Goal: Task Accomplishment & Management: Complete application form

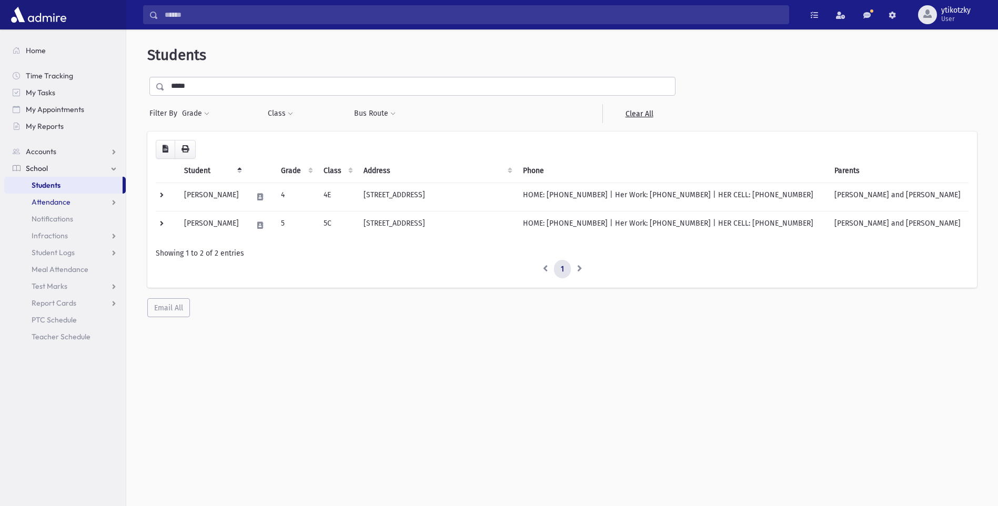
click at [61, 203] on span "Attendance" at bounding box center [51, 201] width 39 height 9
click at [61, 219] on link "Entry" at bounding box center [65, 219] width 122 height 17
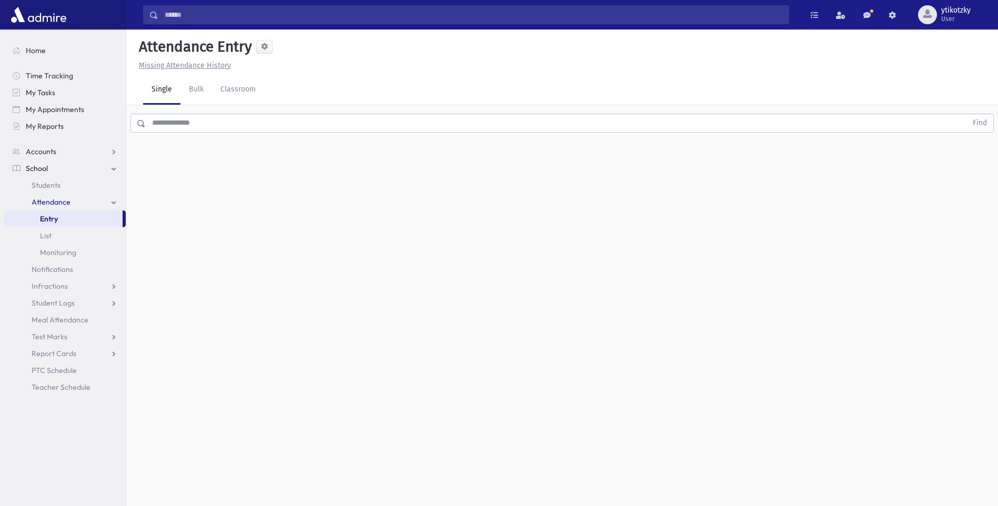
drag, startPoint x: 152, startPoint y: 116, endPoint x: 156, endPoint y: 127, distance: 11.8
click at [153, 121] on input "text" at bounding box center [556, 123] width 821 height 19
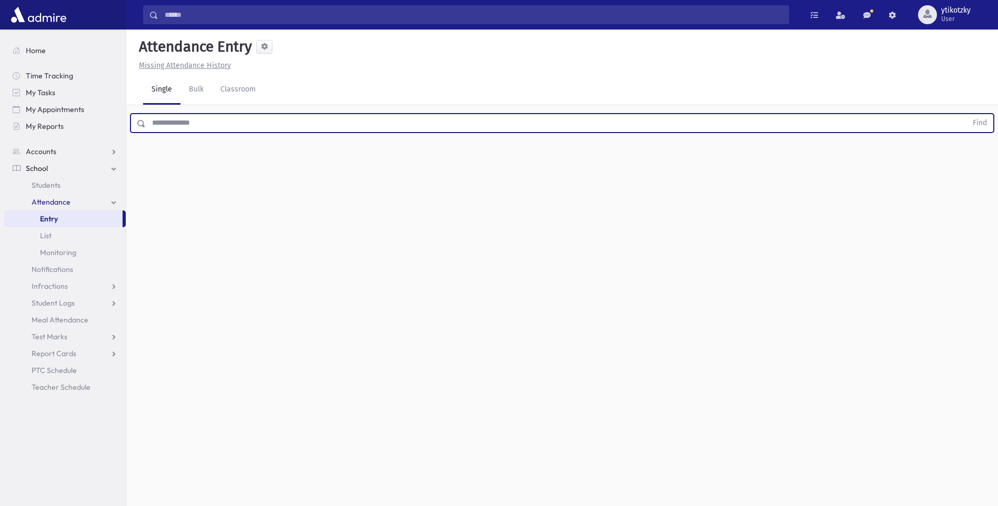
click at [157, 129] on input "text" at bounding box center [556, 123] width 821 height 19
click at [967, 114] on button "Find" at bounding box center [980, 123] width 27 height 18
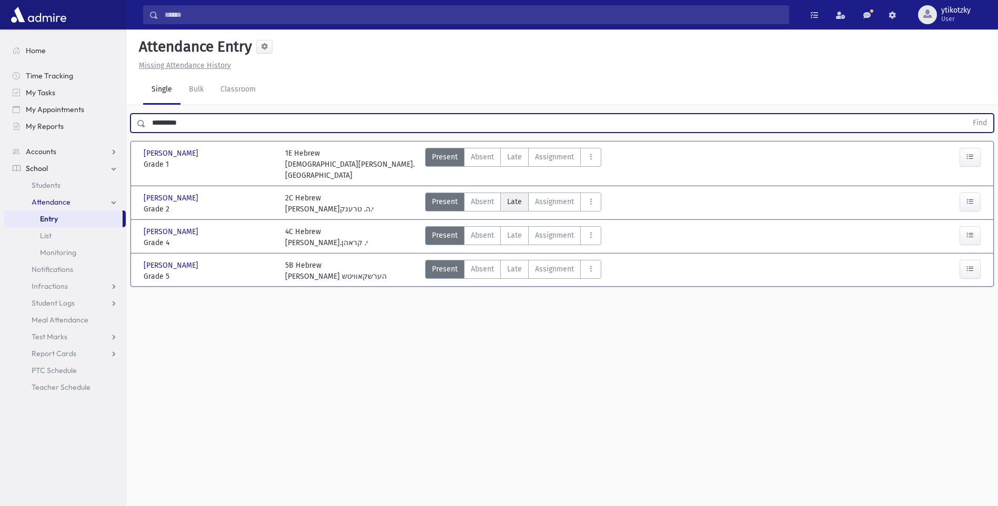
drag, startPoint x: 513, startPoint y: 197, endPoint x: 520, endPoint y: 196, distance: 7.5
click at [516, 196] on label "Late Late" at bounding box center [514, 202] width 28 height 19
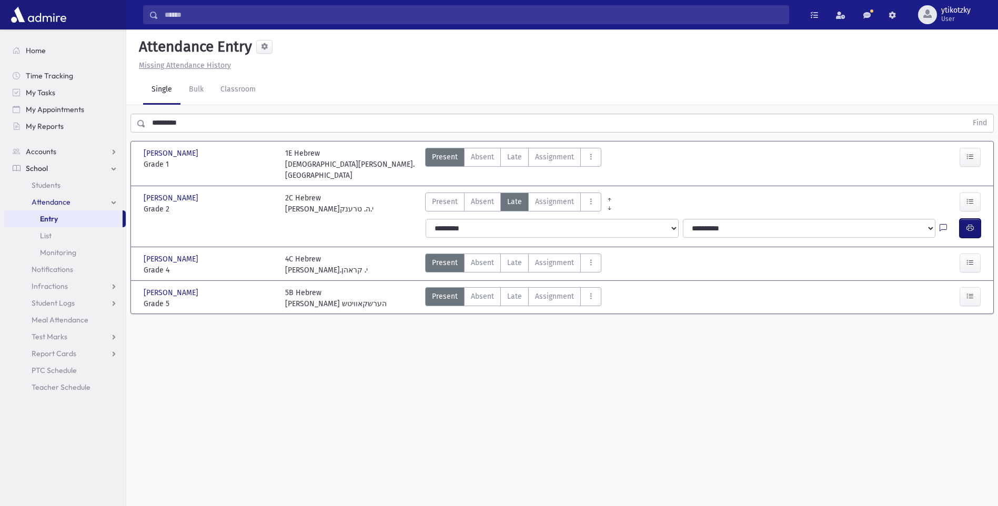
click at [975, 219] on button "button" at bounding box center [970, 228] width 21 height 19
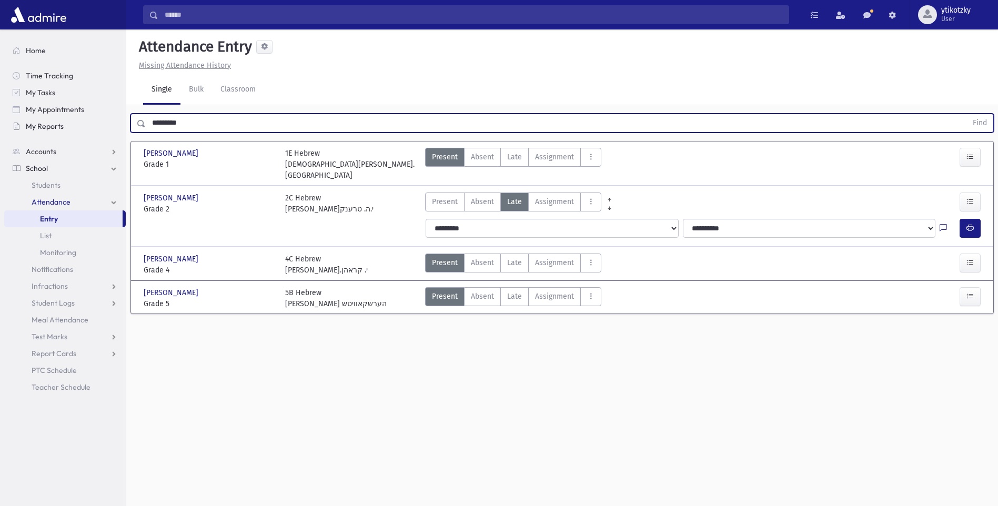
drag, startPoint x: 219, startPoint y: 127, endPoint x: 101, endPoint y: 119, distance: 118.1
click at [101, 119] on div "Search Results All Accounts" at bounding box center [499, 265] width 998 height 530
click at [967, 114] on button "Find" at bounding box center [980, 123] width 27 height 18
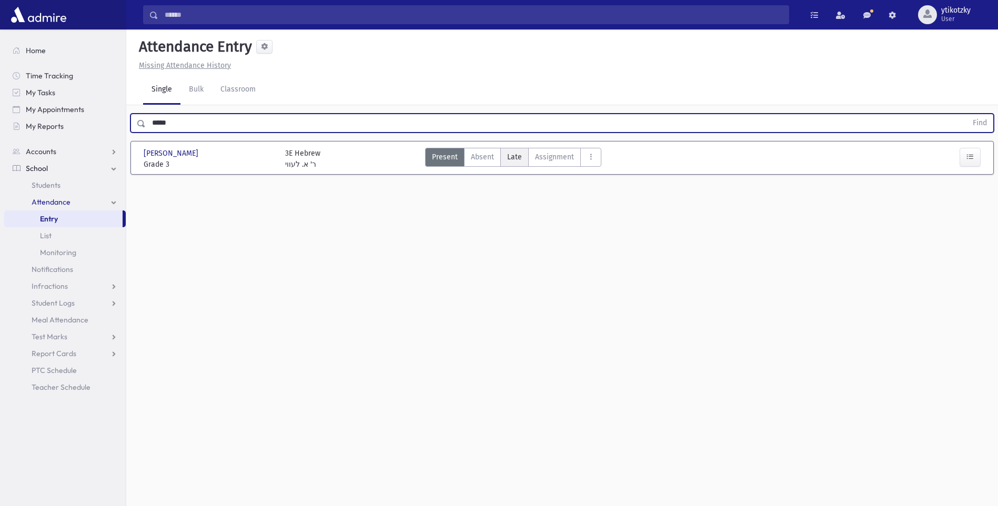
click at [527, 154] on label "Late Late" at bounding box center [514, 157] width 28 height 19
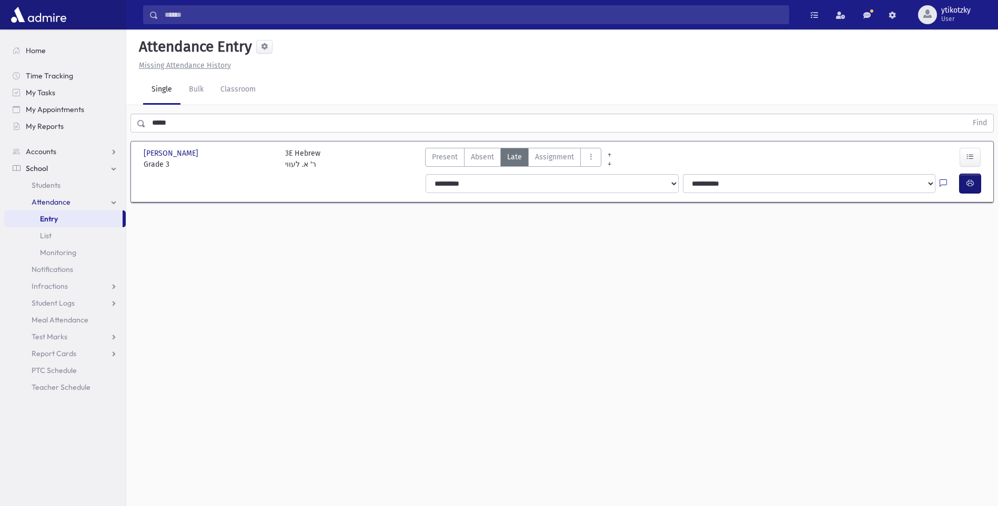
click at [969, 179] on icon "button" at bounding box center [970, 183] width 7 height 9
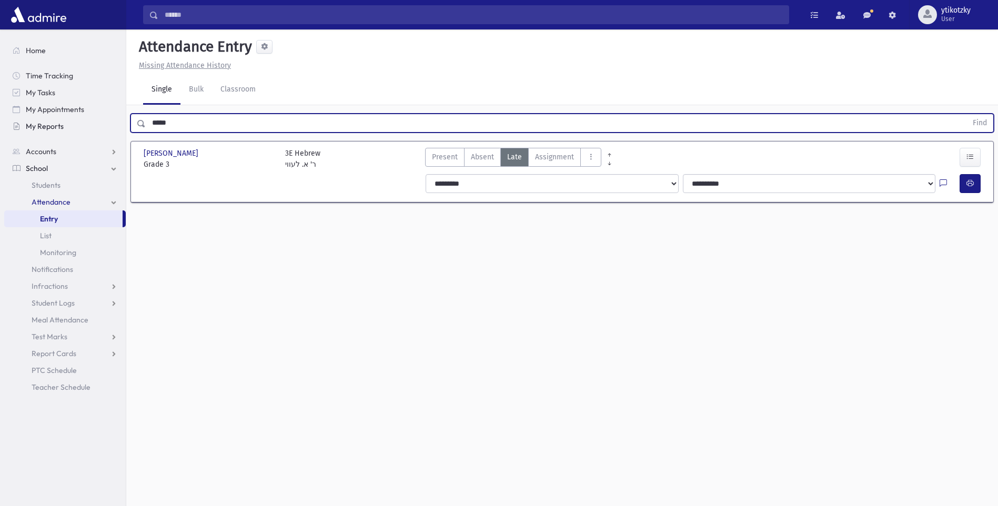
drag, startPoint x: 184, startPoint y: 122, endPoint x: 119, endPoint y: 121, distance: 64.2
click at [119, 121] on div "Search Results All Accounts" at bounding box center [499, 265] width 998 height 530
click at [967, 114] on button "Find" at bounding box center [980, 123] width 27 height 18
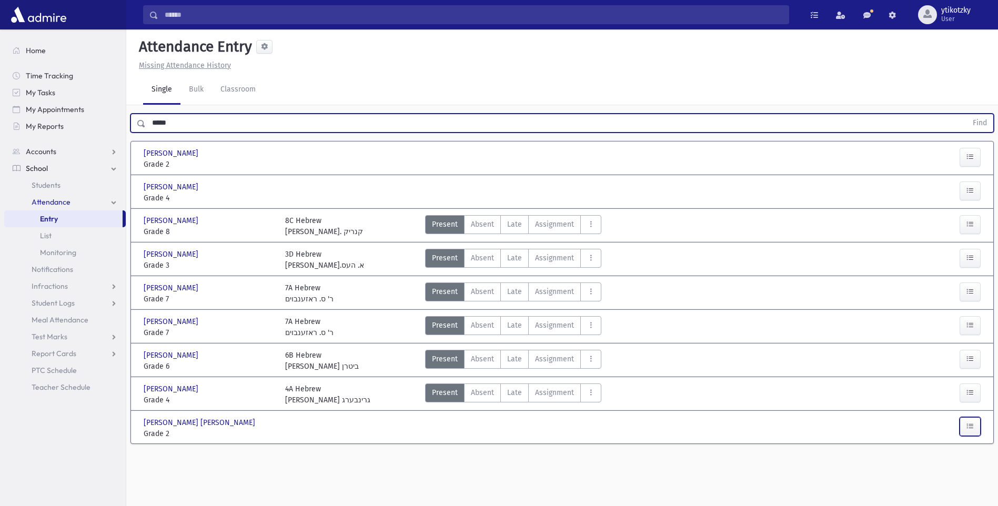
click at [968, 427] on icon "button" at bounding box center [970, 426] width 7 height 9
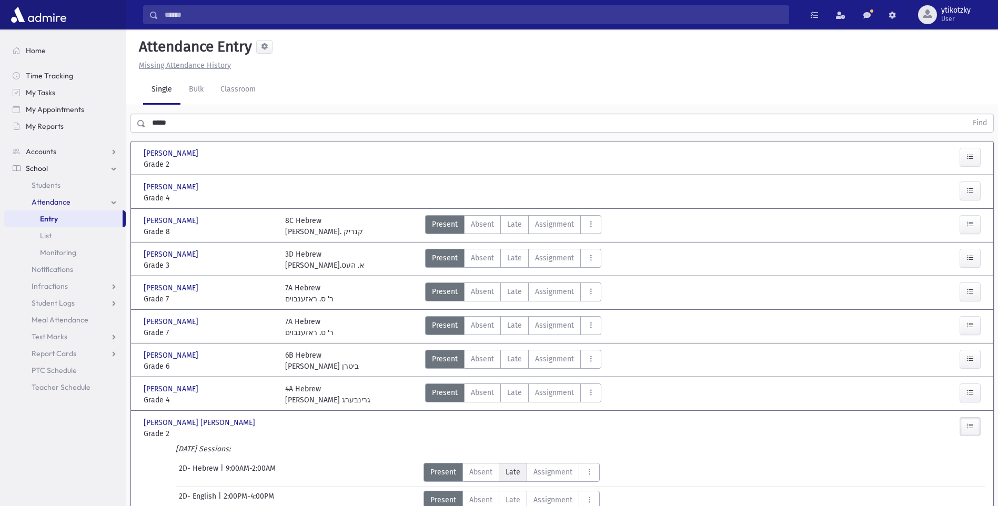
click at [520, 468] on label "Late Late" at bounding box center [513, 472] width 28 height 19
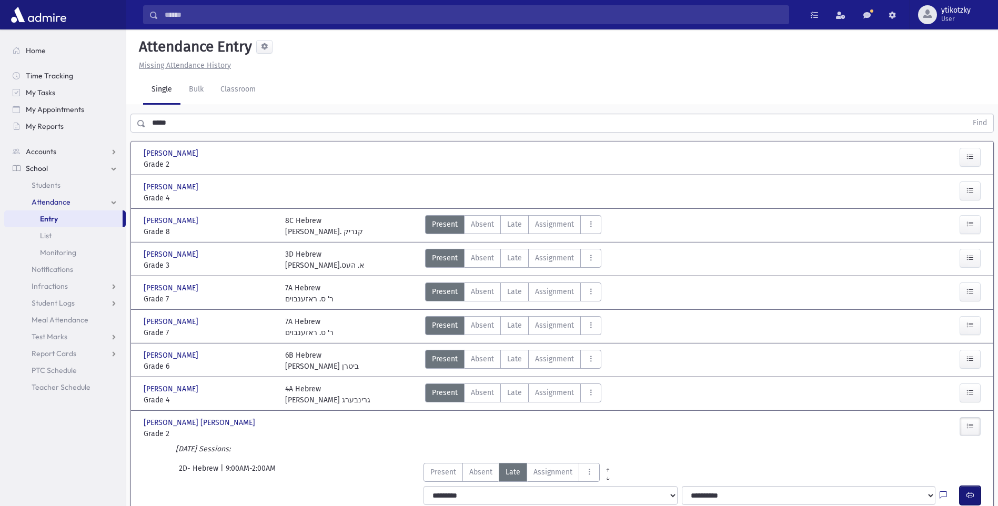
click at [972, 489] on button "button" at bounding box center [970, 495] width 21 height 19
drag, startPoint x: 190, startPoint y: 126, endPoint x: 127, endPoint y: 124, distance: 62.7
click at [127, 124] on div "***** Find" at bounding box center [562, 121] width 872 height 32
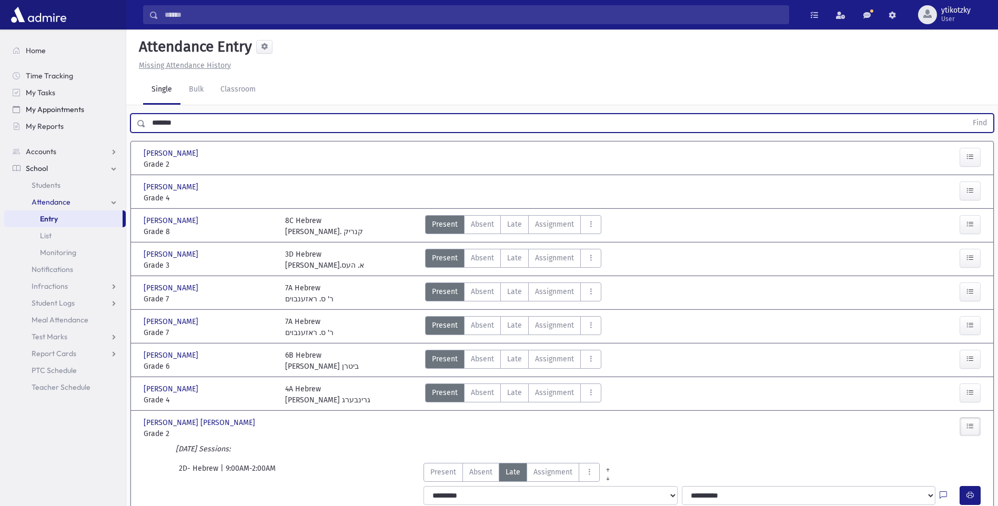
click at [967, 114] on button "Find" at bounding box center [980, 123] width 27 height 18
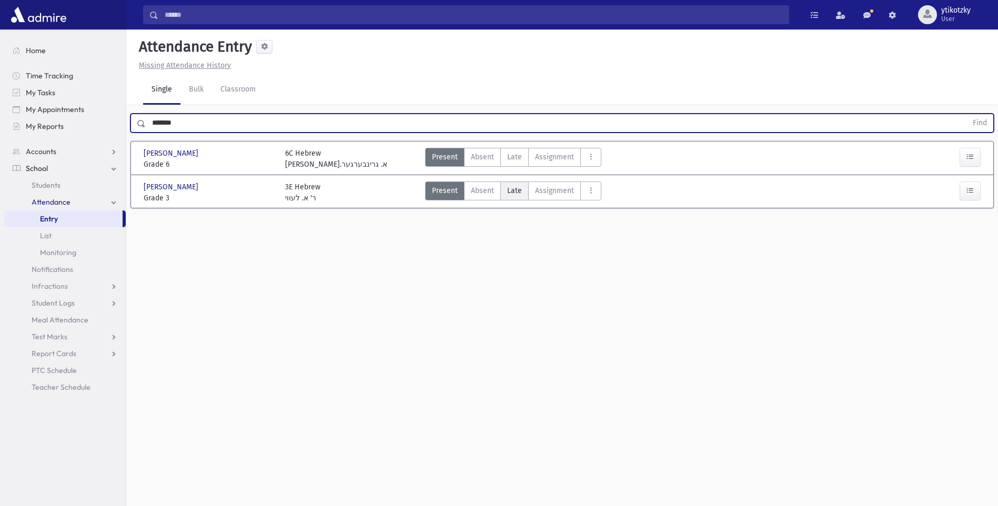
click at [524, 196] on label "Late Late" at bounding box center [514, 191] width 28 height 19
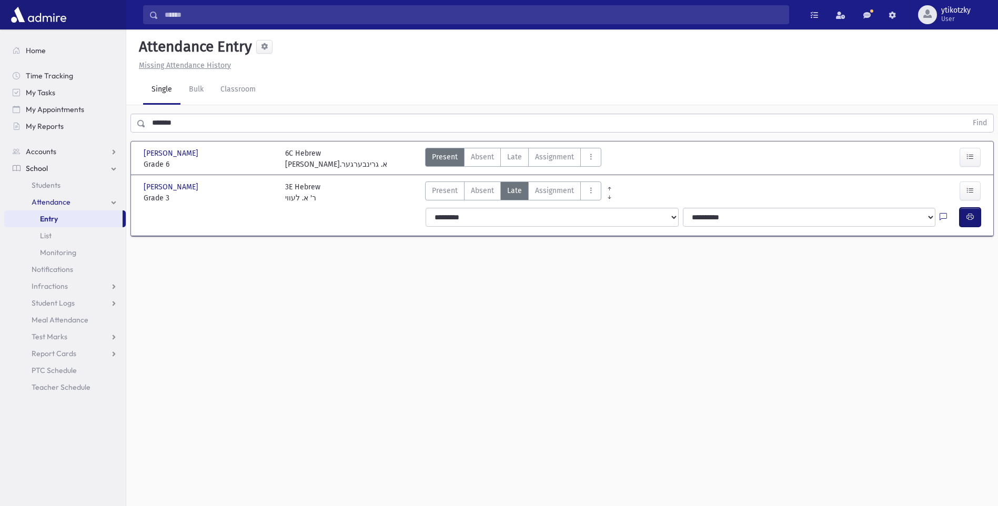
click at [961, 218] on button "button" at bounding box center [970, 217] width 21 height 19
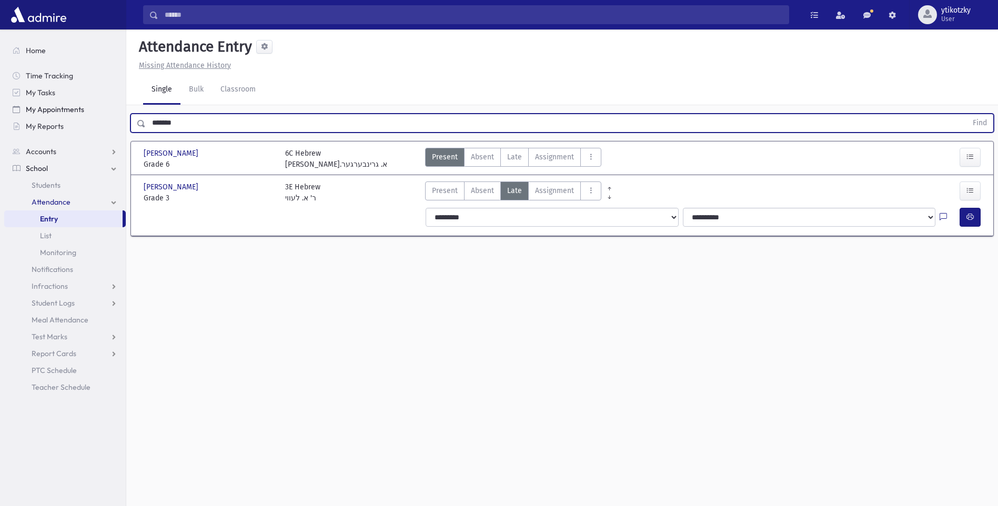
drag, startPoint x: 184, startPoint y: 120, endPoint x: 86, endPoint y: 116, distance: 97.4
click at [86, 116] on div "Search Results All Accounts" at bounding box center [499, 265] width 998 height 530
click at [967, 114] on button "Find" at bounding box center [980, 123] width 27 height 18
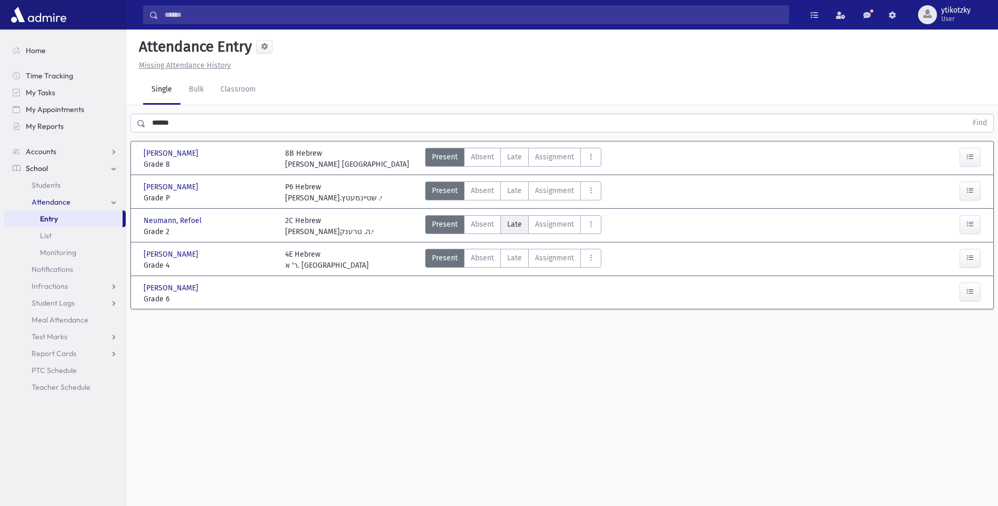
click at [515, 227] on span "Late" at bounding box center [514, 224] width 15 height 11
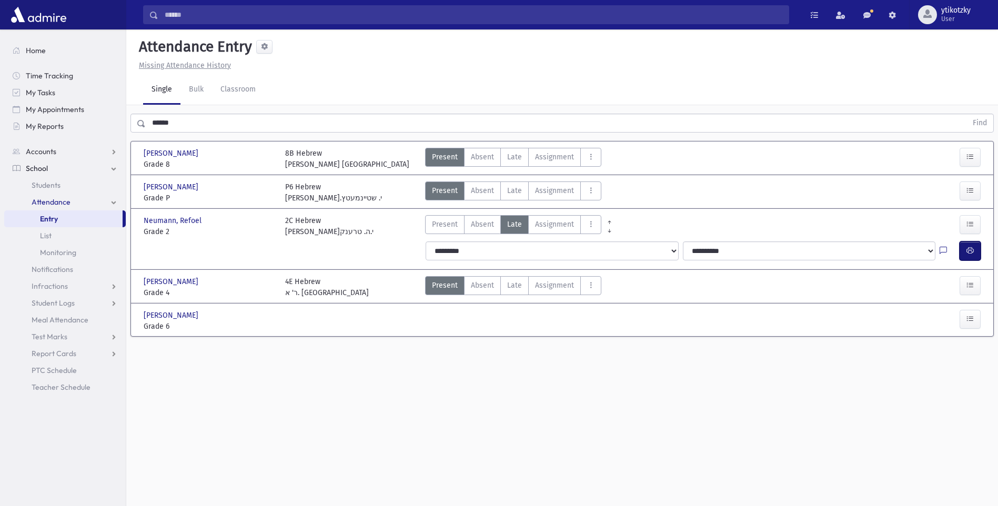
click at [963, 245] on button "button" at bounding box center [970, 251] width 21 height 19
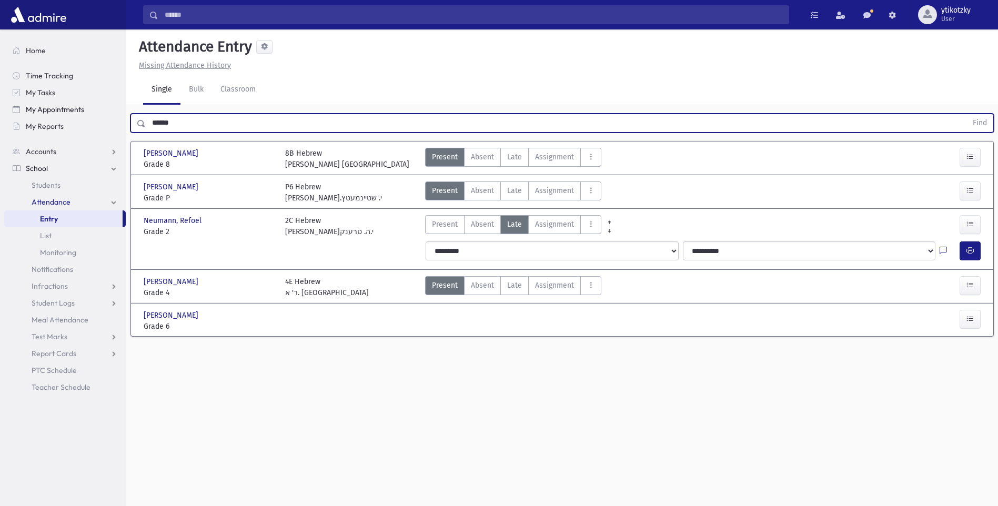
drag, startPoint x: 226, startPoint y: 118, endPoint x: 72, endPoint y: 117, distance: 154.7
click at [72, 117] on div "Search Results All Accounts" at bounding box center [499, 265] width 998 height 530
click at [967, 114] on button "Find" at bounding box center [980, 123] width 27 height 18
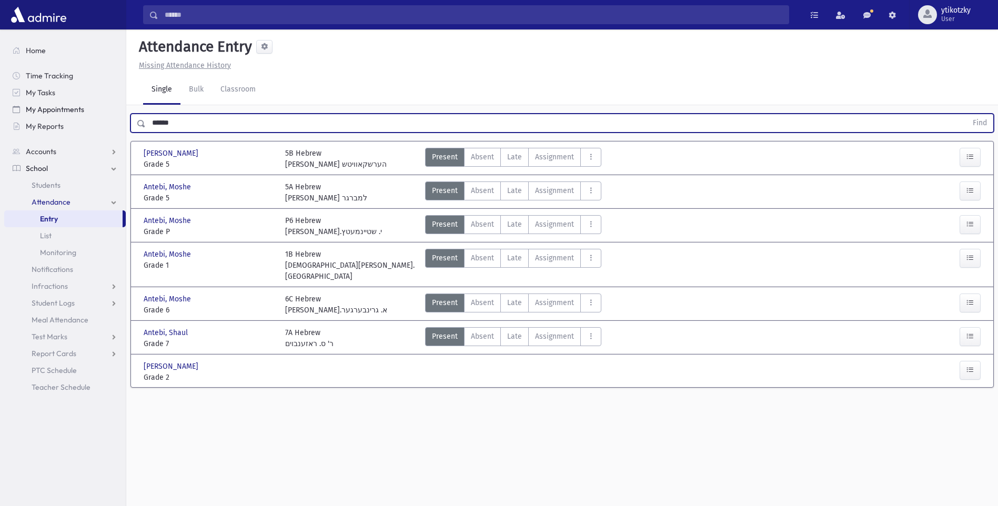
drag, startPoint x: 181, startPoint y: 125, endPoint x: 59, endPoint y: 112, distance: 121.8
click at [59, 112] on div "Search Results All Accounts" at bounding box center [499, 265] width 998 height 530
click at [967, 114] on button "Find" at bounding box center [980, 123] width 27 height 18
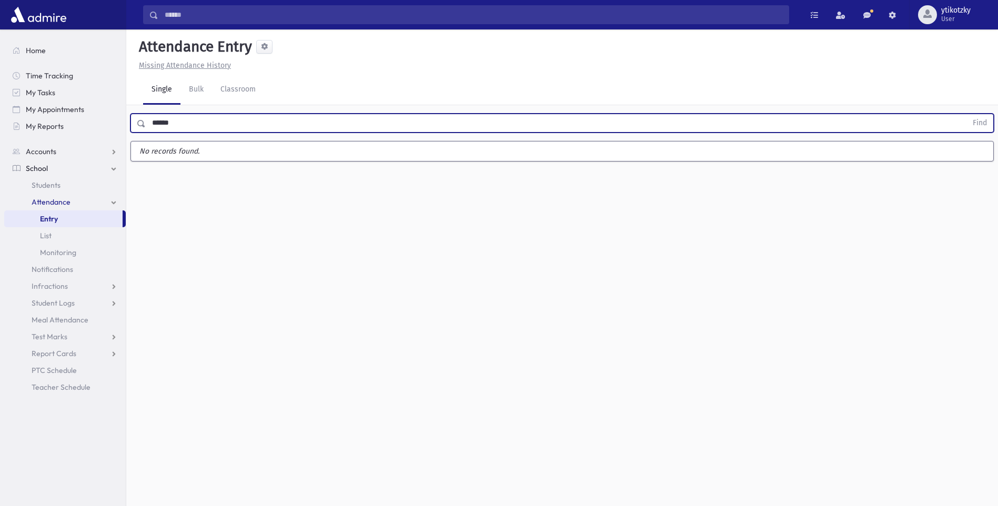
click at [967, 114] on button "Find" at bounding box center [980, 123] width 27 height 18
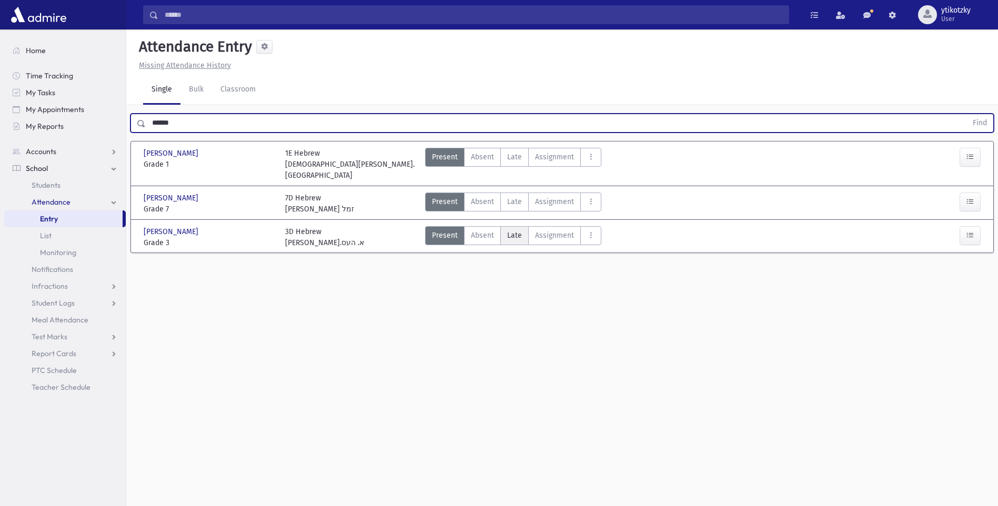
click at [522, 227] on label "Late Late" at bounding box center [514, 235] width 28 height 19
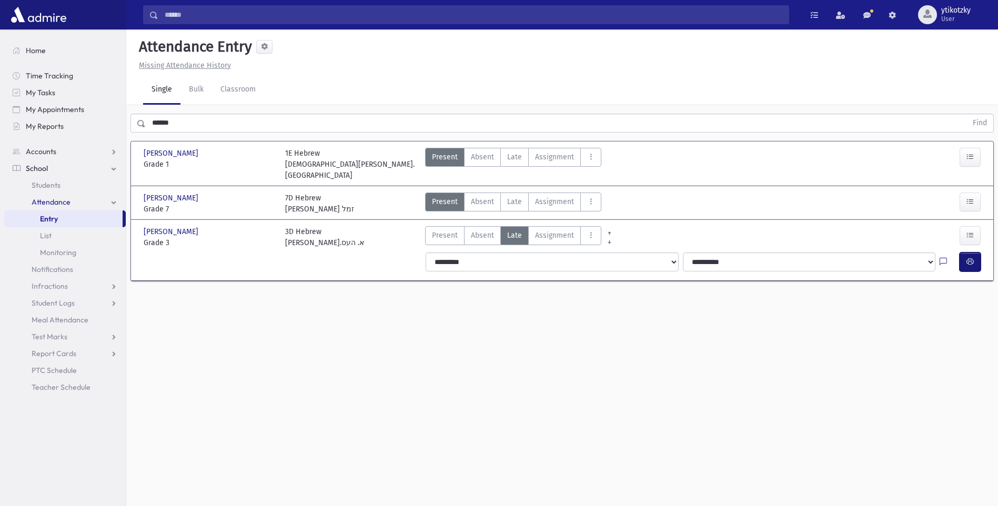
click at [960, 253] on button "button" at bounding box center [970, 262] width 21 height 19
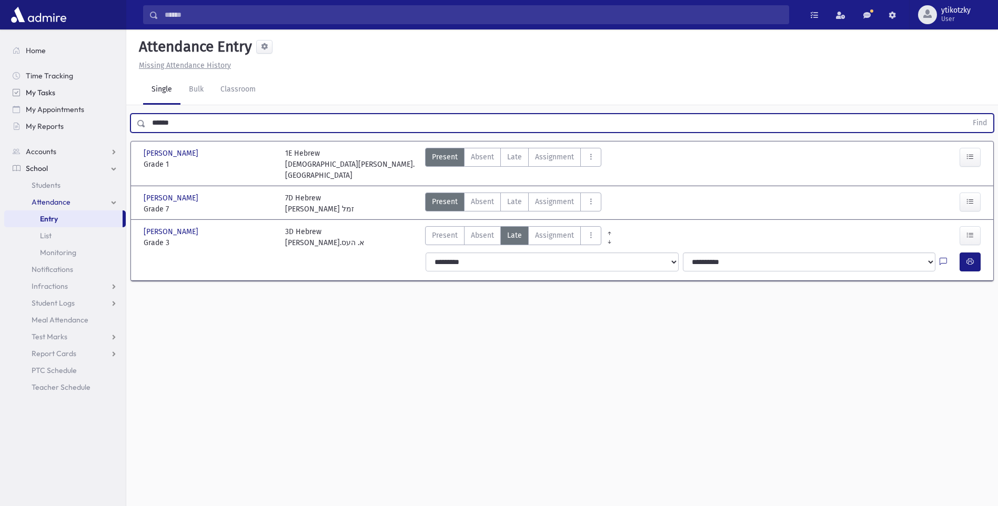
drag, startPoint x: 89, startPoint y: 100, endPoint x: 55, endPoint y: 92, distance: 34.6
click at [55, 99] on div "Search Results All Accounts" at bounding box center [499, 265] width 998 height 530
click at [967, 114] on button "Find" at bounding box center [980, 123] width 27 height 18
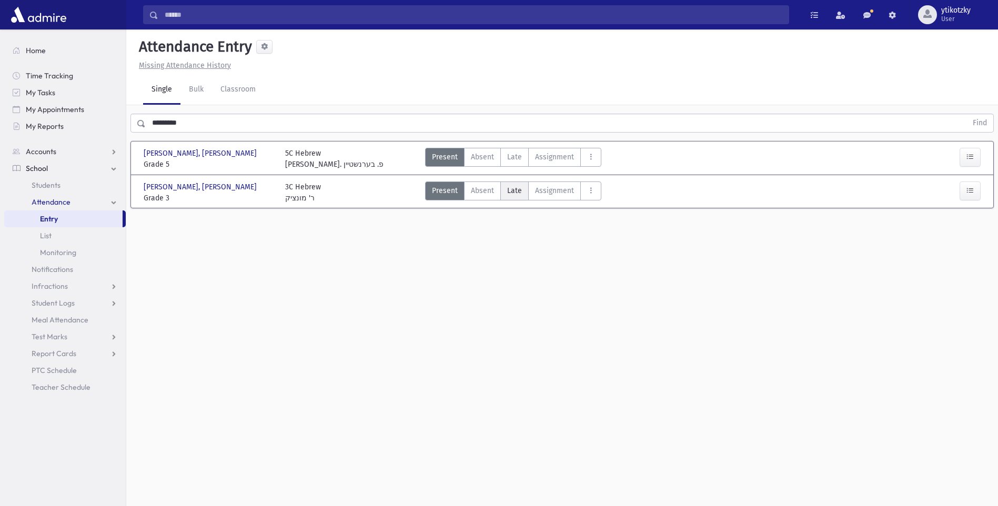
click at [500, 191] on label "Late Late" at bounding box center [514, 191] width 28 height 19
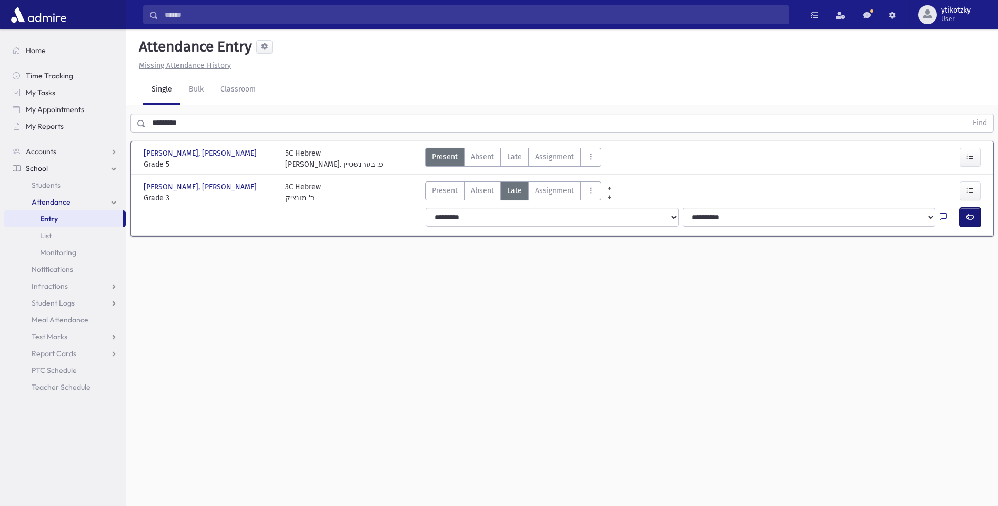
click at [976, 218] on button "button" at bounding box center [970, 217] width 21 height 19
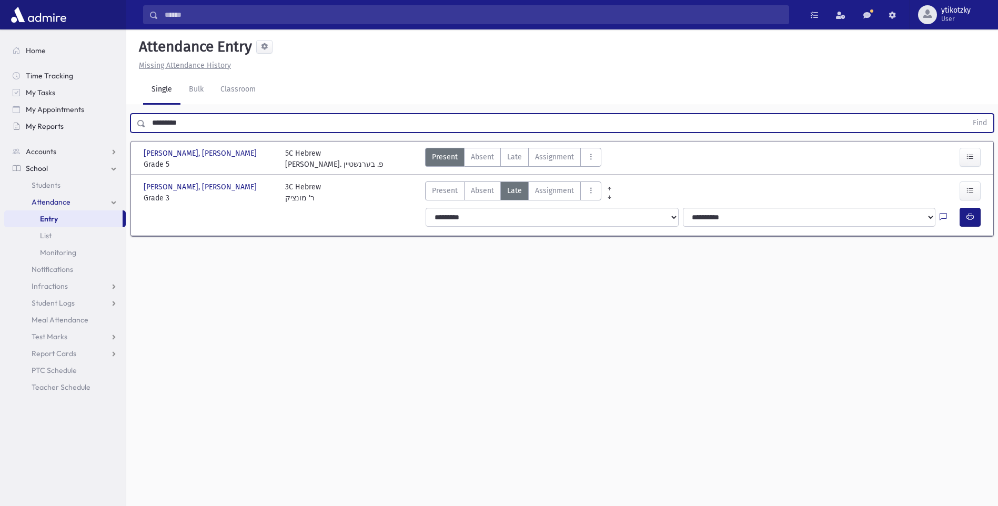
drag, startPoint x: 219, startPoint y: 132, endPoint x: 28, endPoint y: 132, distance: 190.5
click at [28, 132] on div "Search Results All Accounts" at bounding box center [499, 265] width 998 height 530
click at [967, 114] on button "Find" at bounding box center [980, 123] width 27 height 18
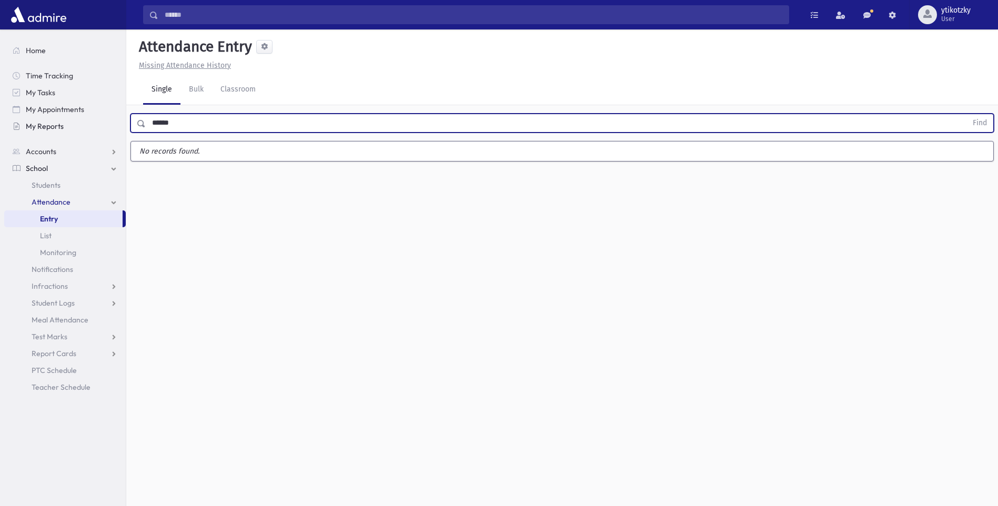
click at [967, 114] on button "Find" at bounding box center [980, 123] width 27 height 18
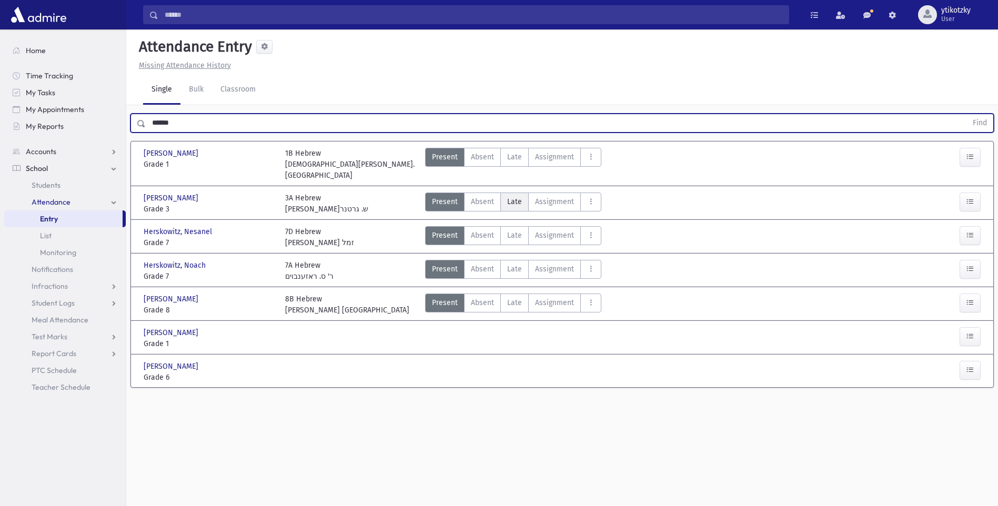
click at [504, 193] on label "Late Late" at bounding box center [514, 202] width 28 height 19
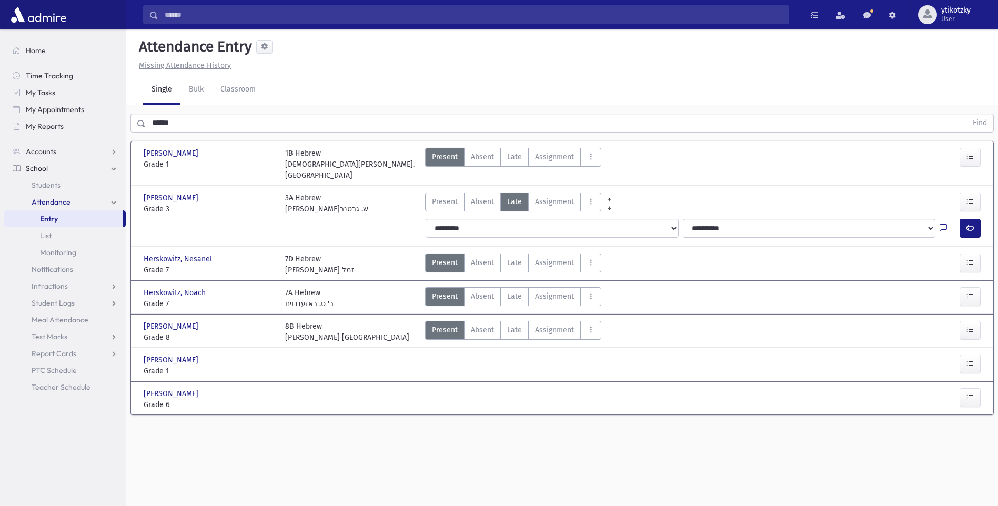
scroll to position [1, 0]
click at [971, 223] on icon "button" at bounding box center [970, 227] width 7 height 9
drag, startPoint x: 183, startPoint y: 121, endPoint x: 136, endPoint y: 118, distance: 46.9
click at [136, 118] on div "****** Find" at bounding box center [563, 122] width 864 height 19
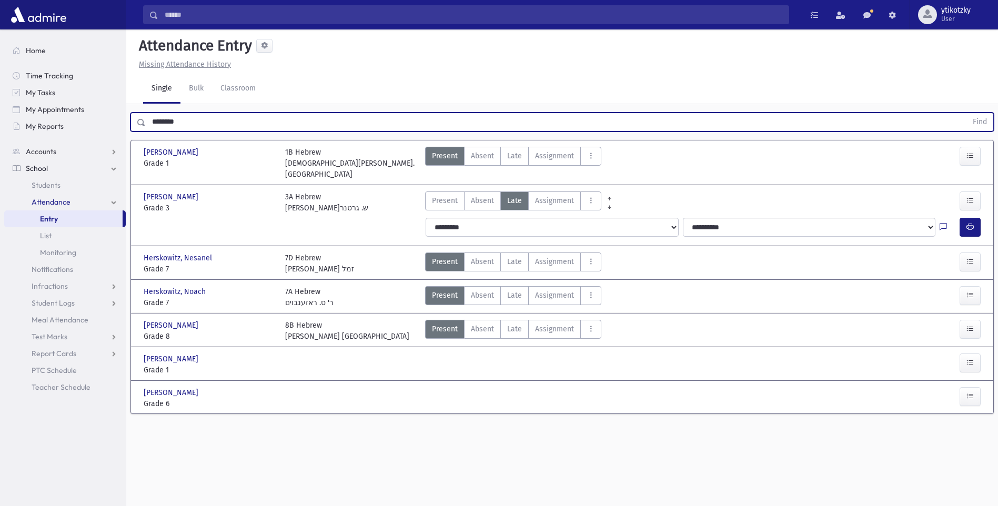
click at [967, 113] on button "Find" at bounding box center [980, 122] width 27 height 18
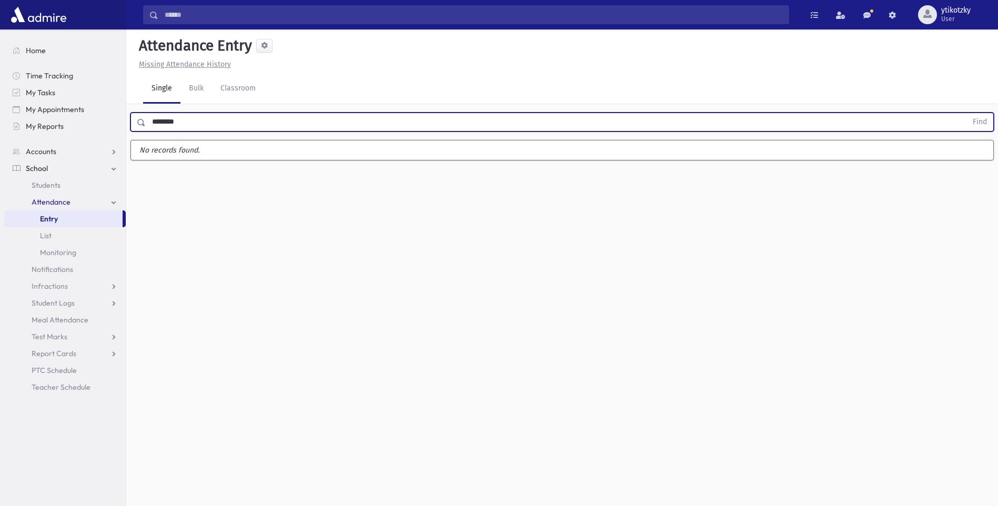
click at [967, 113] on button "Find" at bounding box center [980, 122] width 27 height 18
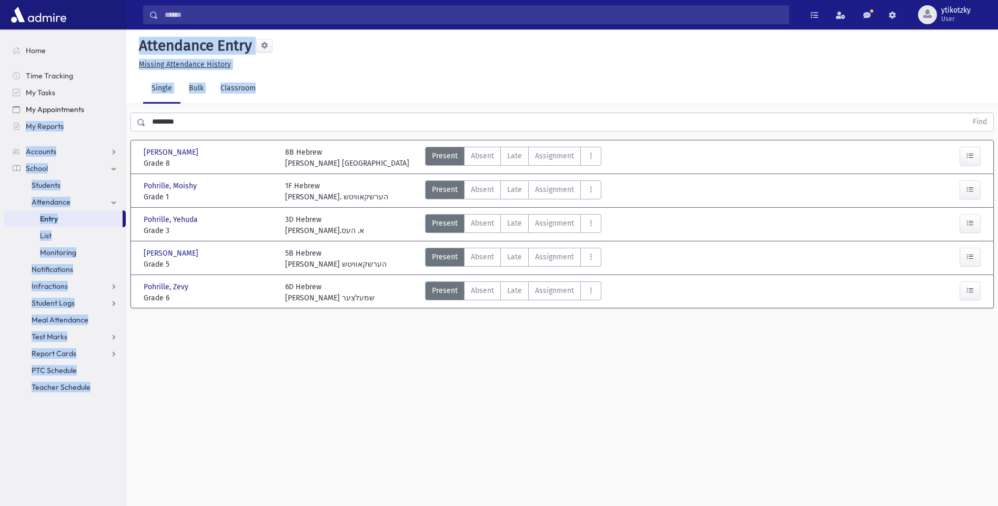
drag, startPoint x: 123, startPoint y: 102, endPoint x: 97, endPoint y: 102, distance: 25.3
click at [97, 102] on div "Search Results All Accounts" at bounding box center [499, 264] width 998 height 530
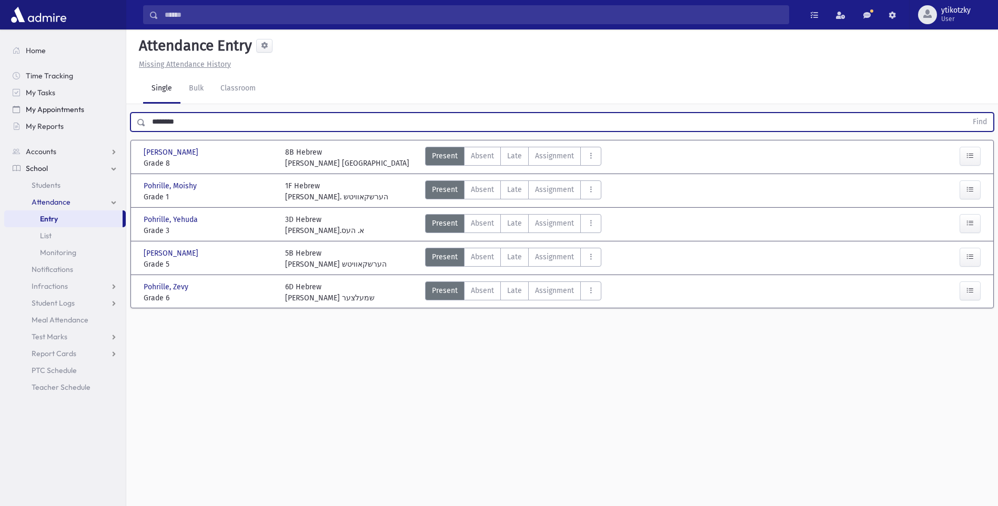
drag, startPoint x: 97, startPoint y: 102, endPoint x: 113, endPoint y: 112, distance: 19.0
click at [113, 112] on div "Search Results All Accounts" at bounding box center [499, 264] width 998 height 530
click at [967, 113] on button "Find" at bounding box center [980, 122] width 27 height 18
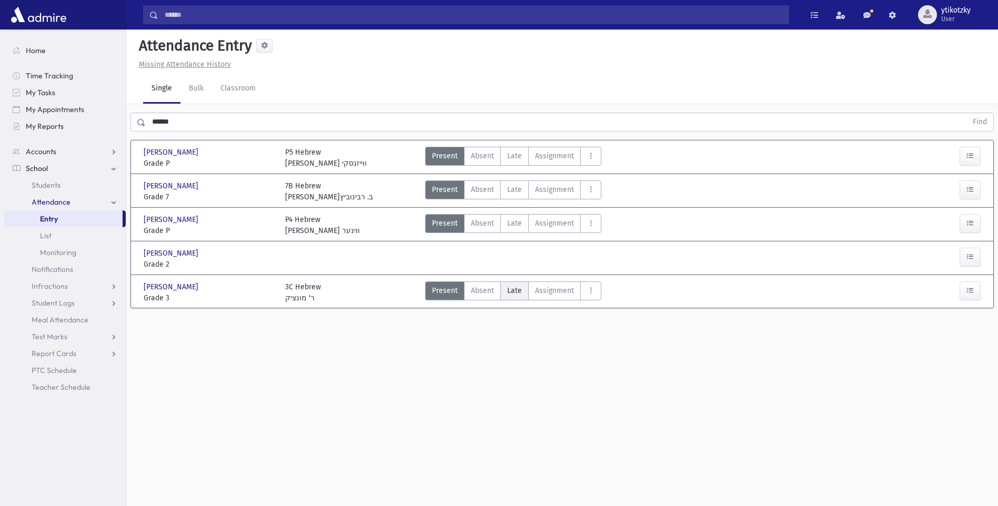
click at [520, 295] on span "Late" at bounding box center [514, 290] width 15 height 11
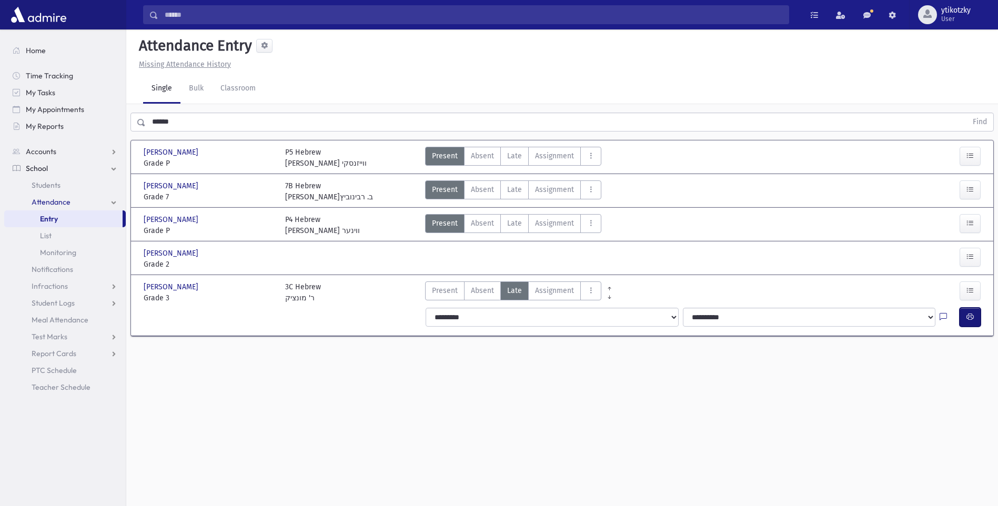
click at [977, 318] on button "button" at bounding box center [970, 317] width 21 height 19
click at [141, 110] on div "****** Find" at bounding box center [562, 120] width 872 height 32
click at [77, 117] on div "Search Results All Accounts" at bounding box center [499, 264] width 998 height 530
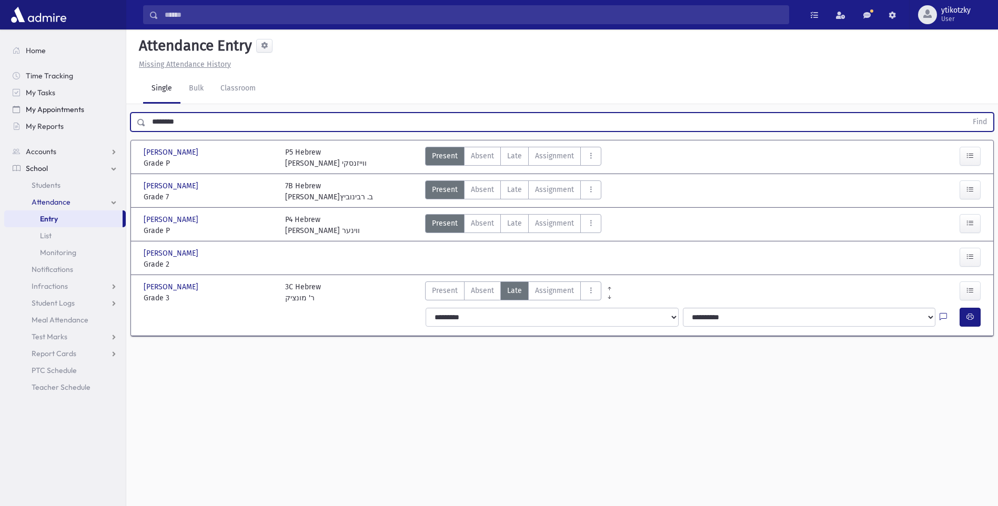
click at [967, 113] on button "Find" at bounding box center [980, 122] width 27 height 18
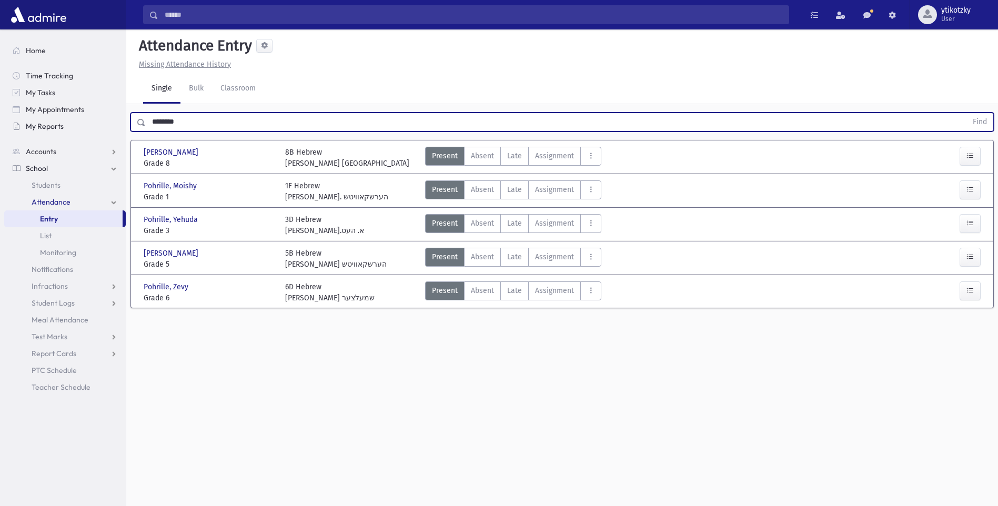
drag, startPoint x: 216, startPoint y: 129, endPoint x: 43, endPoint y: 118, distance: 174.0
click at [41, 121] on div "Search Results All Accounts" at bounding box center [499, 264] width 998 height 530
click at [967, 113] on button "Find" at bounding box center [980, 122] width 27 height 18
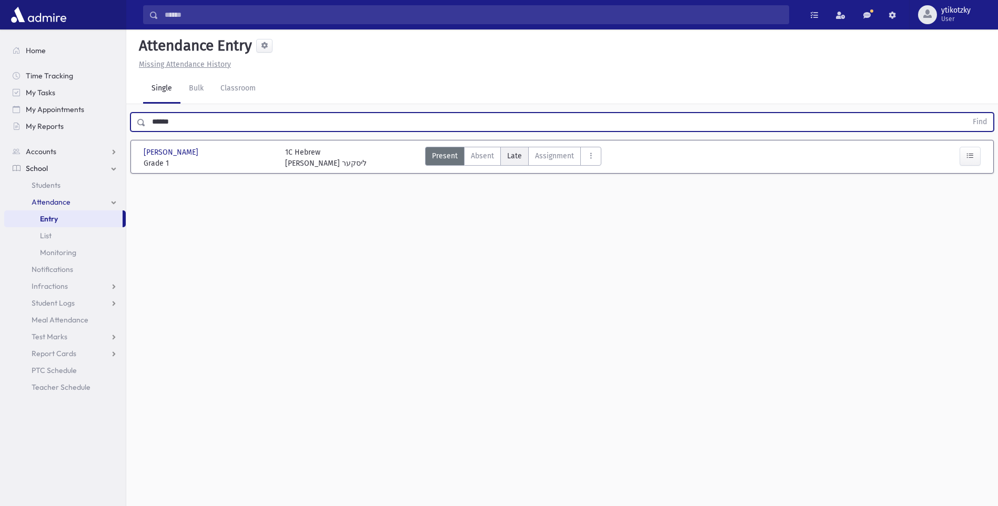
click at [518, 156] on span "Late" at bounding box center [514, 156] width 15 height 11
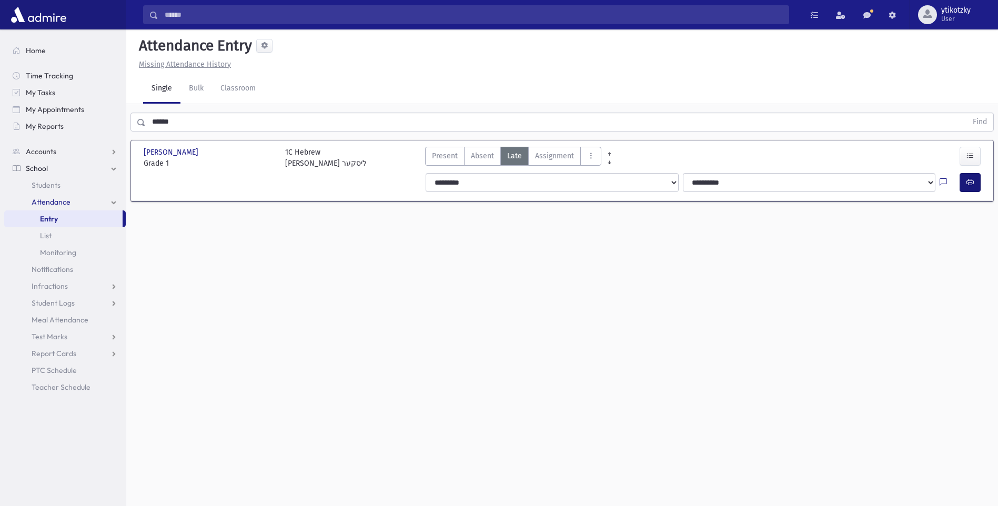
click at [961, 179] on div "**********" at bounding box center [704, 182] width 564 height 19
click at [964, 181] on button "button" at bounding box center [970, 182] width 21 height 19
drag, startPoint x: 168, startPoint y: 119, endPoint x: 137, endPoint y: 118, distance: 30.5
click at [139, 119] on div "****** Find" at bounding box center [563, 122] width 864 height 19
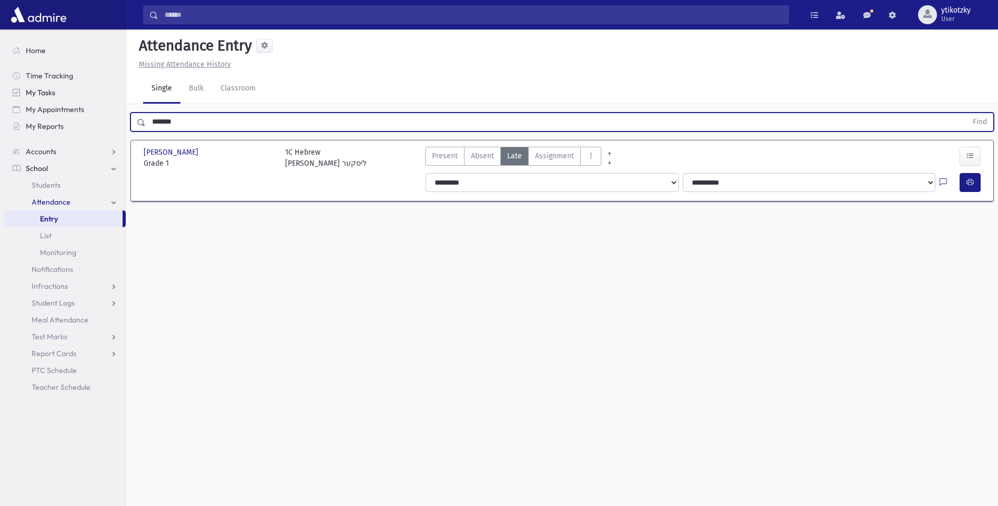
click at [967, 113] on button "Find" at bounding box center [980, 122] width 27 height 18
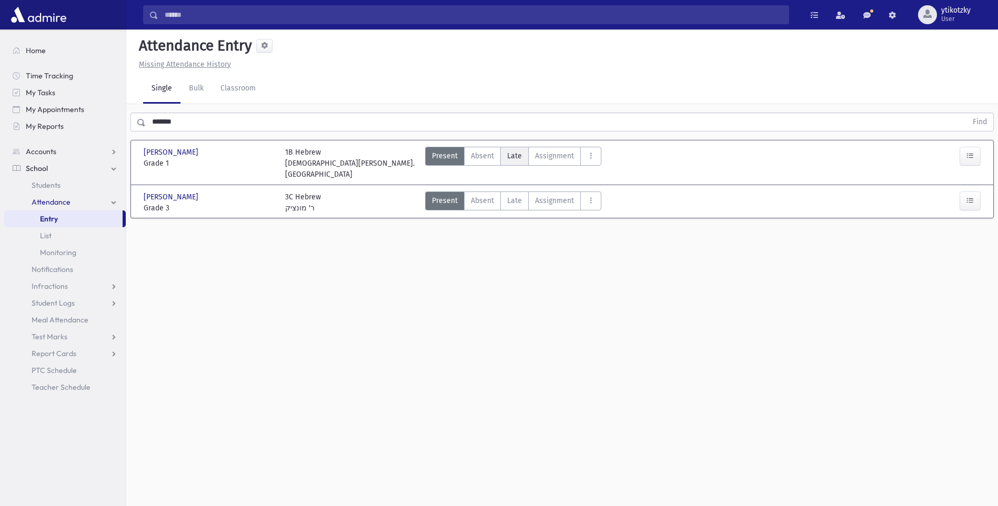
click at [524, 165] on label "Late Late" at bounding box center [514, 156] width 28 height 19
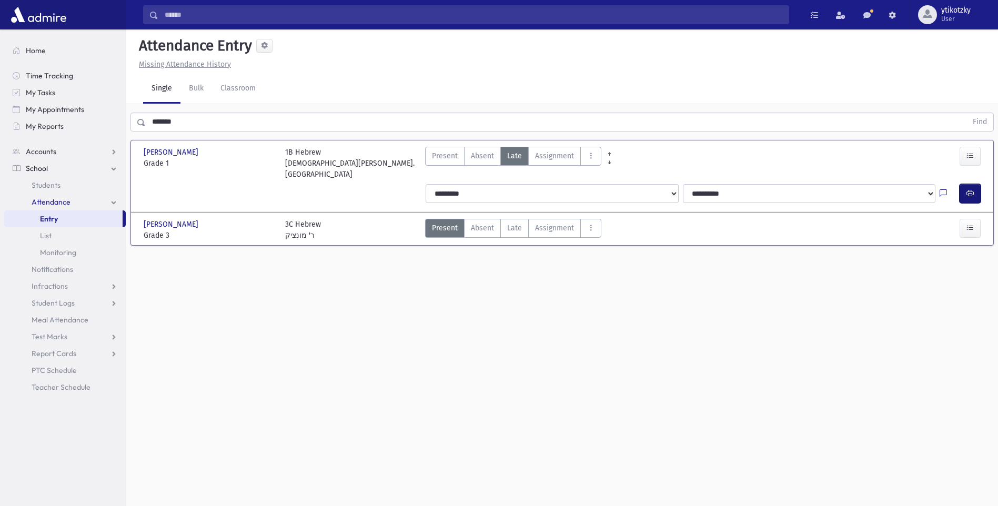
click at [973, 189] on icon "button" at bounding box center [970, 193] width 7 height 9
click at [507, 223] on span "Late" at bounding box center [514, 228] width 15 height 11
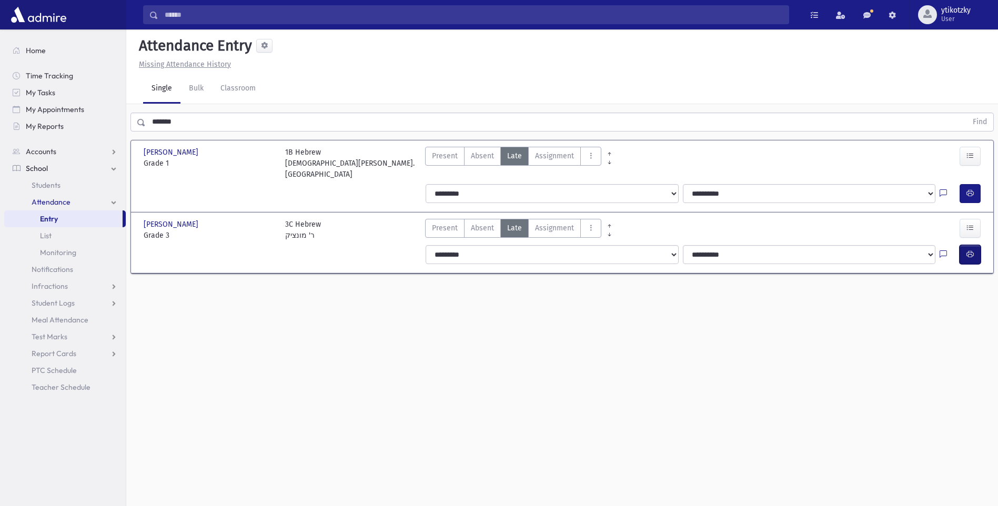
click at [966, 250] on button "button" at bounding box center [970, 254] width 21 height 19
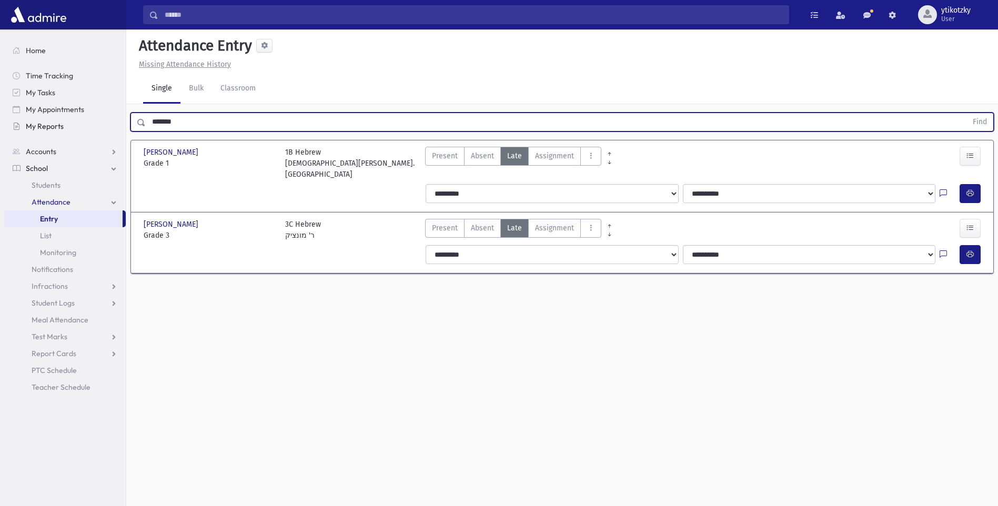
drag, startPoint x: 190, startPoint y: 121, endPoint x: 108, endPoint y: 130, distance: 82.1
click at [141, 133] on div "******* Find" at bounding box center [562, 120] width 872 height 32
click at [967, 113] on button "Find" at bounding box center [980, 122] width 27 height 18
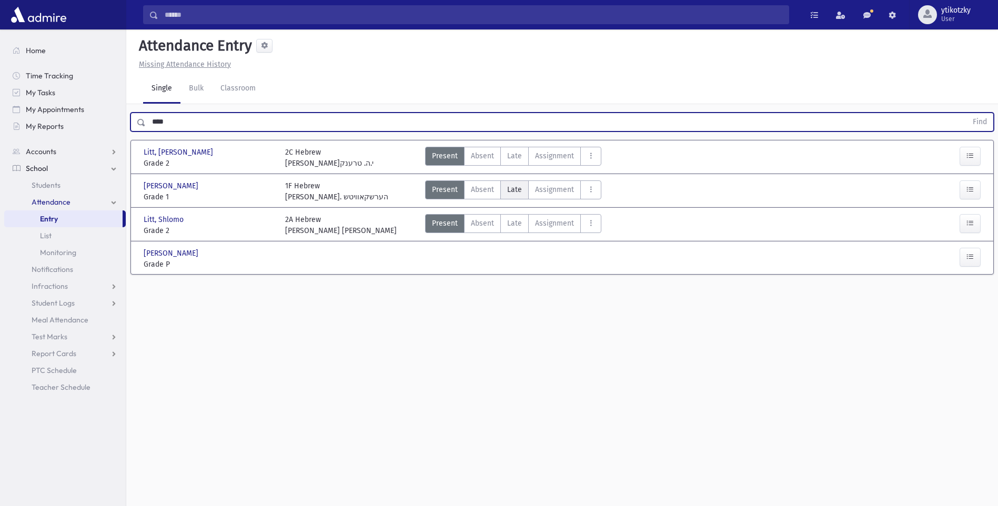
click at [509, 187] on span "Late" at bounding box center [514, 189] width 15 height 11
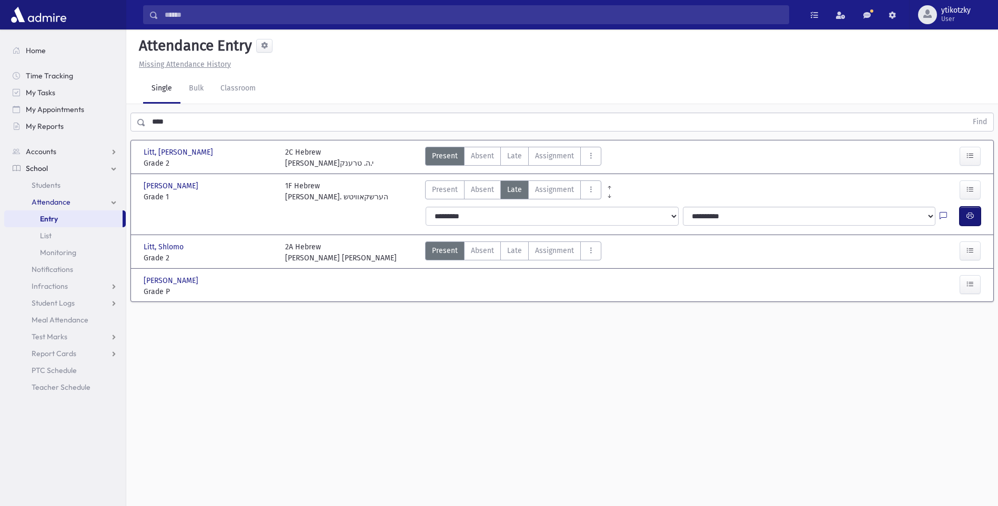
click at [974, 219] on icon "button" at bounding box center [970, 216] width 7 height 9
drag, startPoint x: 196, startPoint y: 125, endPoint x: 79, endPoint y: 125, distance: 117.4
click at [79, 125] on div "Search Results All Accounts" at bounding box center [499, 264] width 998 height 530
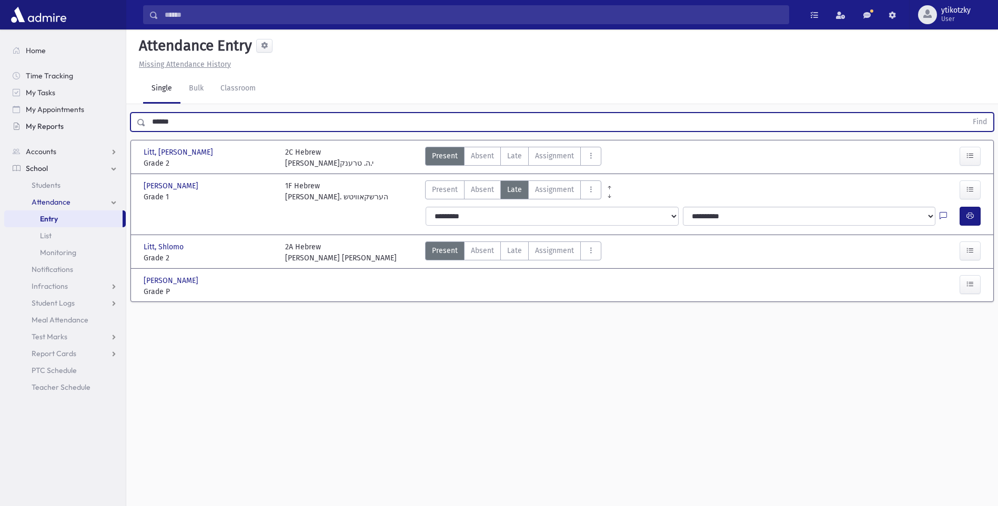
click at [967, 113] on button "Find" at bounding box center [980, 122] width 27 height 18
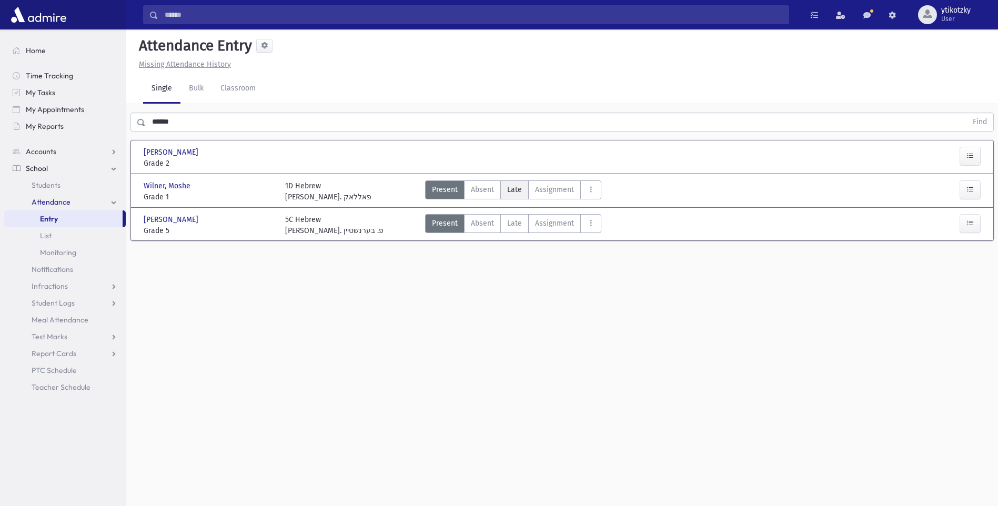
click at [508, 188] on span "Late" at bounding box center [514, 189] width 15 height 11
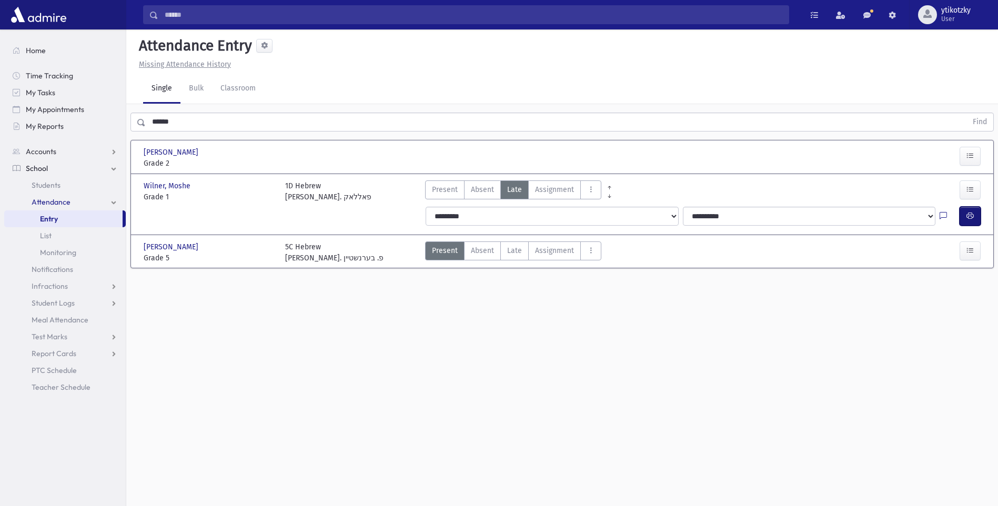
click at [962, 213] on button "button" at bounding box center [970, 216] width 21 height 19
click at [976, 157] on button "button" at bounding box center [970, 156] width 21 height 19
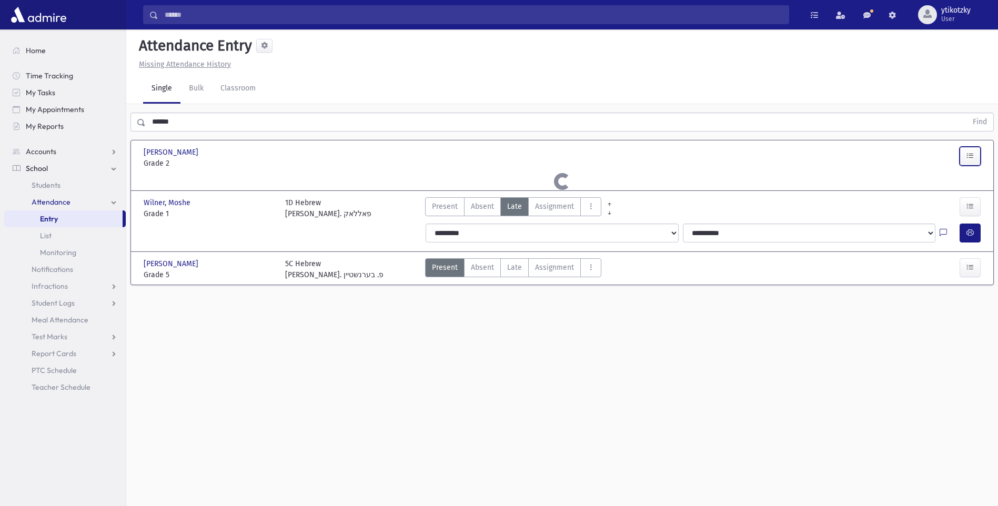
click at [976, 157] on button "button" at bounding box center [970, 156] width 21 height 19
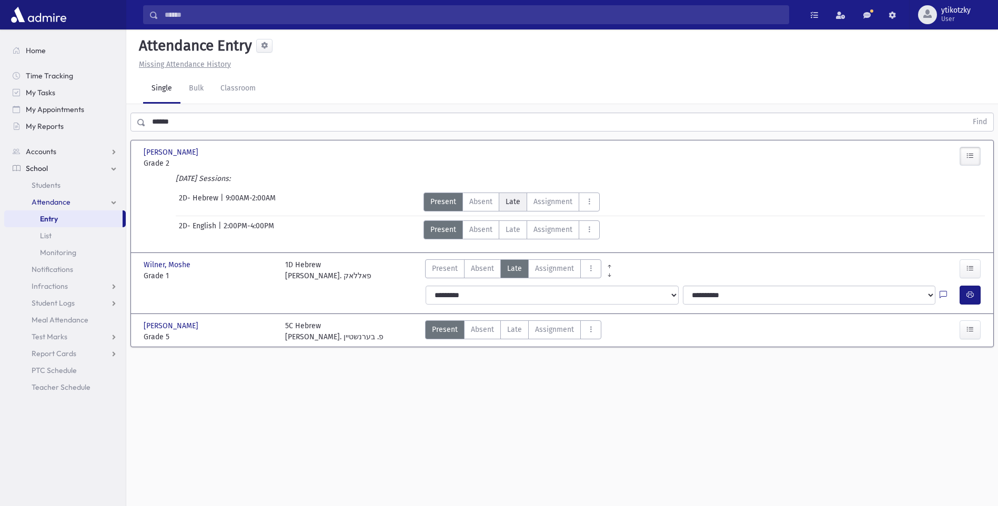
click at [518, 202] on span "Late" at bounding box center [513, 201] width 15 height 11
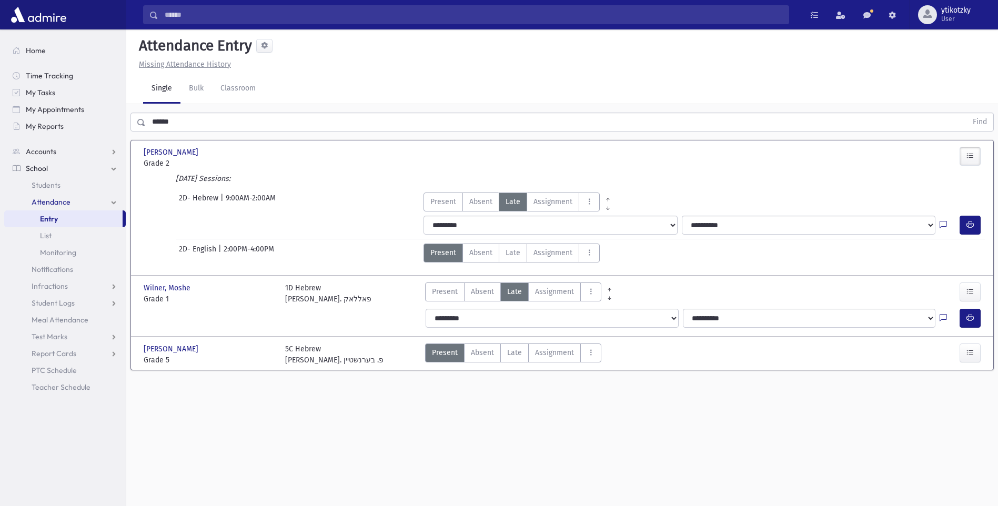
click at [957, 221] on div at bounding box center [950, 225] width 20 height 19
click at [958, 222] on div at bounding box center [950, 225] width 20 height 19
click at [967, 226] on icon "button" at bounding box center [970, 225] width 7 height 9
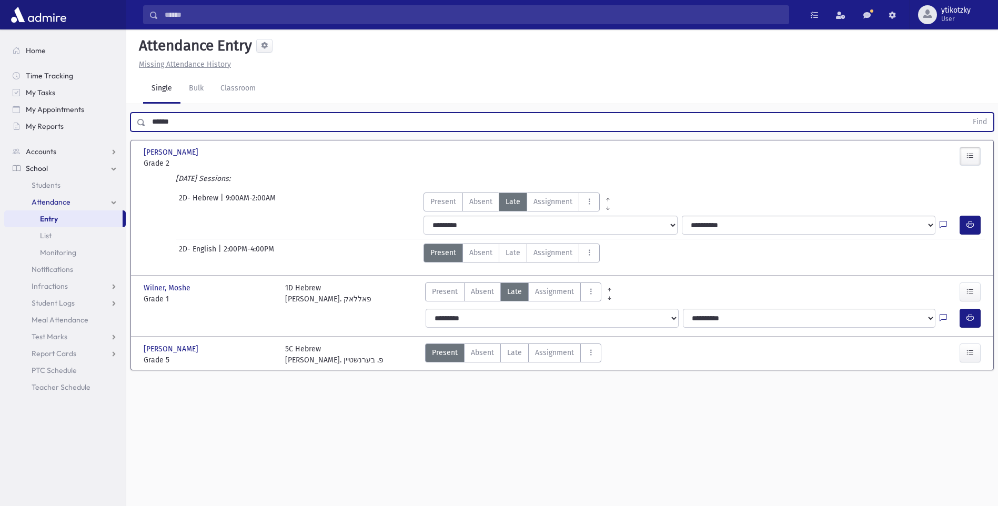
drag, startPoint x: 144, startPoint y: 128, endPoint x: 136, endPoint y: 129, distance: 8.0
click at [136, 129] on div "****** Find" at bounding box center [563, 122] width 864 height 19
click at [967, 113] on button "Find" at bounding box center [980, 122] width 27 height 18
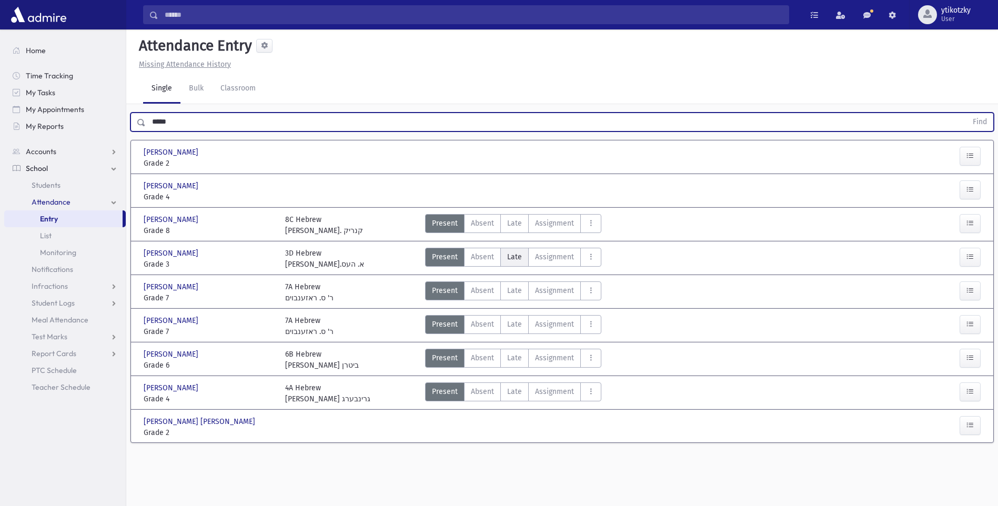
click at [509, 257] on span "Late" at bounding box center [514, 257] width 15 height 11
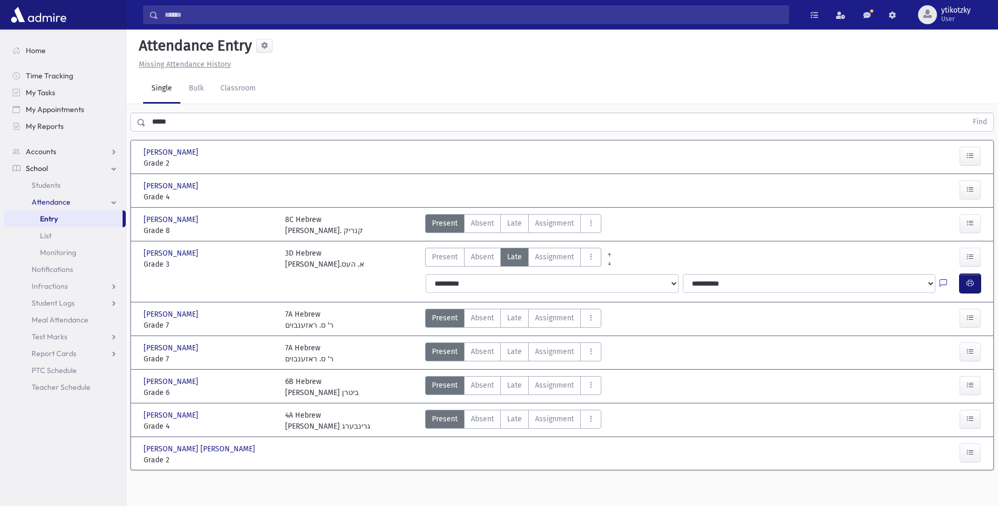
click at [968, 283] on icon "button" at bounding box center [970, 283] width 7 height 9
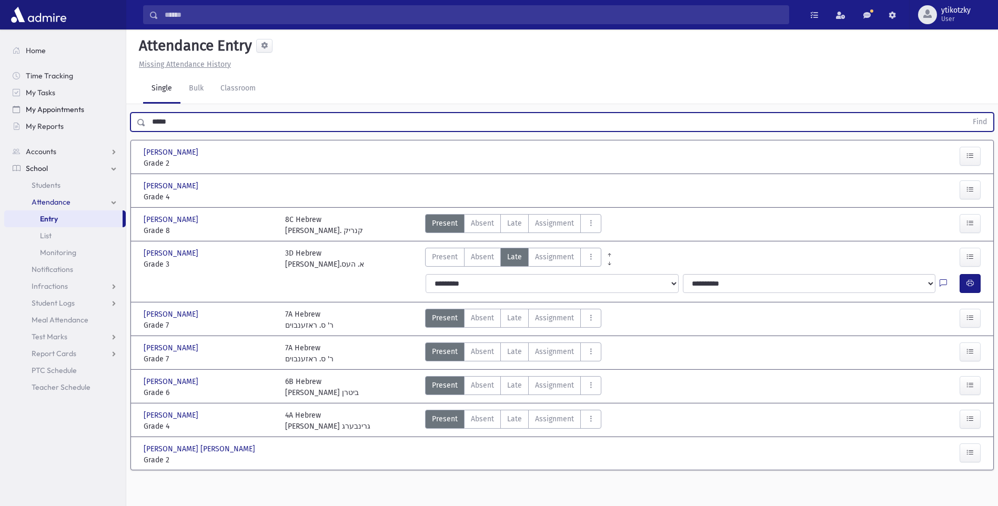
drag, startPoint x: 163, startPoint y: 116, endPoint x: 123, endPoint y: 116, distance: 40.5
click at [123, 116] on div "Search Results All Accounts" at bounding box center [499, 264] width 998 height 530
click at [967, 113] on button "Find" at bounding box center [980, 122] width 27 height 18
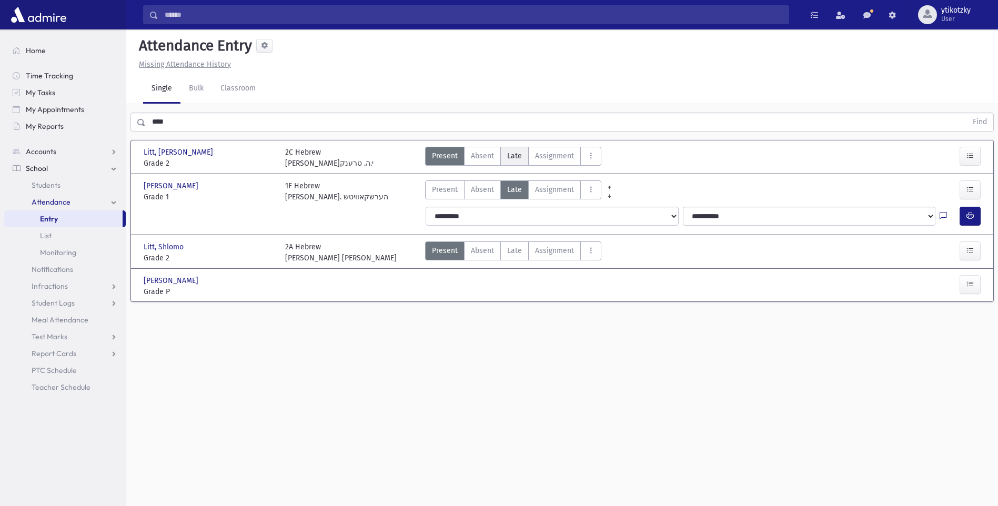
click at [518, 153] on span "Late" at bounding box center [514, 156] width 15 height 11
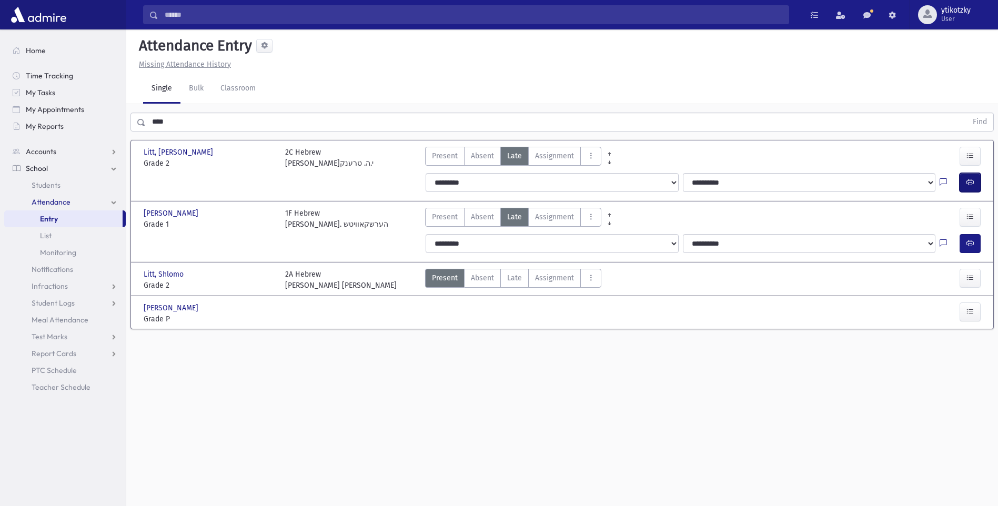
click at [979, 186] on button "button" at bounding box center [970, 182] width 21 height 19
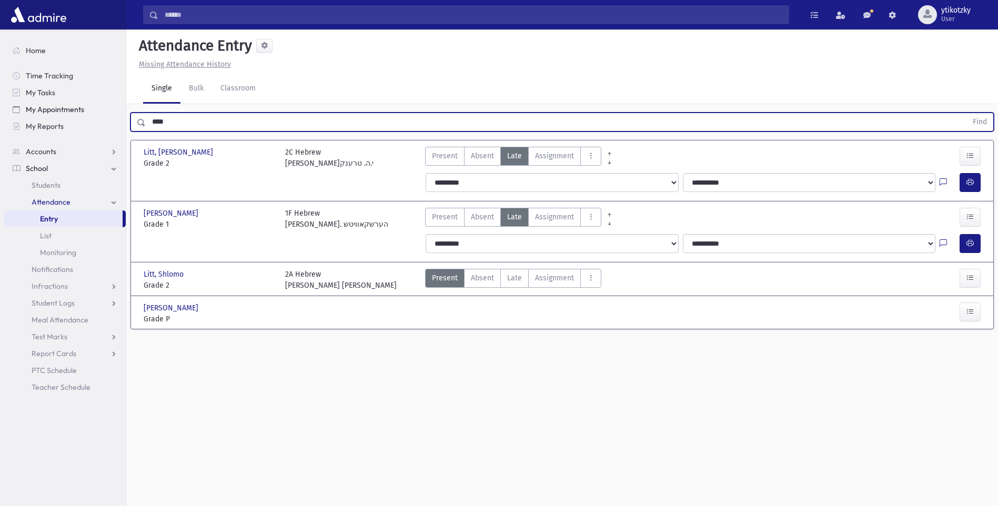
drag, startPoint x: 199, startPoint y: 115, endPoint x: 86, endPoint y: 116, distance: 112.6
click at [86, 116] on div "Search Results All Accounts" at bounding box center [499, 264] width 998 height 530
click at [967, 113] on button "Find" at bounding box center [980, 122] width 27 height 18
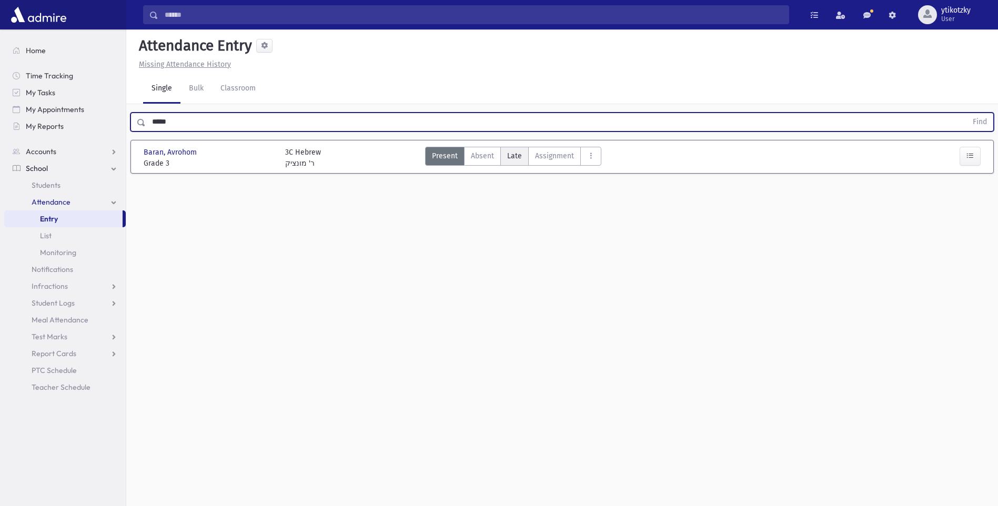
click at [514, 154] on span "Late" at bounding box center [514, 156] width 15 height 11
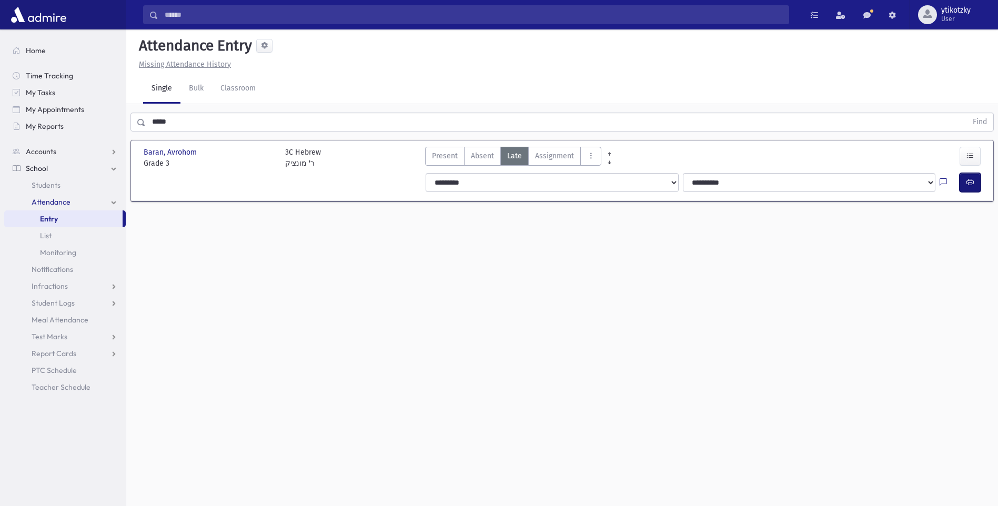
click at [975, 190] on button "button" at bounding box center [970, 182] width 21 height 19
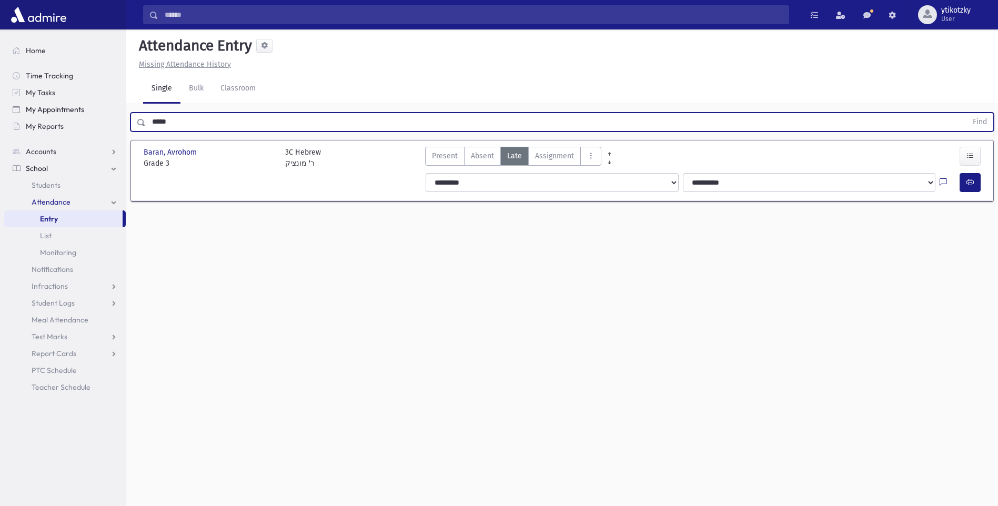
drag, startPoint x: 88, startPoint y: 116, endPoint x: 61, endPoint y: 116, distance: 27.9
click at [61, 116] on div "Search Results All Accounts" at bounding box center [499, 264] width 998 height 530
click at [967, 113] on button "Find" at bounding box center [980, 122] width 27 height 18
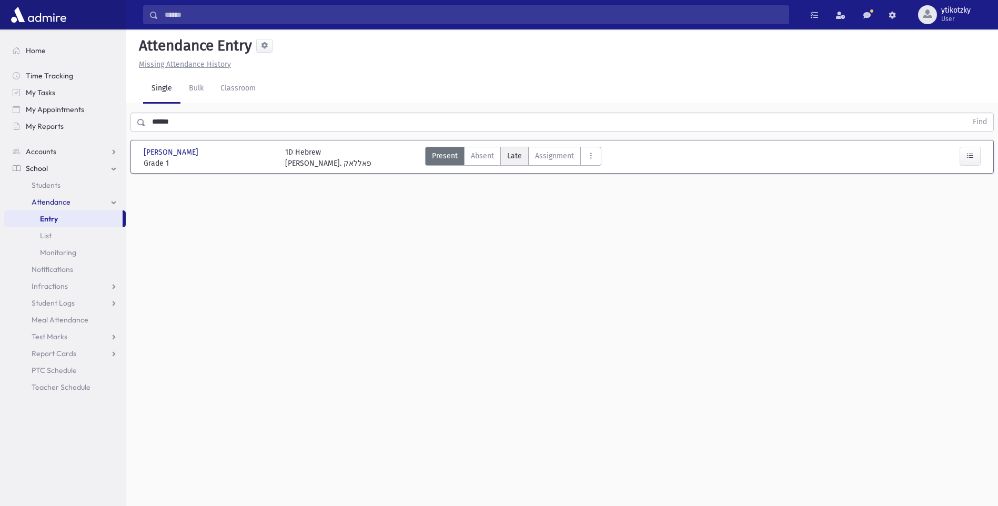
click at [523, 157] on label "Late Late" at bounding box center [514, 156] width 28 height 19
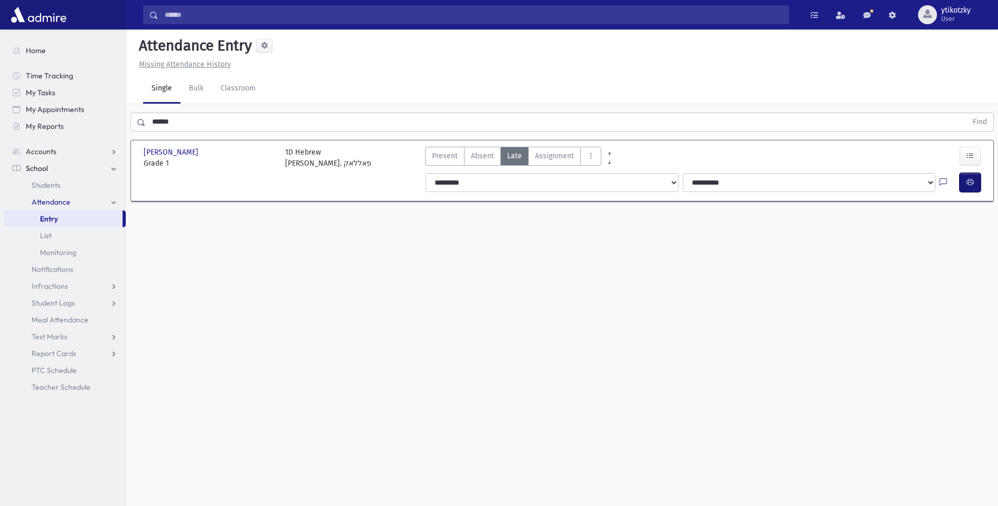
click at [965, 173] on button "button" at bounding box center [970, 182] width 21 height 19
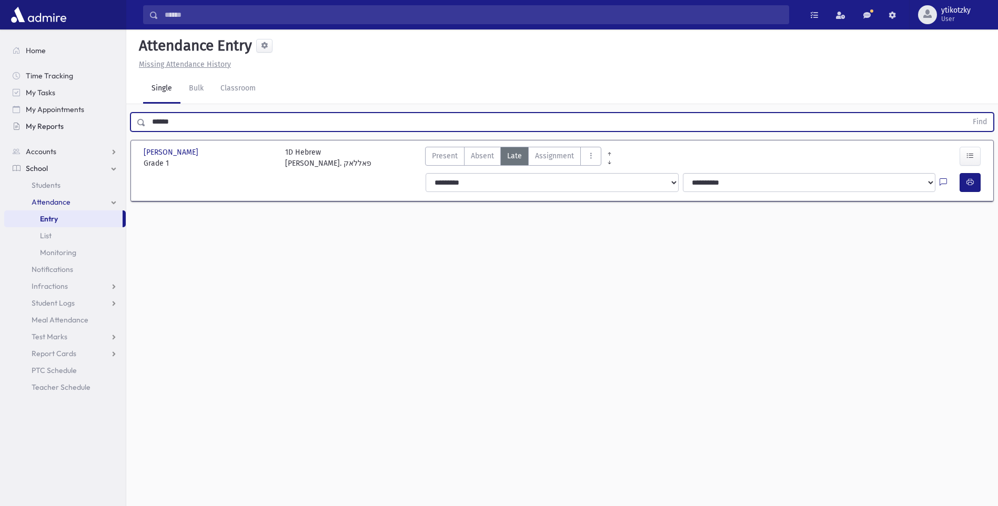
drag, startPoint x: 189, startPoint y: 130, endPoint x: 107, endPoint y: 127, distance: 82.1
click at [107, 127] on div "Search Results All Accounts" at bounding box center [499, 264] width 998 height 530
click at [967, 113] on button "Find" at bounding box center [980, 122] width 27 height 18
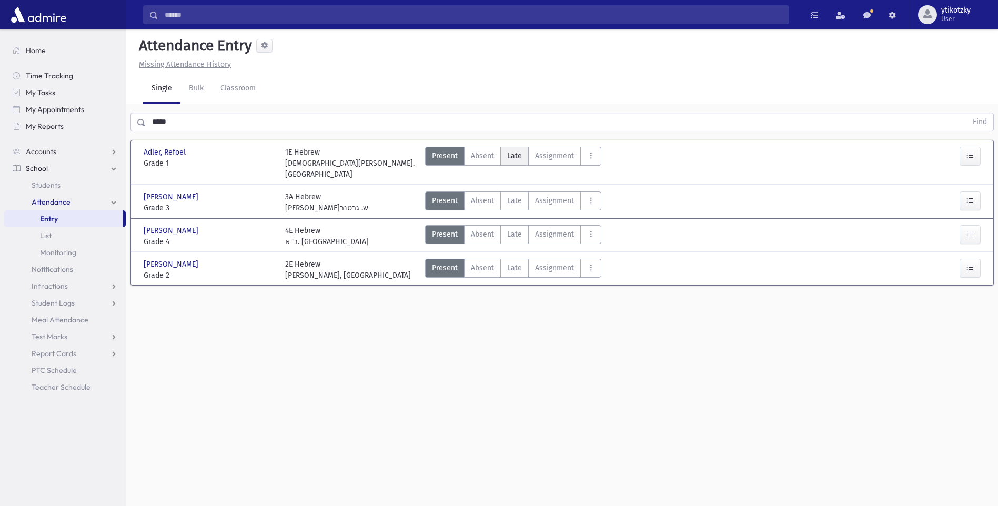
click at [512, 154] on span "Late" at bounding box center [514, 156] width 15 height 11
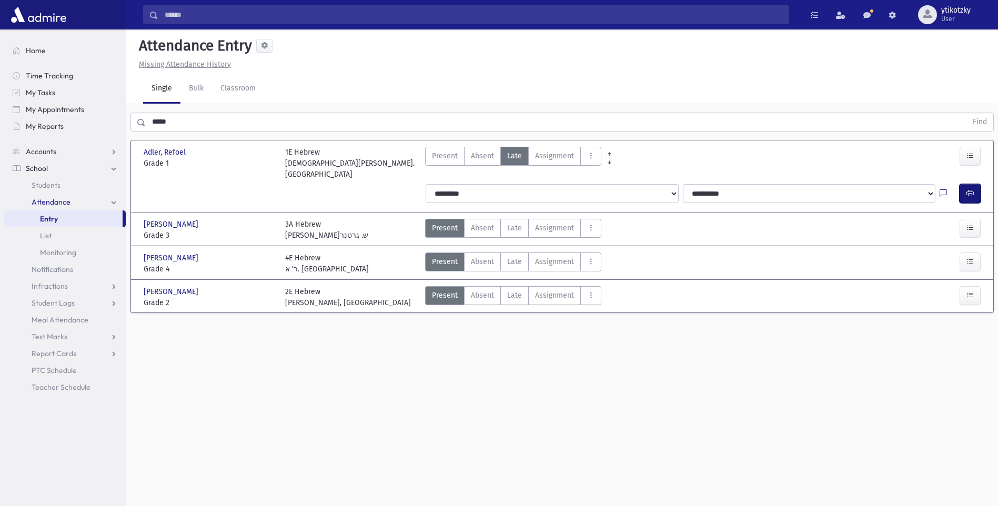
click at [974, 186] on button "button" at bounding box center [970, 193] width 21 height 19
click at [518, 225] on label "Late Late" at bounding box center [514, 228] width 28 height 19
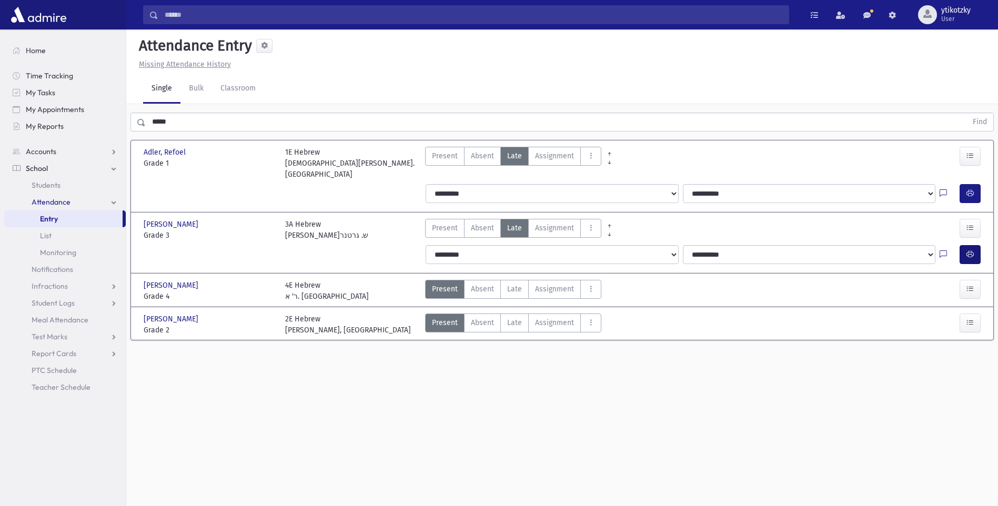
drag, startPoint x: 976, startPoint y: 255, endPoint x: 966, endPoint y: 245, distance: 13.4
click at [976, 254] on div "**********" at bounding box center [704, 254] width 571 height 27
click at [965, 245] on button "button" at bounding box center [970, 254] width 21 height 19
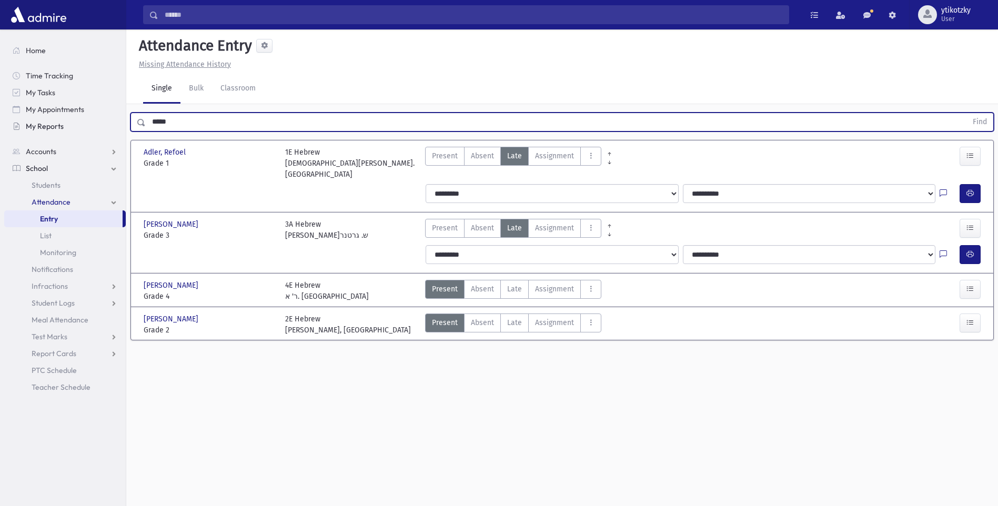
drag, startPoint x: 172, startPoint y: 118, endPoint x: 83, endPoint y: 125, distance: 89.2
click at [103, 129] on div "Search Results All Accounts" at bounding box center [499, 264] width 998 height 530
click at [967, 113] on button "Find" at bounding box center [980, 122] width 27 height 18
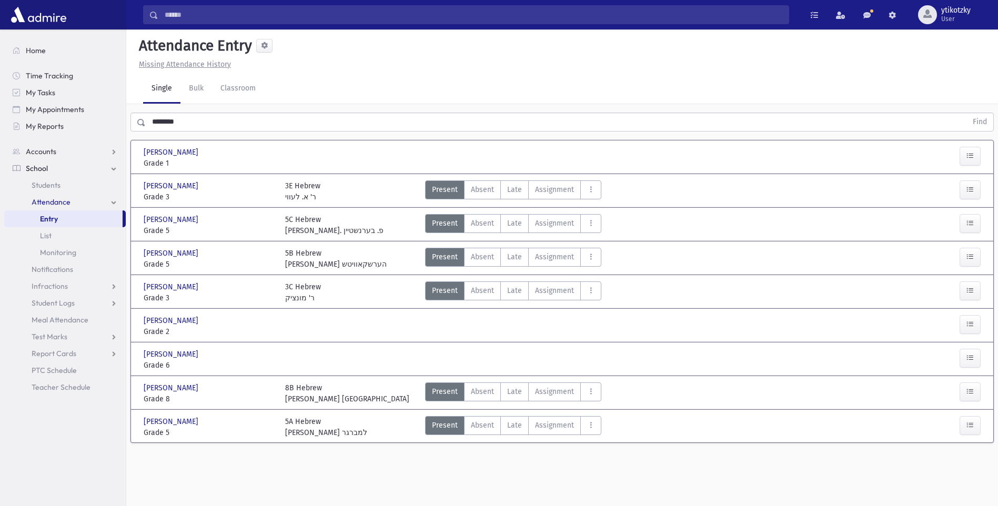
click at [954, 319] on div at bounding box center [951, 326] width 71 height 22
click at [972, 322] on icon "button" at bounding box center [970, 324] width 7 height 9
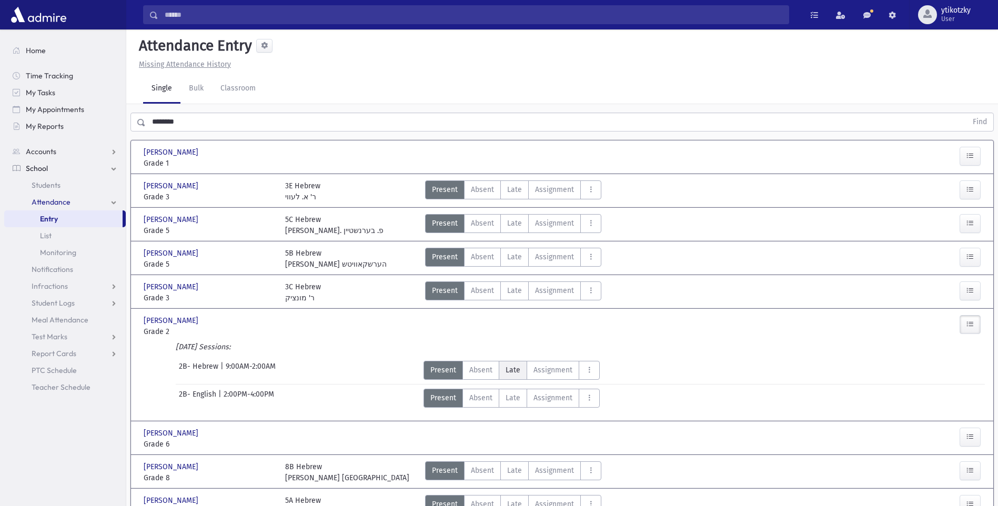
click at [519, 365] on span "Late" at bounding box center [513, 370] width 15 height 11
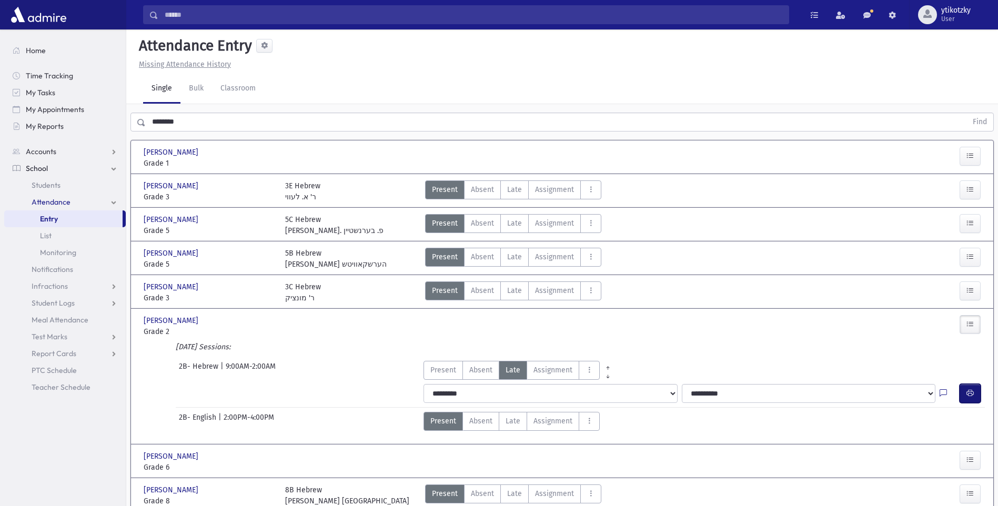
click at [963, 392] on button "button" at bounding box center [970, 393] width 21 height 19
click at [507, 185] on span "Late" at bounding box center [514, 189] width 15 height 11
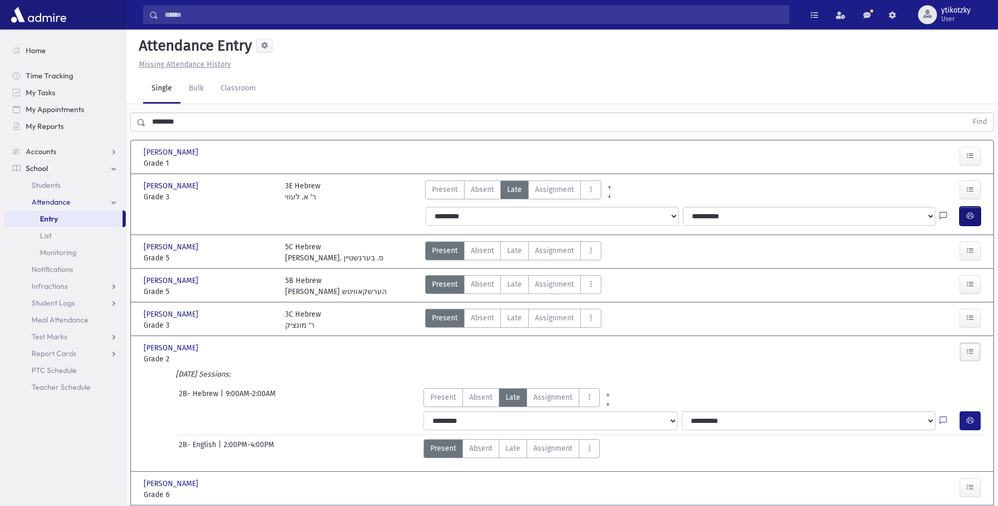
click at [979, 221] on button "button" at bounding box center [970, 216] width 21 height 19
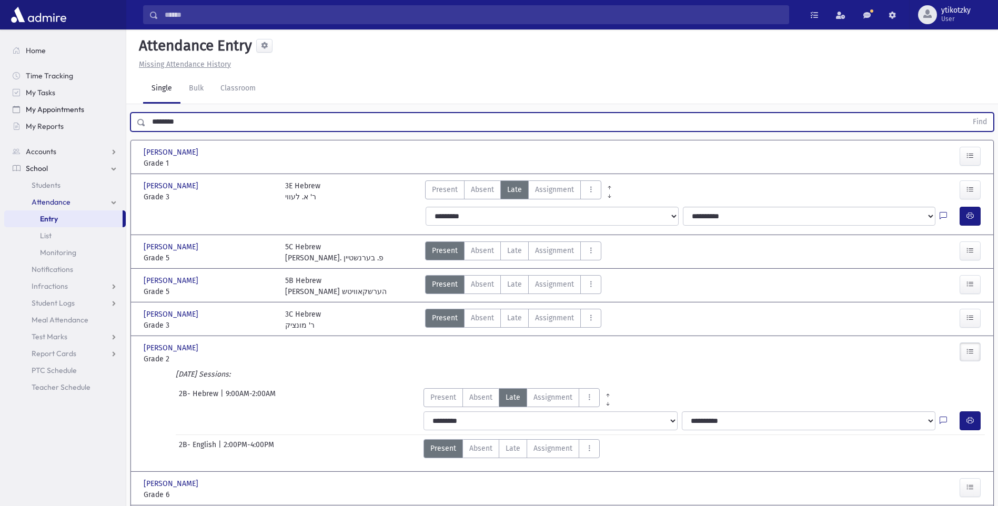
drag, startPoint x: 196, startPoint y: 126, endPoint x: 56, endPoint y: 114, distance: 141.1
click at [56, 114] on div "Search Results All Accounts" at bounding box center [499, 305] width 998 height 612
click at [967, 113] on button "Find" at bounding box center [980, 122] width 27 height 18
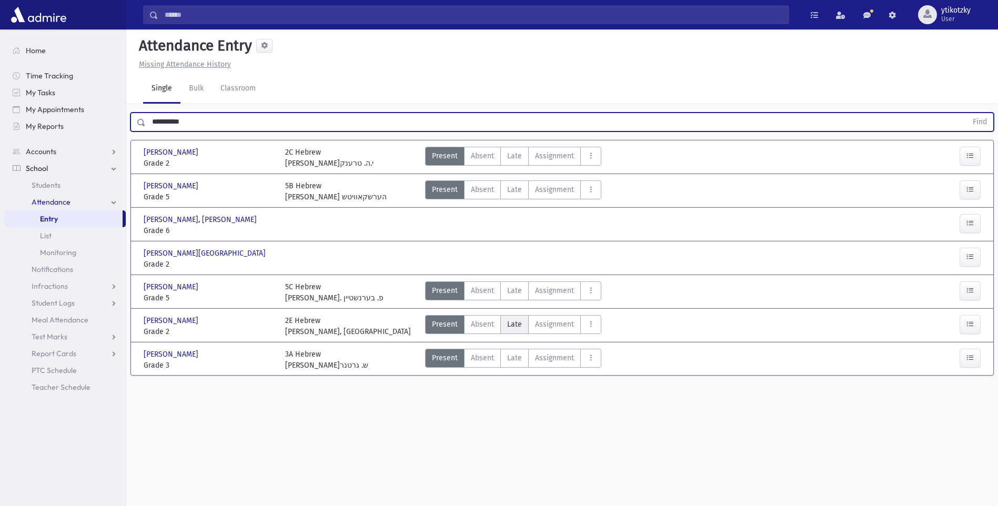
click at [504, 324] on label "Late Late" at bounding box center [514, 324] width 28 height 19
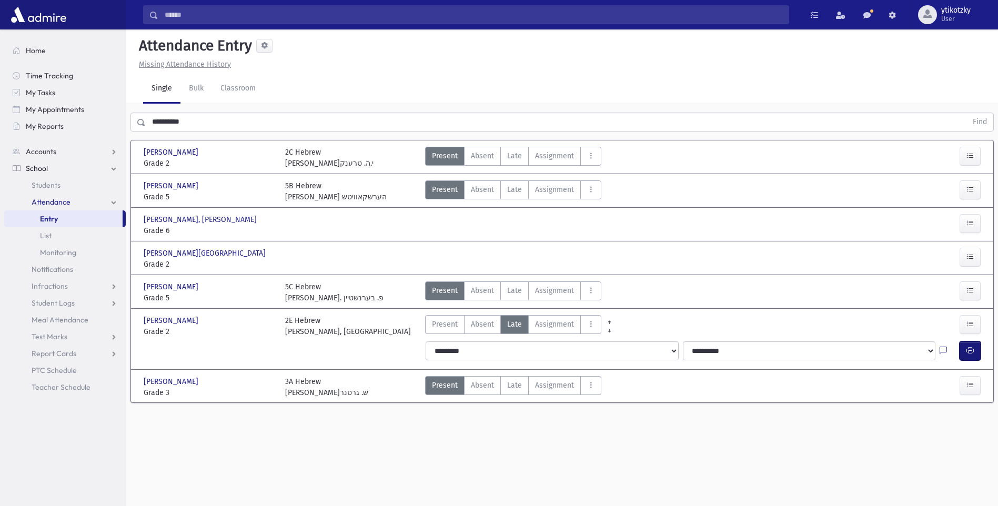
click at [973, 347] on icon "button" at bounding box center [970, 350] width 7 height 9
drag, startPoint x: 234, startPoint y: 136, endPoint x: 195, endPoint y: 129, distance: 40.1
click at [195, 131] on div "**********" at bounding box center [562, 261] width 872 height 314
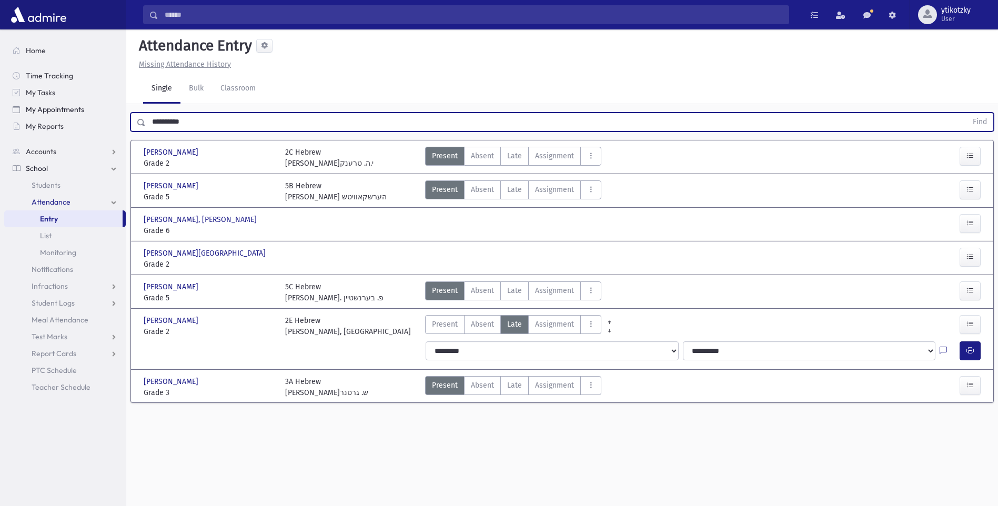
drag, startPoint x: 195, startPoint y: 128, endPoint x: 69, endPoint y: 105, distance: 127.3
click at [71, 113] on div "Search Results All Accounts" at bounding box center [499, 264] width 998 height 530
click at [967, 113] on button "Find" at bounding box center [980, 122] width 27 height 18
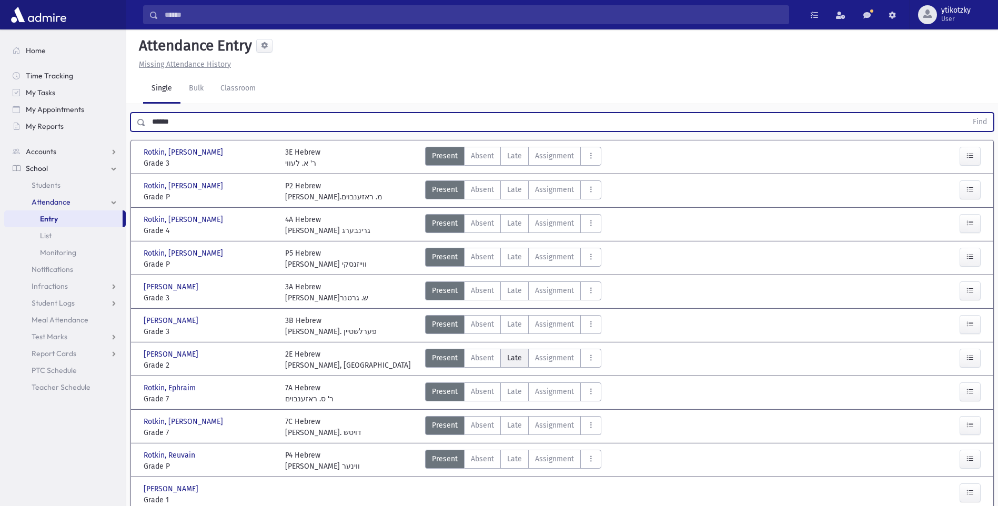
click at [516, 353] on span "Late" at bounding box center [514, 358] width 15 height 11
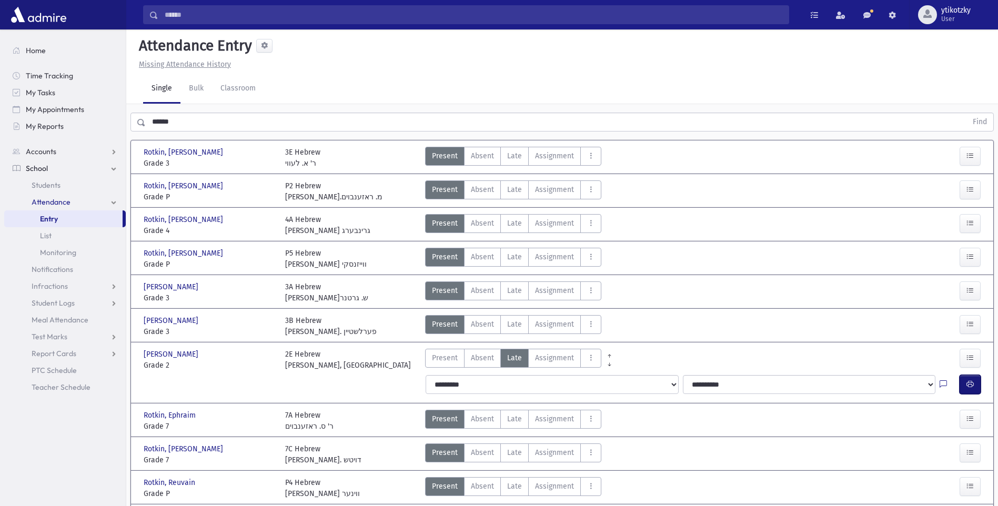
click at [971, 380] on icon "button" at bounding box center [970, 384] width 7 height 9
drag, startPoint x: 183, startPoint y: 82, endPoint x: 85, endPoint y: 71, distance: 98.4
click at [73, 71] on div "Search Results All Accounts" at bounding box center [499, 287] width 998 height 577
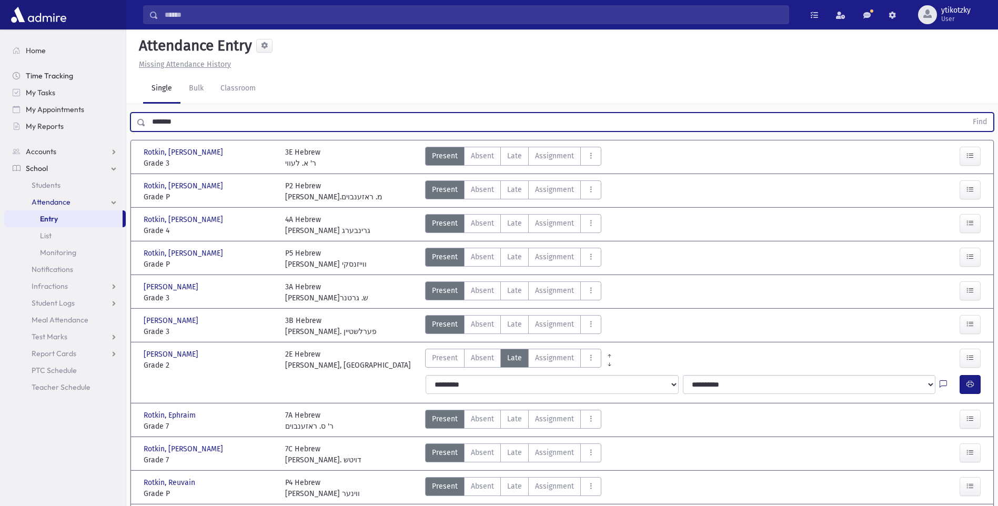
click at [967, 113] on button "Find" at bounding box center [980, 122] width 27 height 18
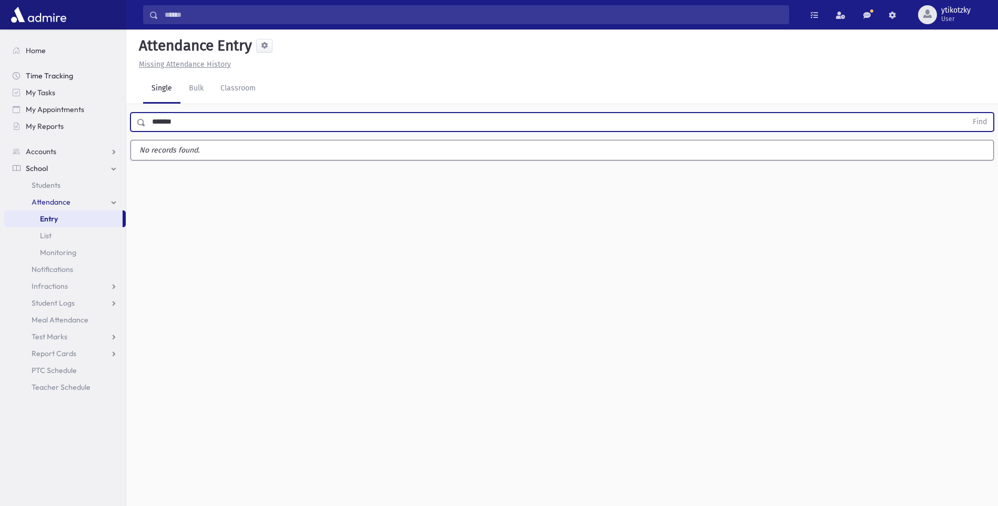
click at [967, 113] on button "Find" at bounding box center [980, 122] width 27 height 18
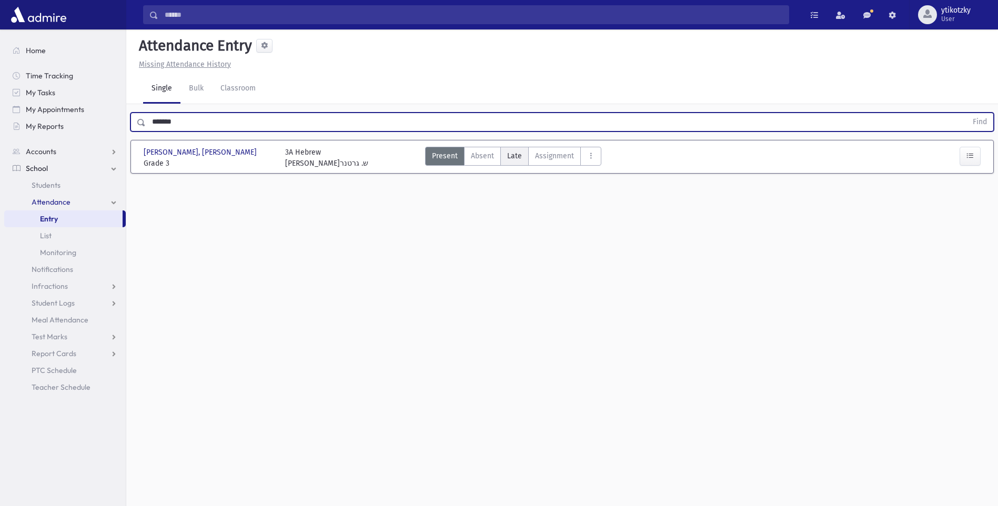
click at [503, 147] on label "Late Late" at bounding box center [514, 156] width 28 height 19
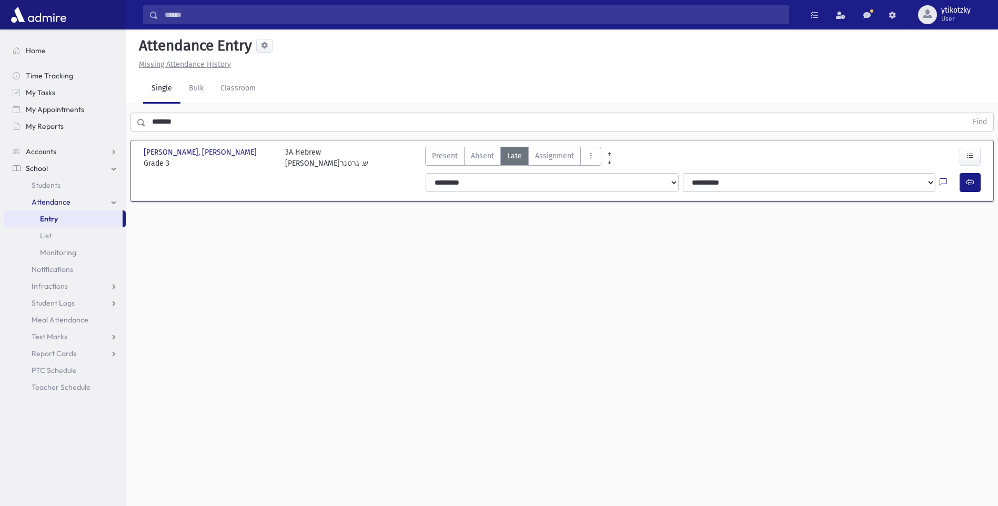
click at [957, 173] on div at bounding box center [950, 182] width 20 height 19
click at [960, 173] on div "**********" at bounding box center [704, 182] width 564 height 19
drag, startPoint x: 960, startPoint y: 156, endPoint x: 967, endPoint y: 159, distance: 7.8
click at [967, 178] on icon "button" at bounding box center [970, 182] width 7 height 9
drag, startPoint x: 184, startPoint y: 112, endPoint x: 106, endPoint y: 119, distance: 77.7
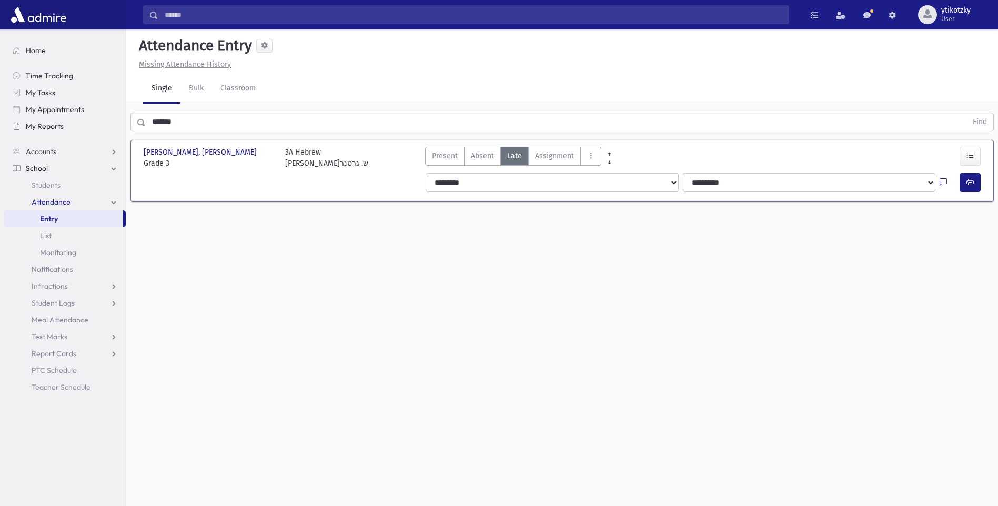
click at [106, 119] on div "Search Results All Accounts" at bounding box center [499, 264] width 998 height 530
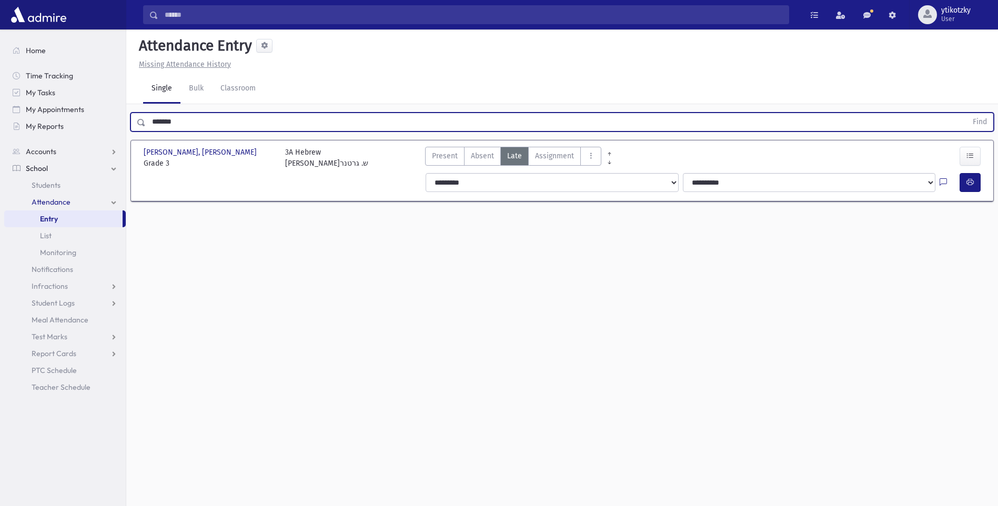
drag, startPoint x: 106, startPoint y: 119, endPoint x: 134, endPoint y: 105, distance: 31.1
click at [134, 113] on div "******* Find" at bounding box center [563, 122] width 864 height 19
type input "**********"
click at [967, 113] on button "Find" at bounding box center [980, 122] width 27 height 18
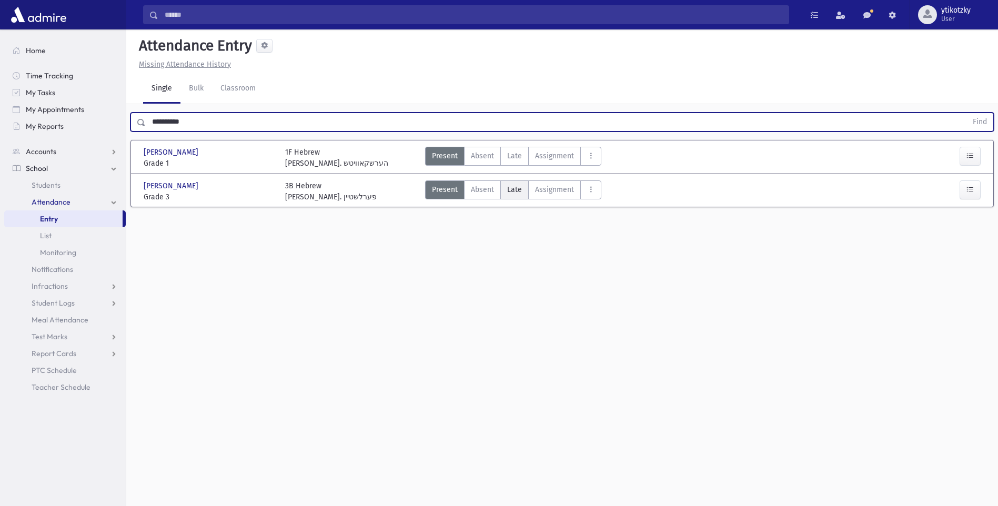
click at [506, 181] on label "Late Late" at bounding box center [514, 190] width 28 height 19
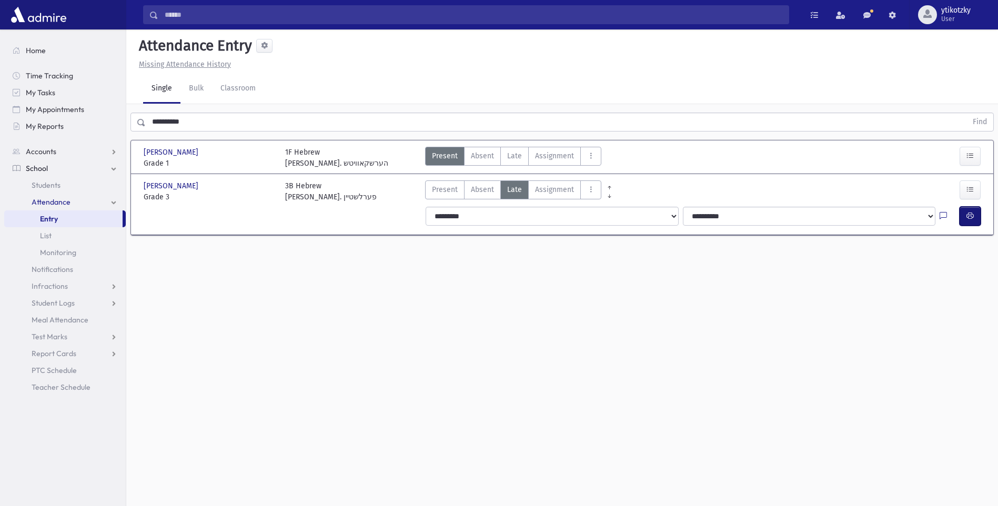
click at [973, 207] on button "button" at bounding box center [970, 216] width 21 height 19
click at [62, 189] on link "Students" at bounding box center [65, 185] width 122 height 17
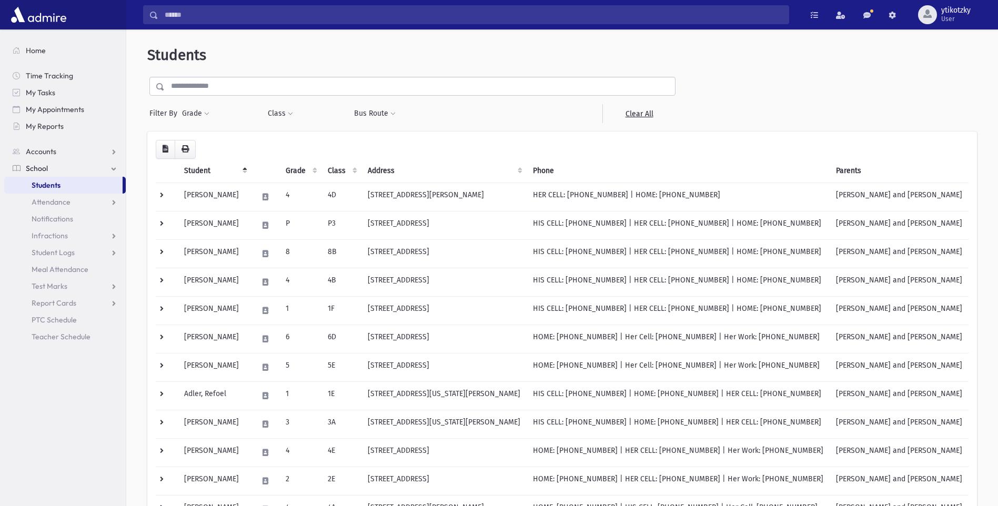
click at [224, 92] on input "text" at bounding box center [420, 86] width 510 height 19
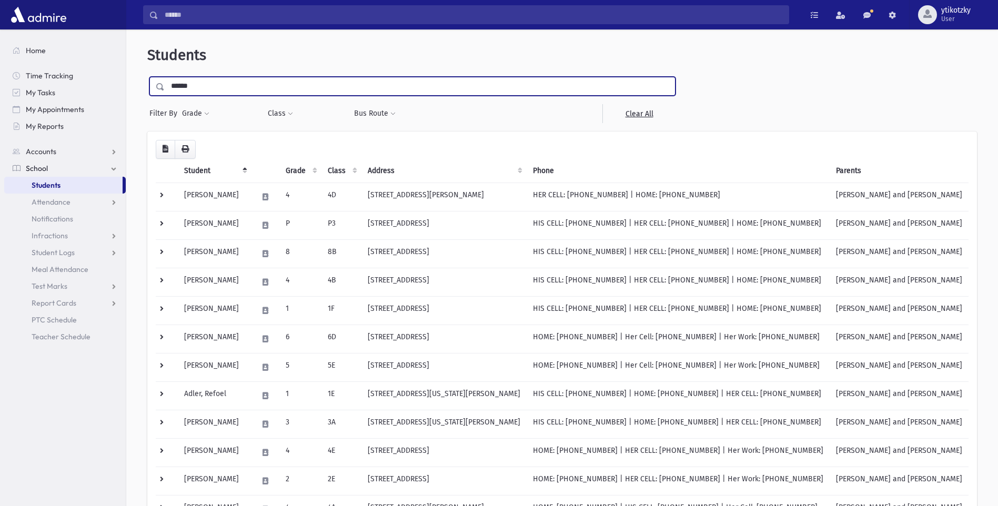
type input "******"
click at [147, 77] on input "submit" at bounding box center [161, 84] width 29 height 14
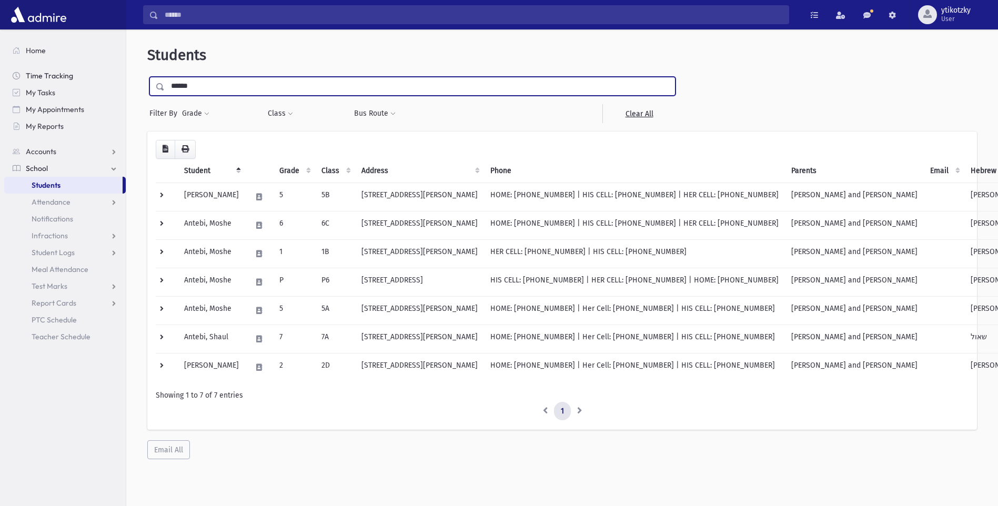
click at [26, 76] on div "Search Results All Accounts" at bounding box center [499, 267] width 998 height 534
type input "*******"
click at [147, 77] on input "submit" at bounding box center [161, 84] width 29 height 14
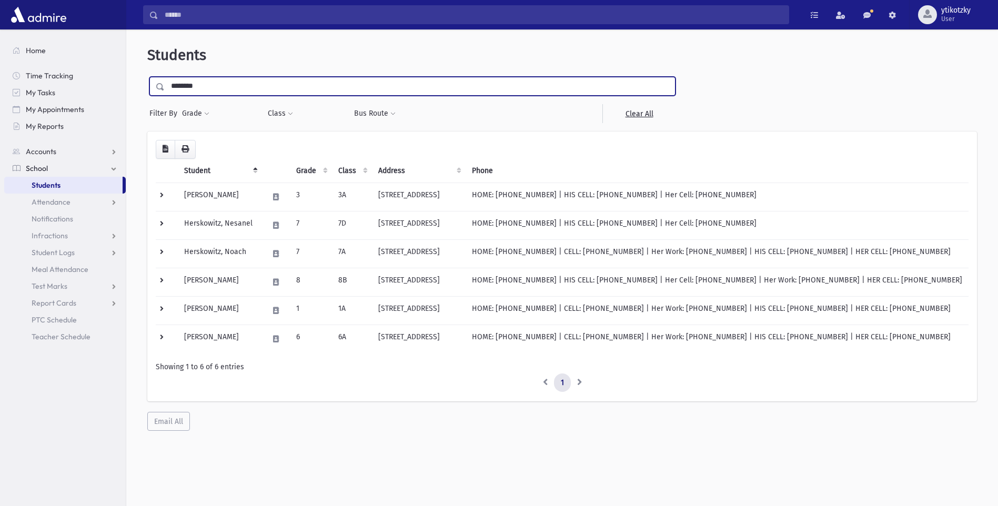
type input "********"
click at [147, 77] on input "submit" at bounding box center [161, 84] width 29 height 14
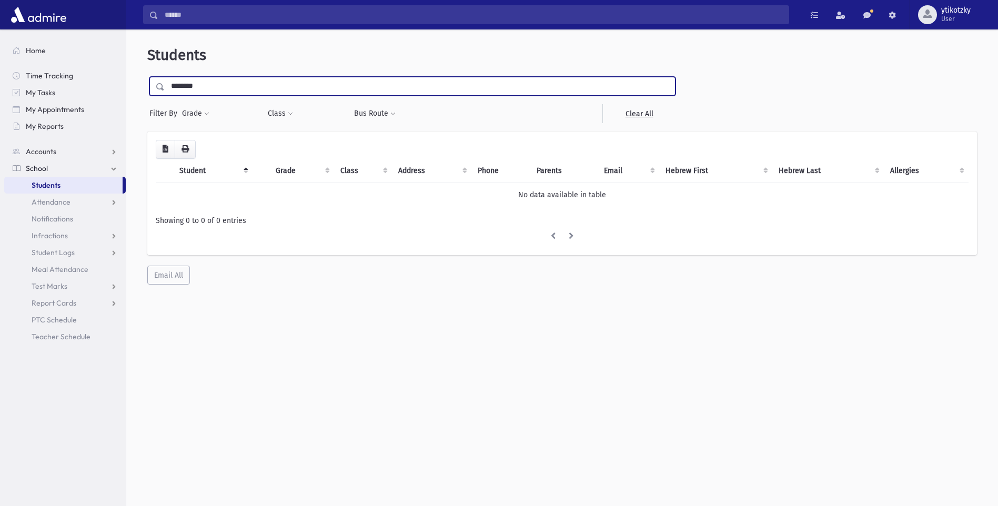
click at [182, 89] on input "********" at bounding box center [420, 86] width 510 height 19
drag, startPoint x: 203, startPoint y: 86, endPoint x: 197, endPoint y: 87, distance: 5.8
click at [197, 87] on input "********" at bounding box center [420, 86] width 510 height 19
type input "********"
click at [147, 77] on input "submit" at bounding box center [161, 84] width 29 height 14
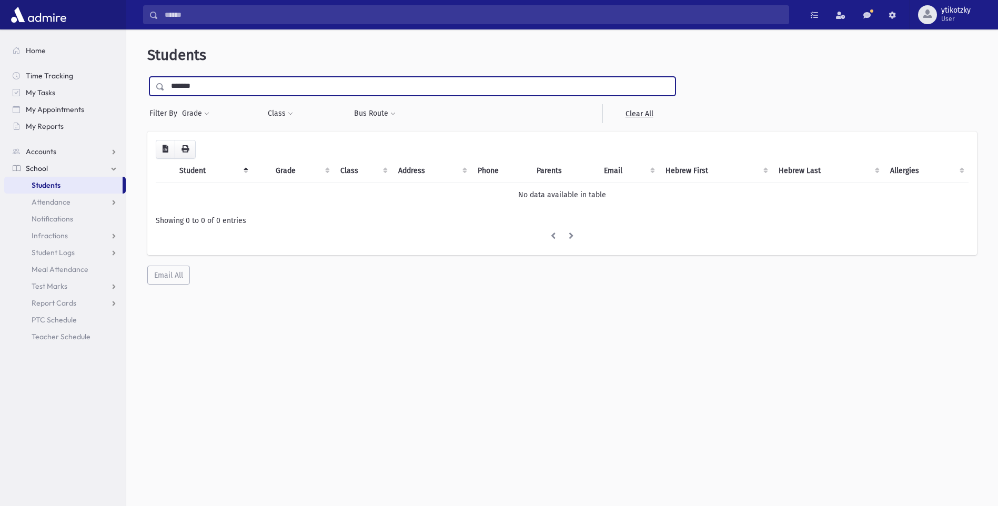
type input "*******"
click at [147, 77] on input "submit" at bounding box center [161, 84] width 29 height 14
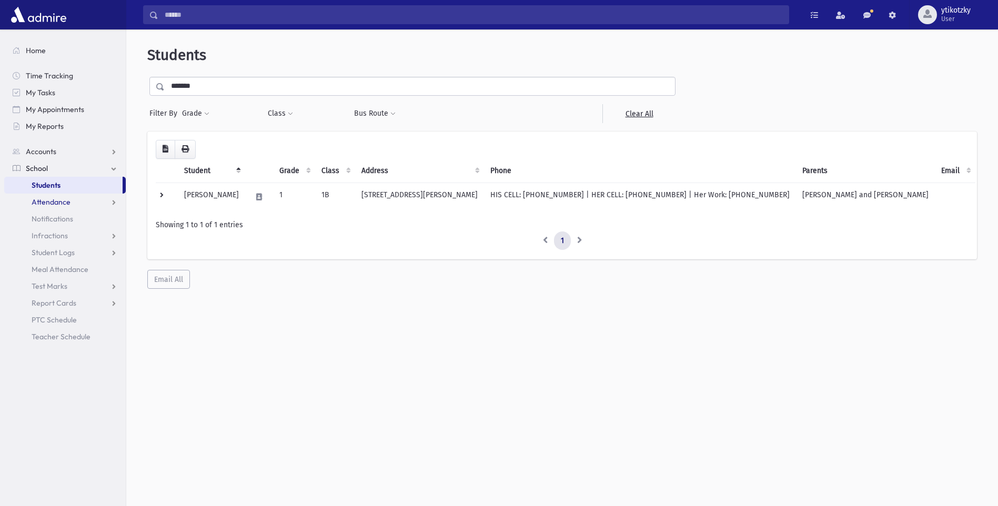
click at [60, 204] on span "Attendance" at bounding box center [51, 201] width 39 height 9
click at [60, 221] on link "Entry" at bounding box center [65, 219] width 122 height 17
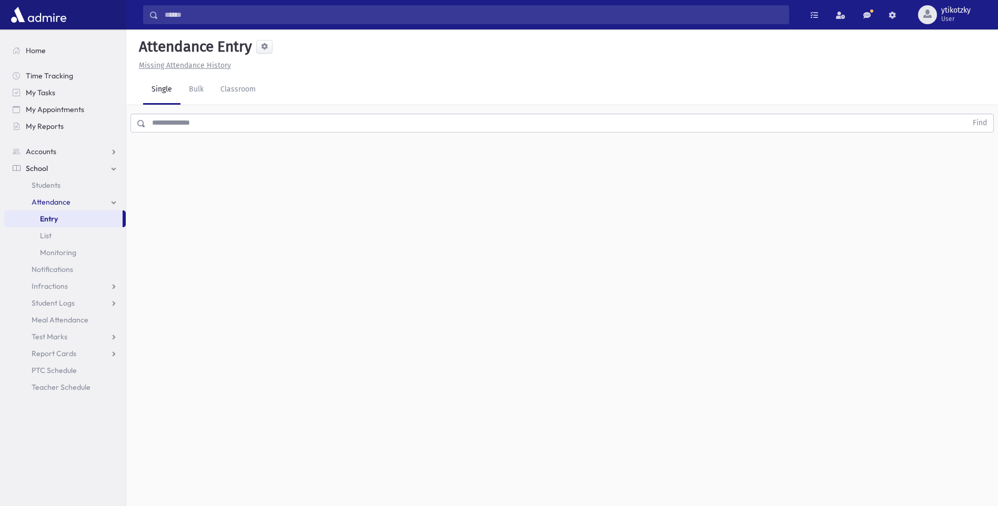
click at [225, 120] on input "text" at bounding box center [556, 123] width 821 height 19
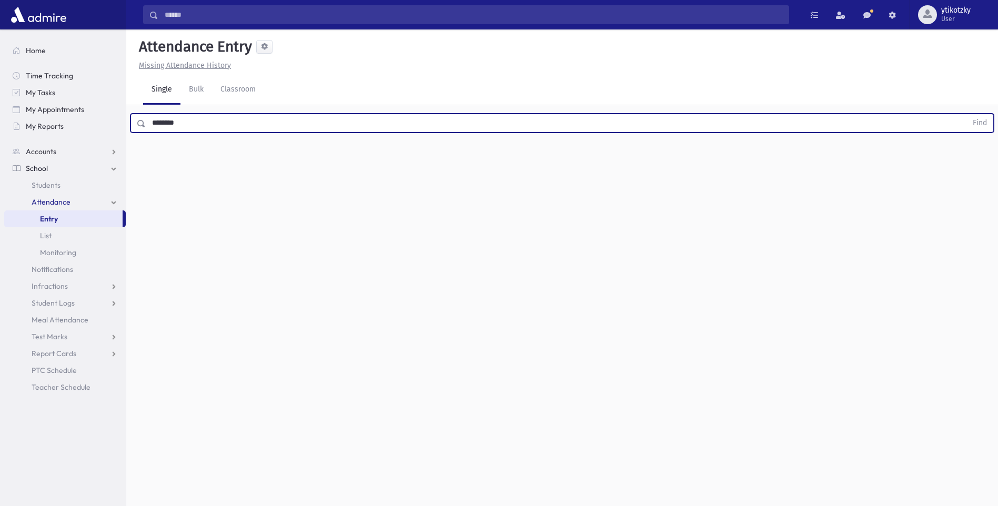
type input "********"
click at [967, 114] on button "Find" at bounding box center [980, 123] width 27 height 18
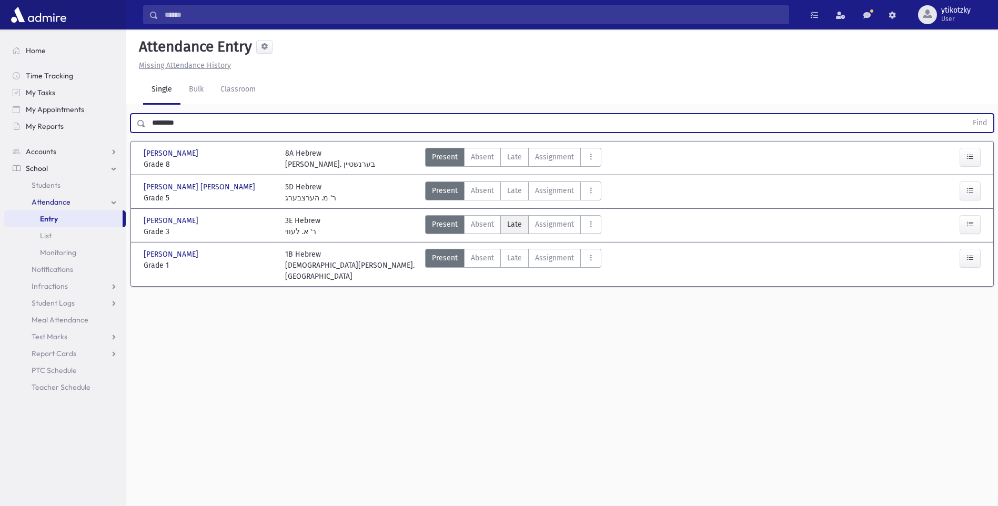
click at [517, 225] on span "Late" at bounding box center [514, 224] width 15 height 11
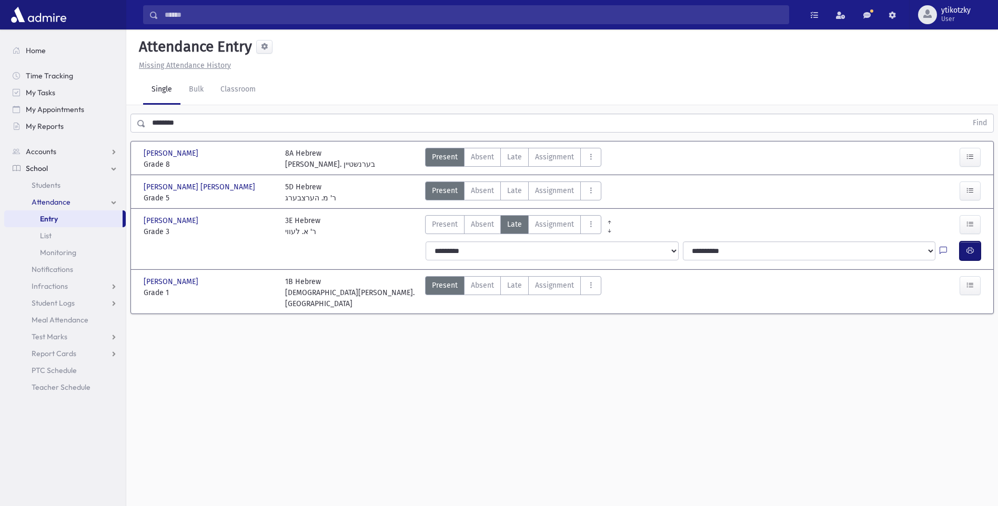
click at [966, 247] on button "button" at bounding box center [970, 251] width 21 height 19
click at [53, 204] on span "Attendance" at bounding box center [51, 201] width 39 height 9
click at [48, 182] on span "Students" at bounding box center [46, 185] width 29 height 9
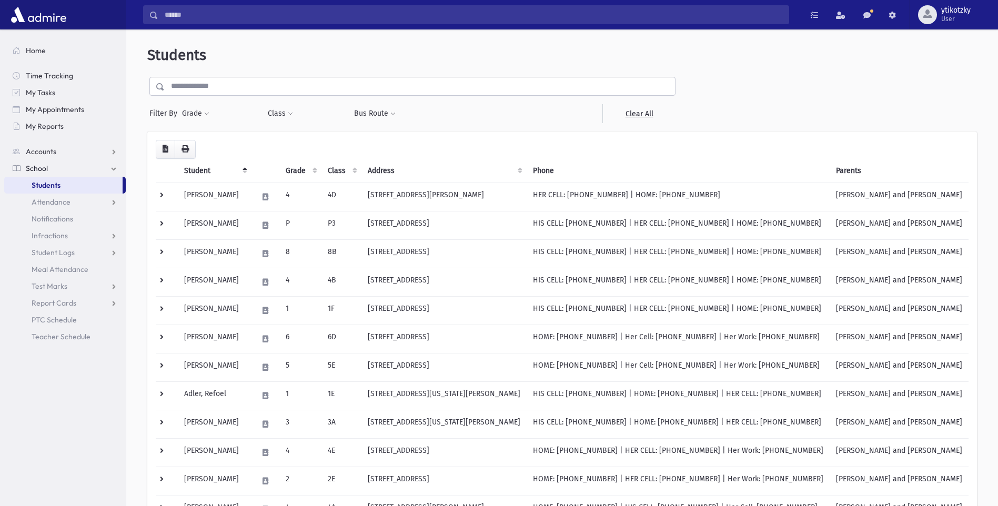
click at [211, 79] on input "text" at bounding box center [420, 86] width 510 height 19
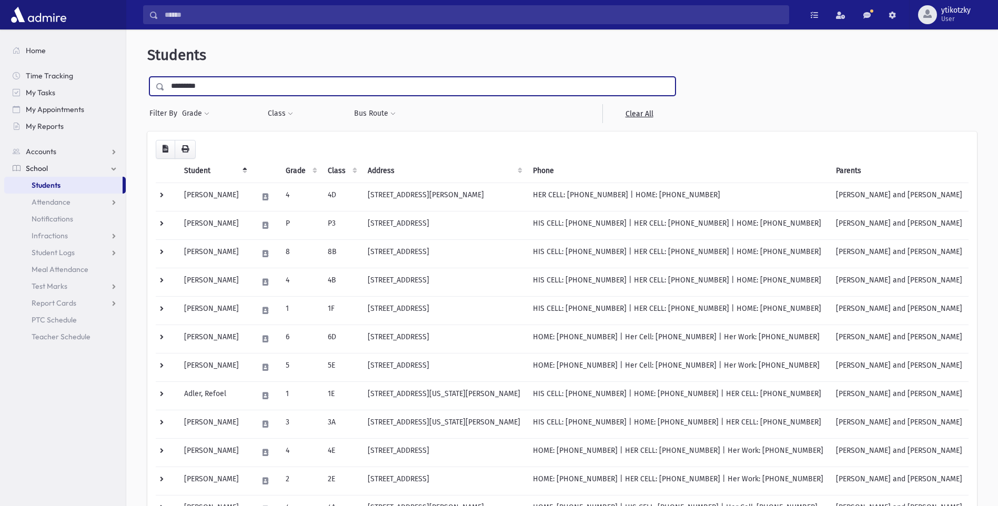
type input "*********"
click at [147, 77] on input "submit" at bounding box center [161, 84] width 29 height 14
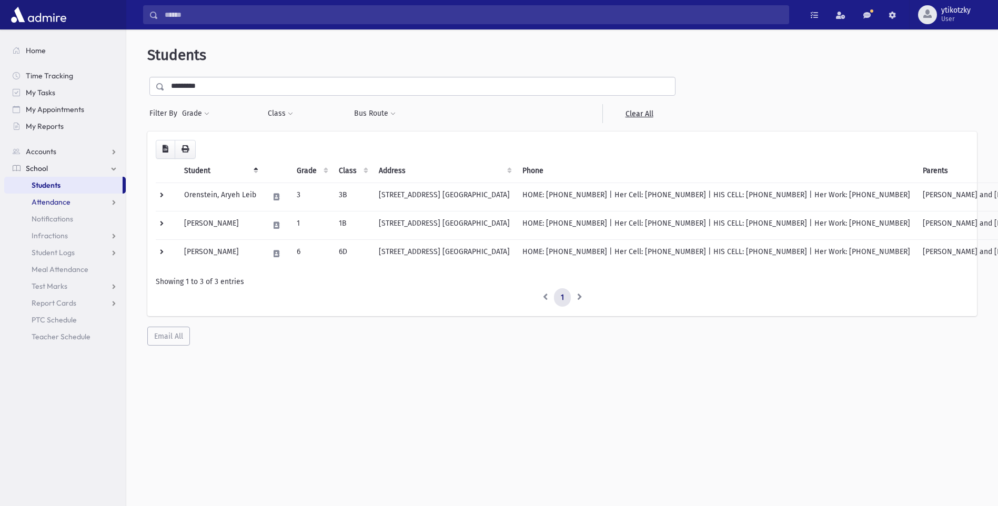
click at [56, 199] on span "Attendance" at bounding box center [51, 201] width 39 height 9
click at [49, 218] on span "Entry" at bounding box center [49, 218] width 18 height 9
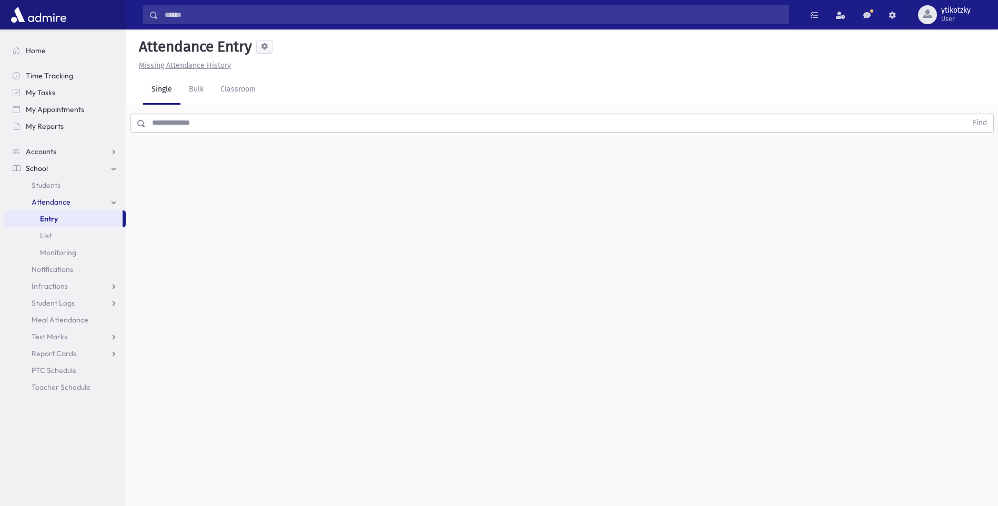
click at [205, 127] on input "text" at bounding box center [556, 123] width 821 height 19
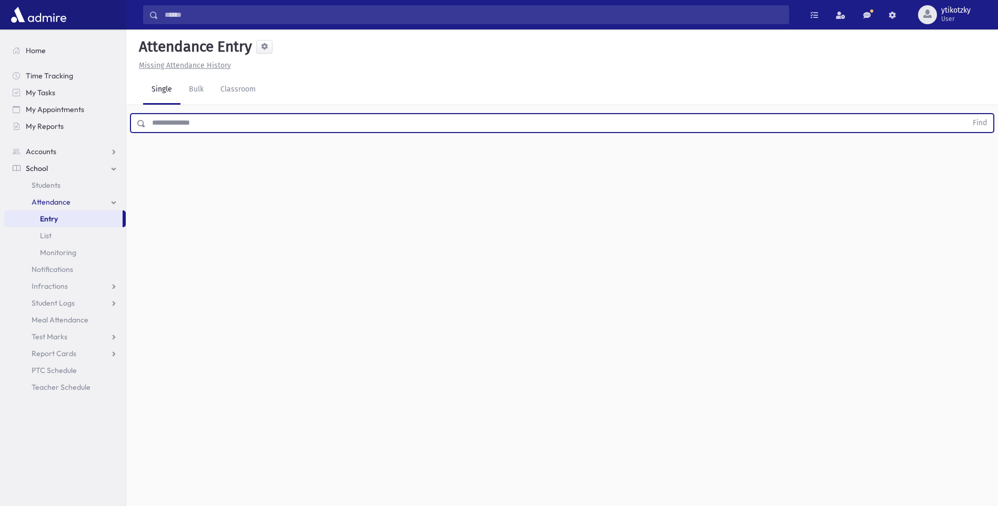
click at [47, 200] on span "Attendance" at bounding box center [51, 201] width 39 height 9
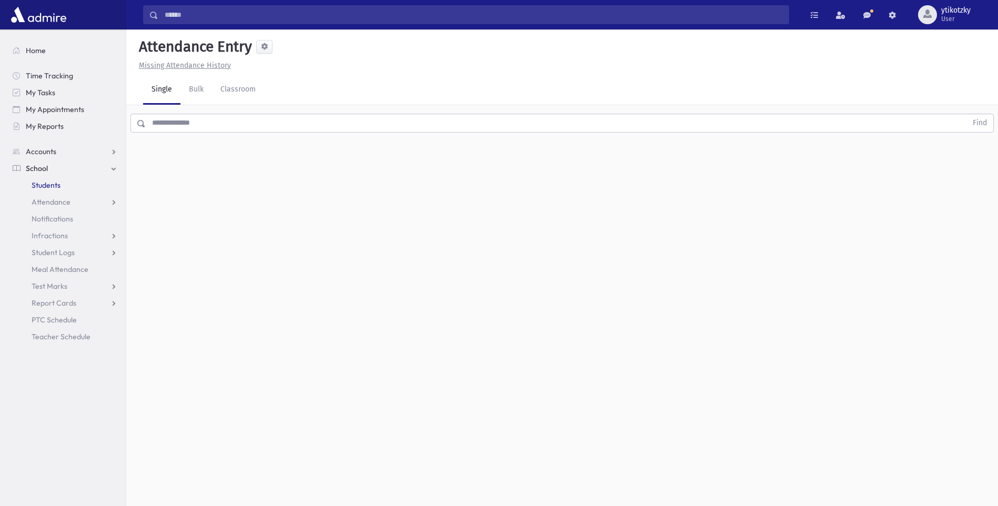
click at [41, 182] on span "Students" at bounding box center [46, 185] width 29 height 9
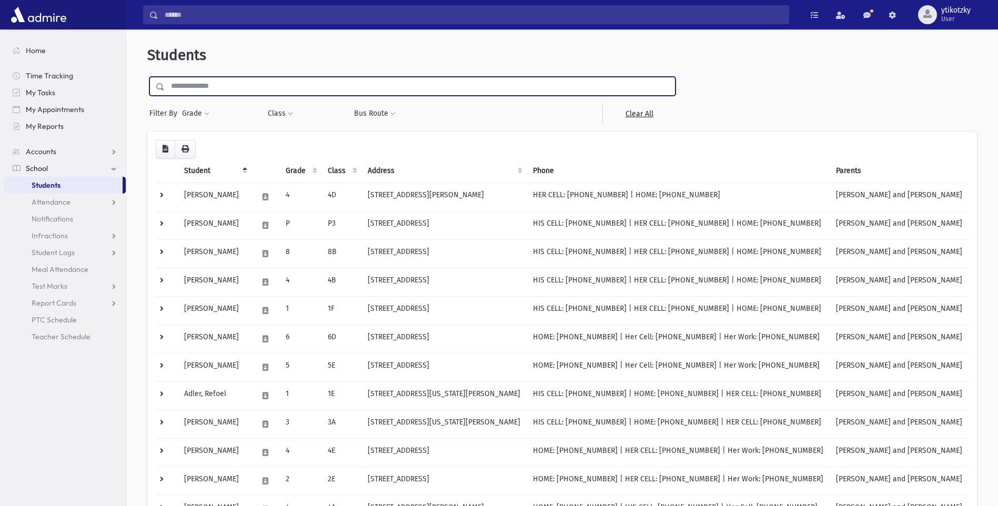
click at [208, 89] on input "text" at bounding box center [420, 86] width 510 height 19
type input "****"
click at [147, 77] on input "submit" at bounding box center [161, 84] width 29 height 14
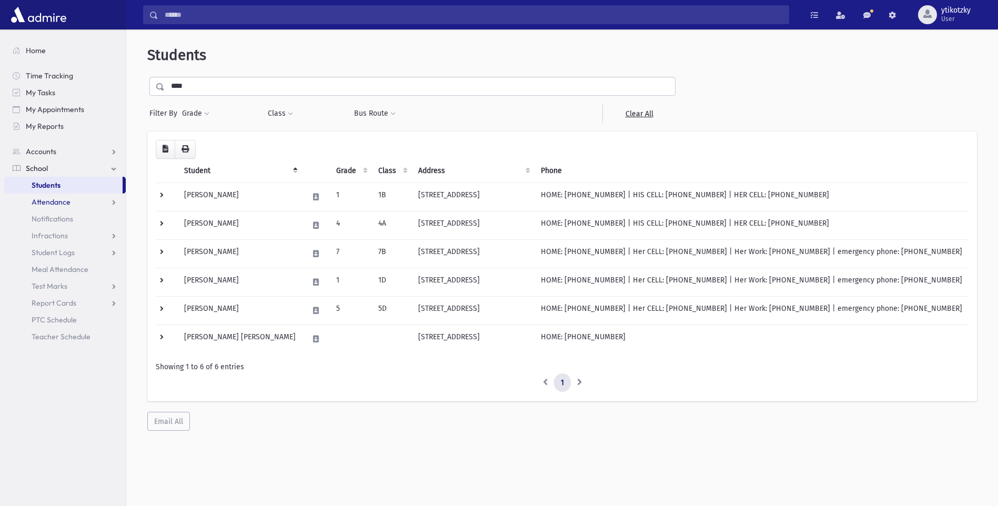
click at [58, 204] on span "Attendance" at bounding box center [51, 201] width 39 height 9
click at [47, 215] on span "Entry" at bounding box center [49, 218] width 18 height 9
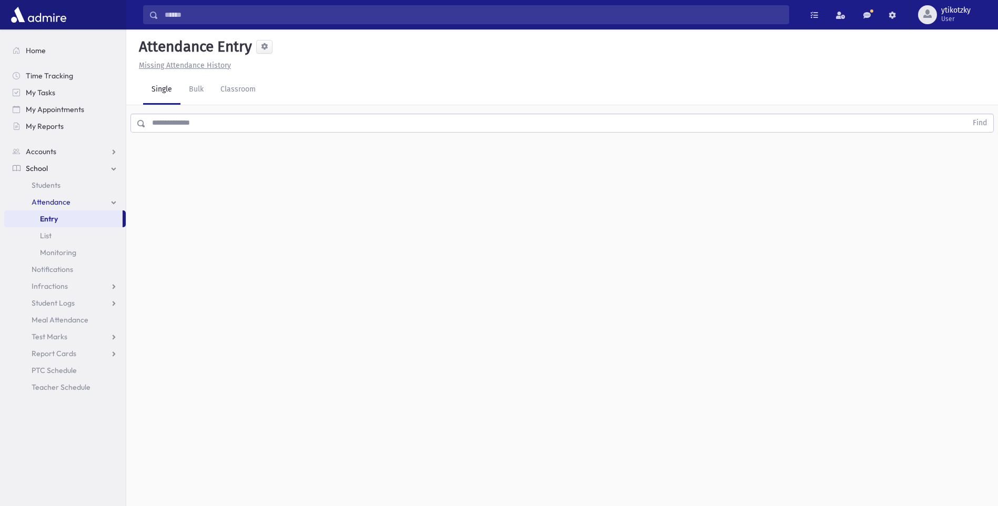
click at [157, 125] on input "text" at bounding box center [556, 123] width 821 height 19
click at [144, 118] on span at bounding box center [138, 123] width 15 height 19
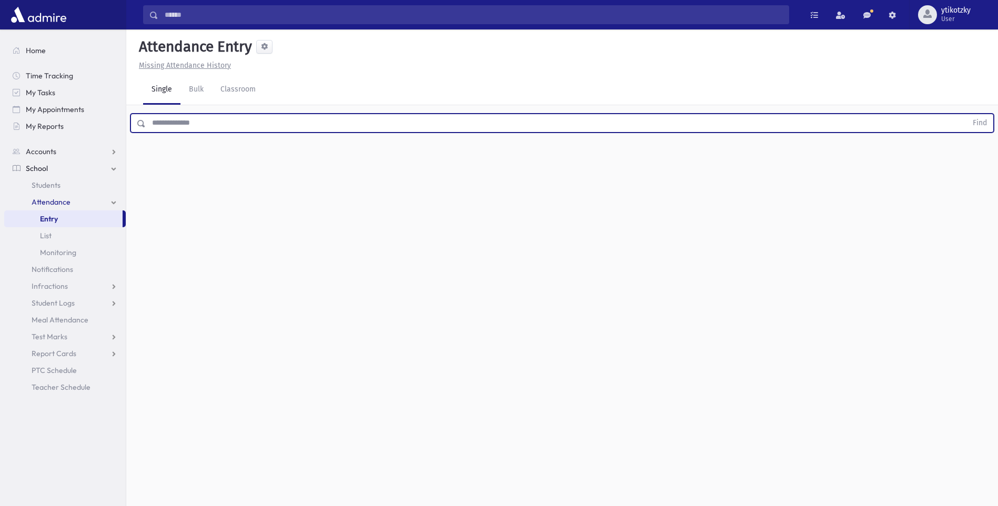
click at [149, 121] on input "text" at bounding box center [556, 123] width 821 height 19
drag, startPoint x: 157, startPoint y: 121, endPoint x: 166, endPoint y: 123, distance: 9.3
click at [158, 122] on input "text" at bounding box center [556, 123] width 821 height 19
click at [967, 114] on button "Find" at bounding box center [980, 123] width 27 height 18
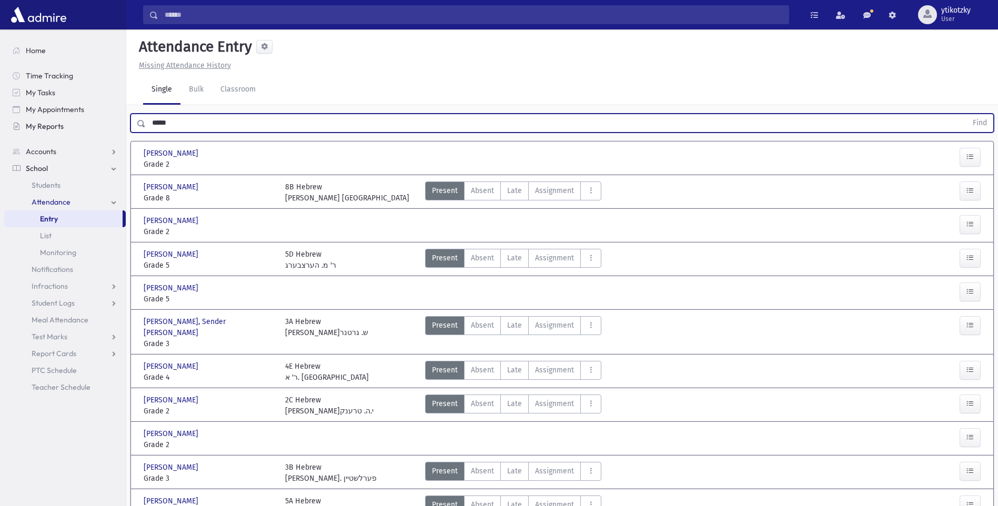
drag, startPoint x: 154, startPoint y: 124, endPoint x: 122, endPoint y: 119, distance: 33.0
click at [119, 128] on div "Search Results All Accounts" at bounding box center [499, 353] width 998 height 707
click at [967, 114] on button "Find" at bounding box center [980, 123] width 27 height 18
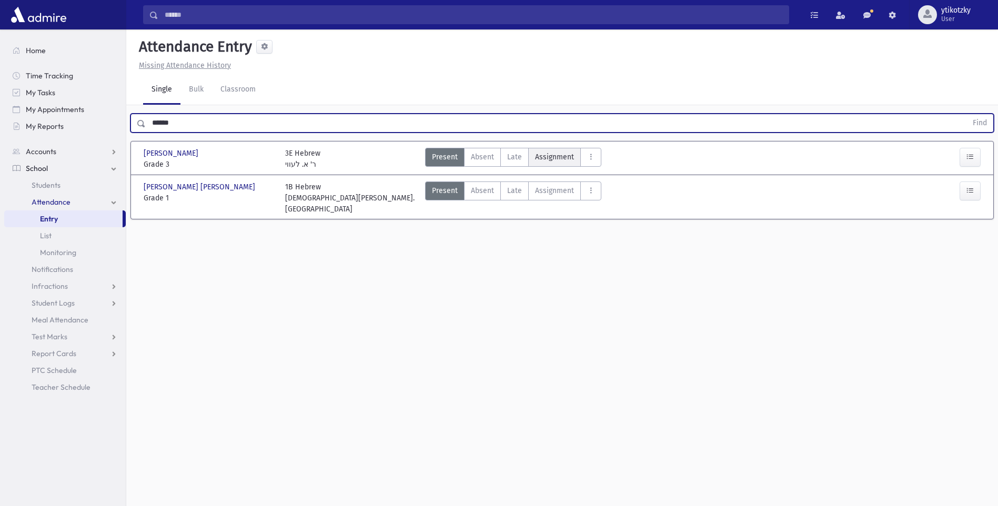
click at [529, 162] on label "Assignment Assignment" at bounding box center [554, 157] width 53 height 19
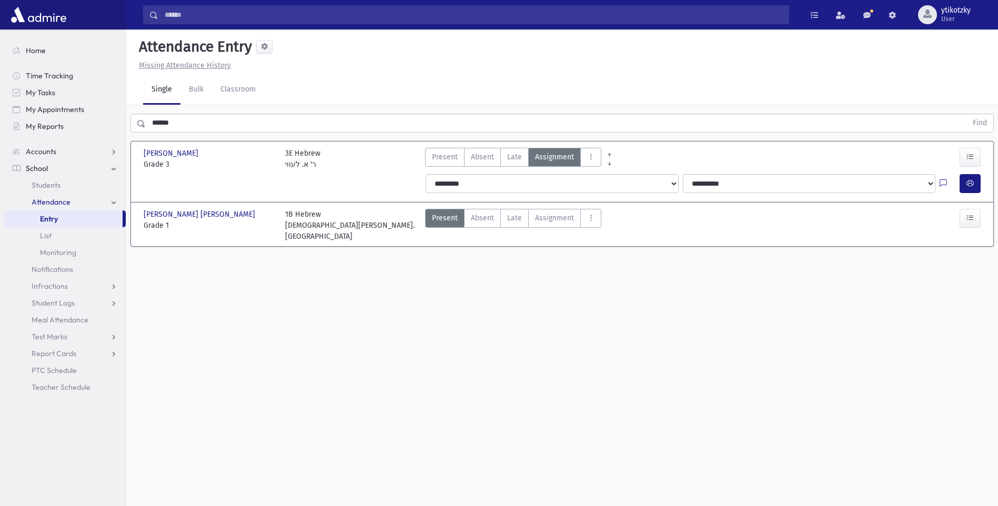
click at [517, 161] on span "Late" at bounding box center [514, 157] width 15 height 11
click at [968, 184] on icon "button" at bounding box center [970, 183] width 7 height 9
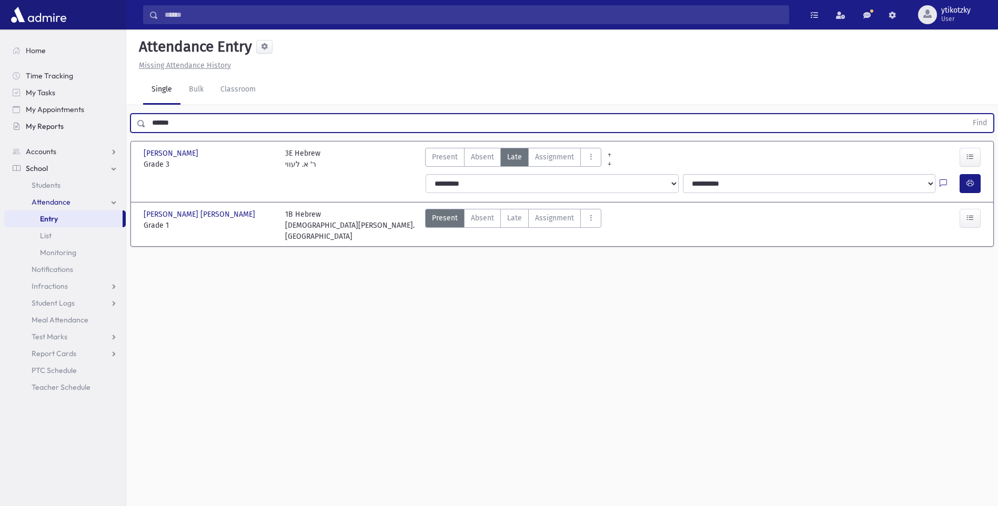
drag, startPoint x: 172, startPoint y: 122, endPoint x: 117, endPoint y: 123, distance: 55.3
click at [117, 123] on div "Search Results All Accounts" at bounding box center [499, 265] width 998 height 530
drag, startPoint x: 199, startPoint y: 127, endPoint x: 133, endPoint y: 127, distance: 66.3
click at [133, 127] on div "****** Find" at bounding box center [563, 123] width 864 height 19
click at [967, 114] on button "Find" at bounding box center [980, 123] width 27 height 18
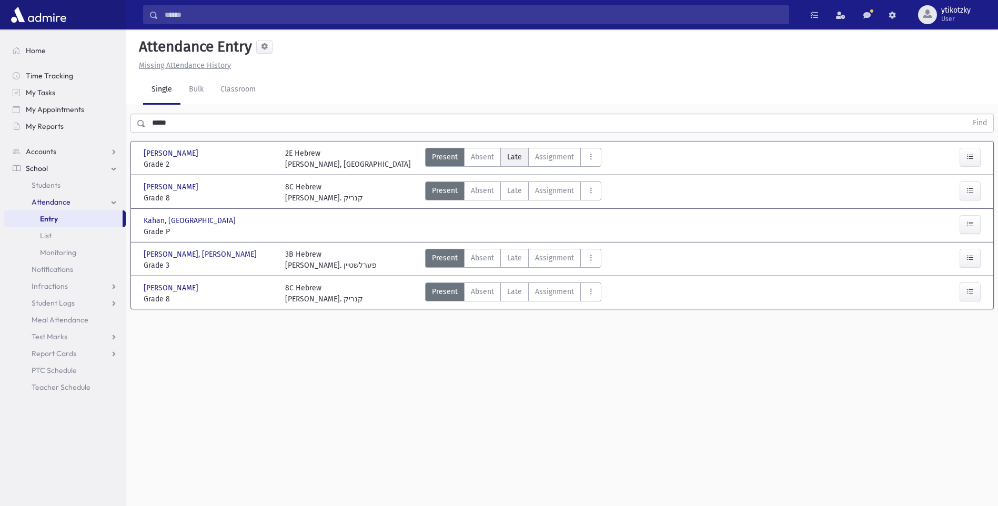
drag, startPoint x: 519, startPoint y: 155, endPoint x: 532, endPoint y: 155, distance: 12.6
click at [520, 155] on span "Late" at bounding box center [514, 157] width 15 height 11
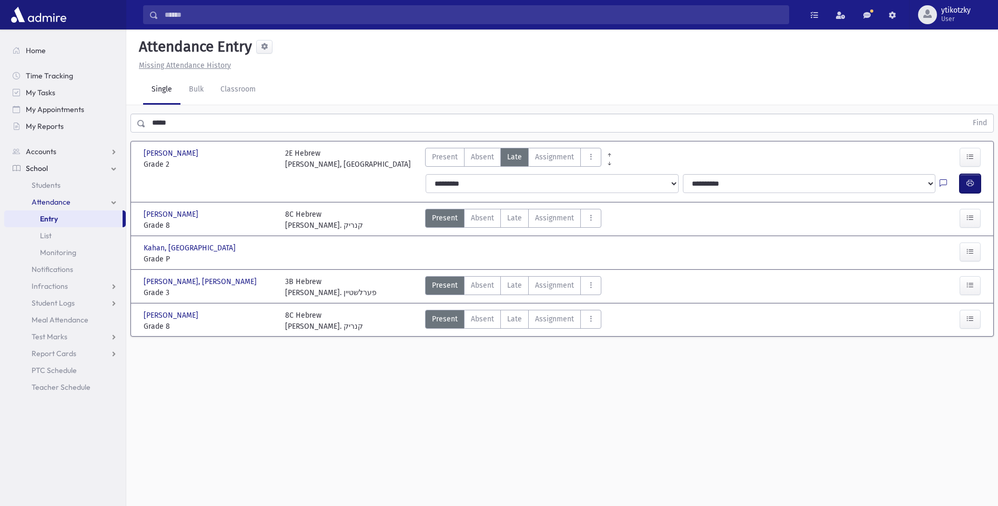
click at [964, 175] on button "button" at bounding box center [970, 183] width 21 height 19
drag, startPoint x: 126, startPoint y: 117, endPoint x: 0, endPoint y: 107, distance: 126.2
click at [0, 117] on html "Search Results All Accounts Students" at bounding box center [499, 253] width 998 height 506
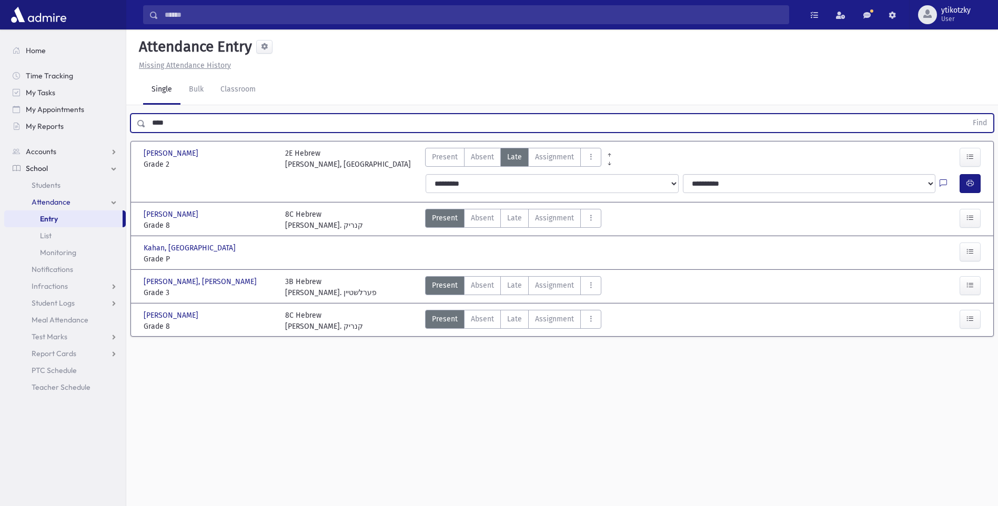
click at [967, 114] on button "Find" at bounding box center [980, 123] width 27 height 18
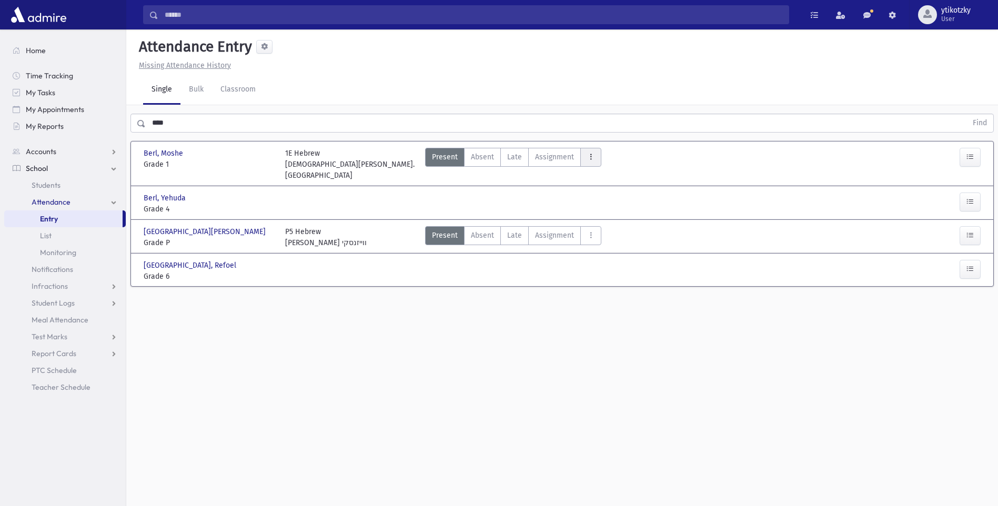
drag, startPoint x: 512, startPoint y: 152, endPoint x: 584, endPoint y: 153, distance: 72.6
click at [512, 152] on span "Late" at bounding box center [514, 157] width 15 height 11
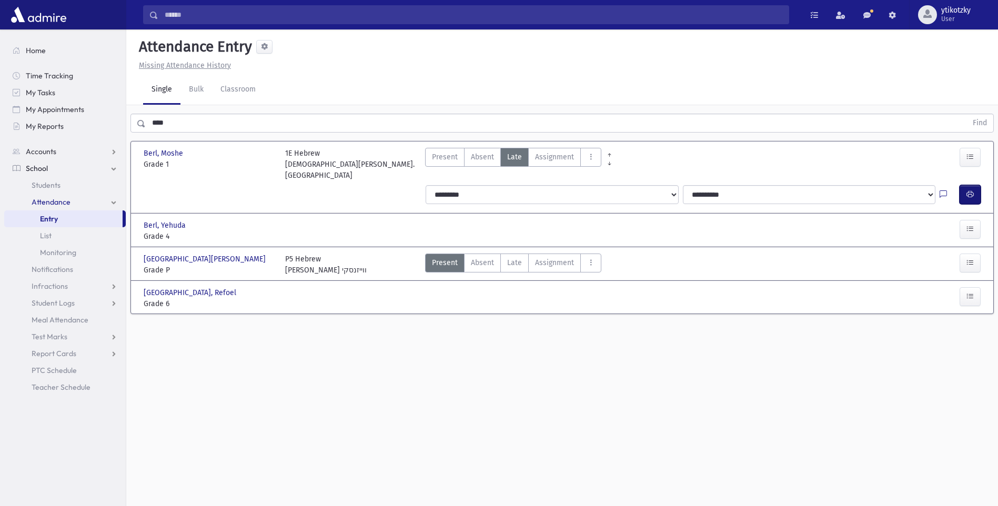
click at [977, 193] on button "button" at bounding box center [970, 194] width 21 height 19
drag, startPoint x: 179, startPoint y: 126, endPoint x: 25, endPoint y: 108, distance: 154.6
click at [44, 116] on div "Search Results All Accounts" at bounding box center [499, 265] width 998 height 530
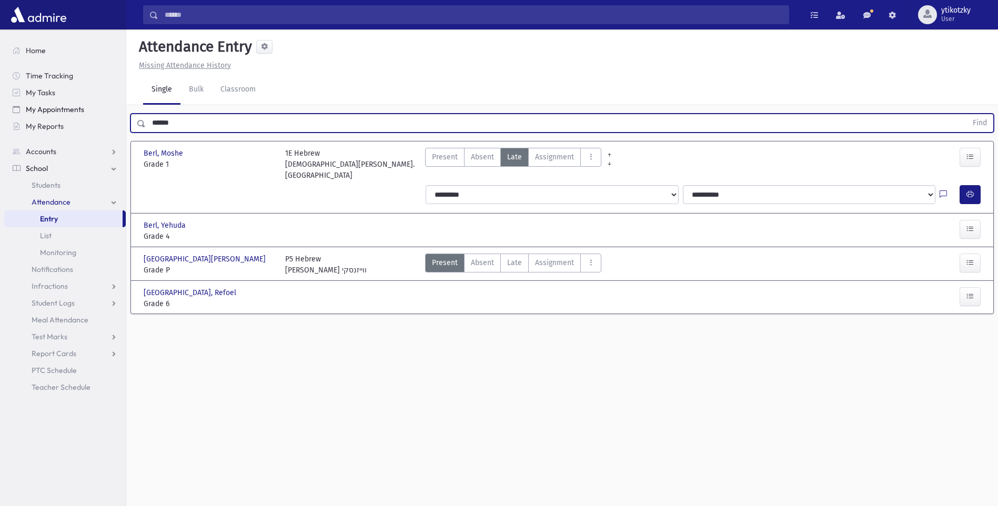
click at [967, 114] on button "Find" at bounding box center [980, 123] width 27 height 18
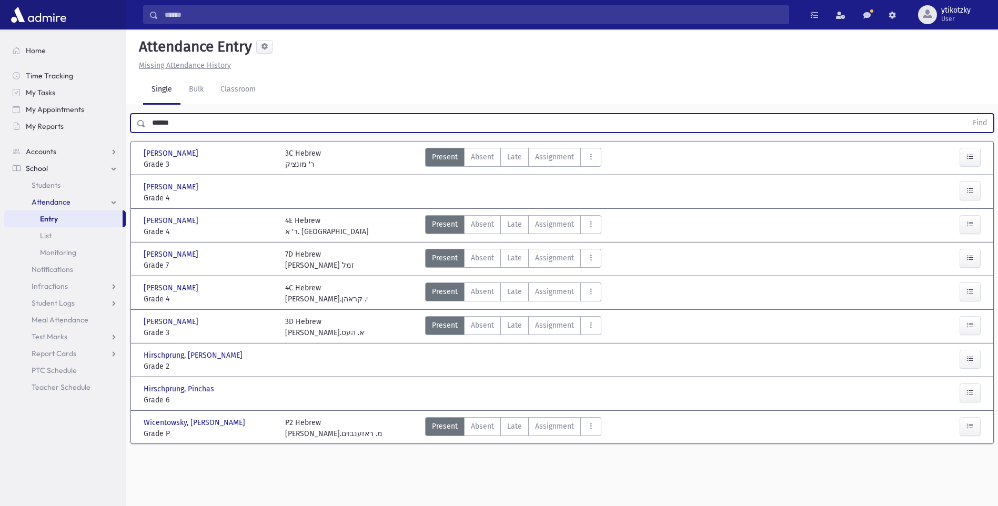
click at [0, 109] on html "Search Results All Accounts Students" at bounding box center [499, 253] width 998 height 506
type input "******"
click at [967, 114] on button "Find" at bounding box center [980, 123] width 27 height 18
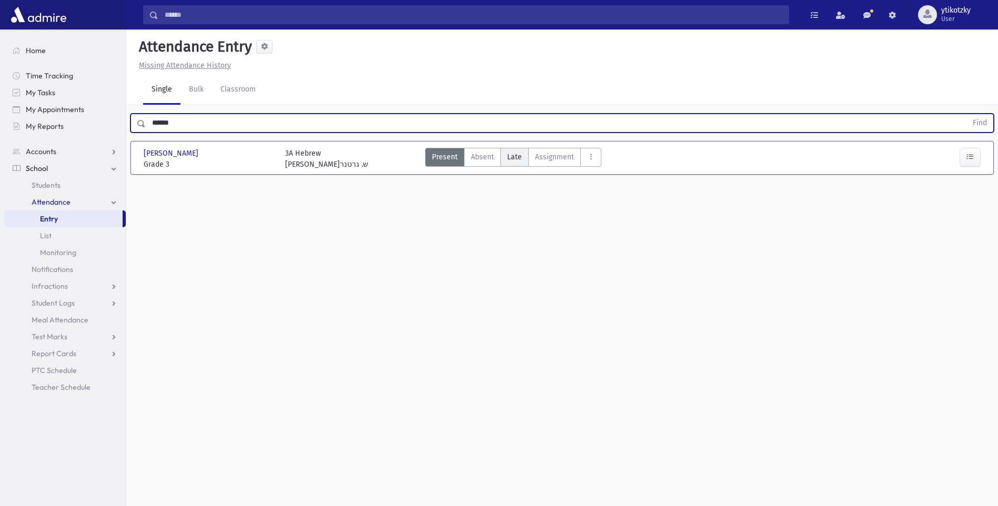
click at [513, 158] on span "Late" at bounding box center [514, 157] width 15 height 11
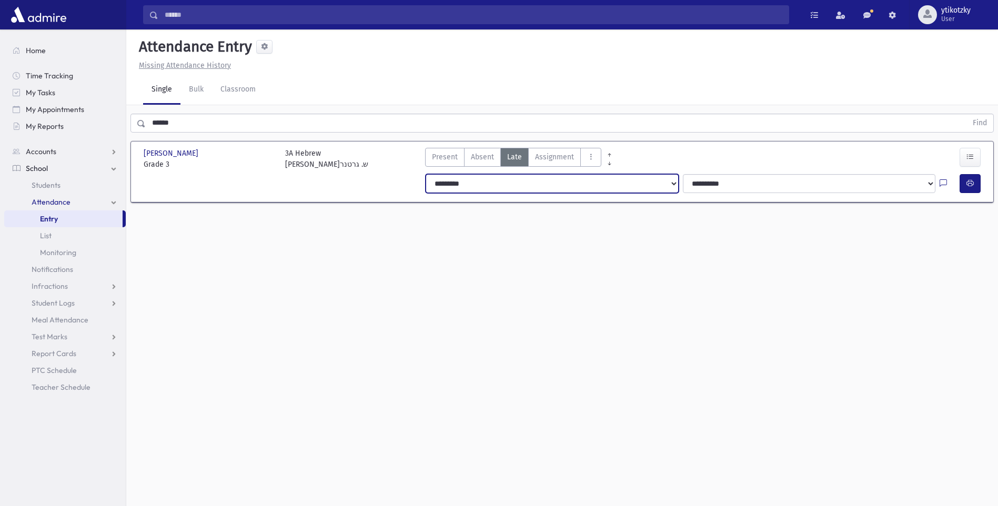
click at [495, 191] on select "**********" at bounding box center [552, 183] width 253 height 19
select select "*******"
click at [426, 174] on select "**********" at bounding box center [552, 183] width 253 height 19
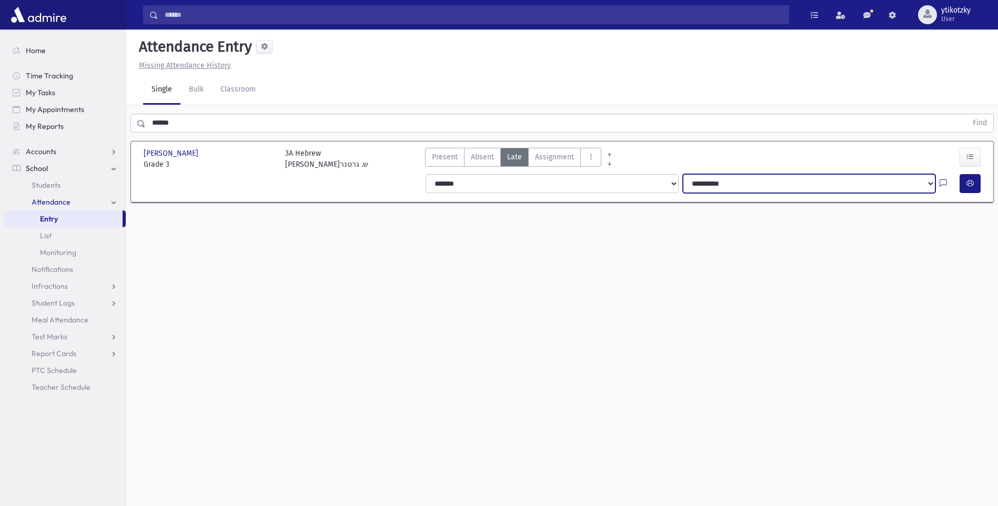
click at [838, 181] on select "**********" at bounding box center [809, 183] width 253 height 19
select select "****"
click at [683, 174] on select "**********" at bounding box center [809, 183] width 253 height 19
click at [975, 188] on button "button" at bounding box center [970, 183] width 21 height 19
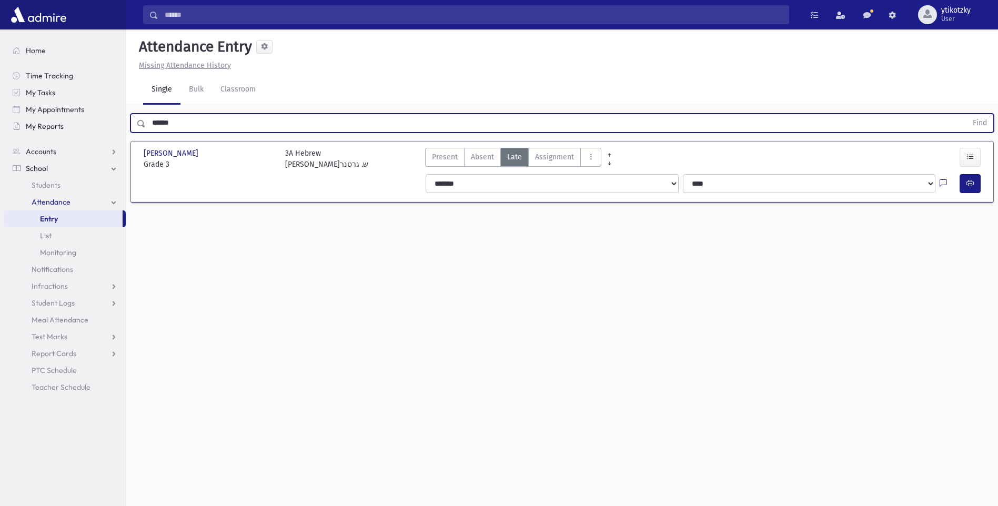
drag, startPoint x: 156, startPoint y: 119, endPoint x: 66, endPoint y: 116, distance: 90.1
click at [72, 117] on div "Search Results All Accounts" at bounding box center [499, 265] width 998 height 530
click at [967, 114] on button "Find" at bounding box center [980, 123] width 27 height 18
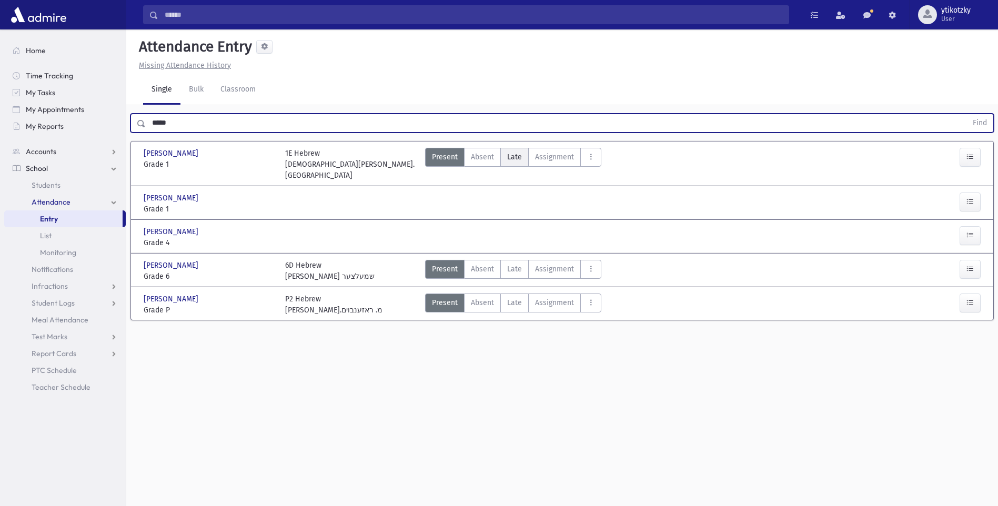
click at [509, 155] on span "Late" at bounding box center [514, 157] width 15 height 11
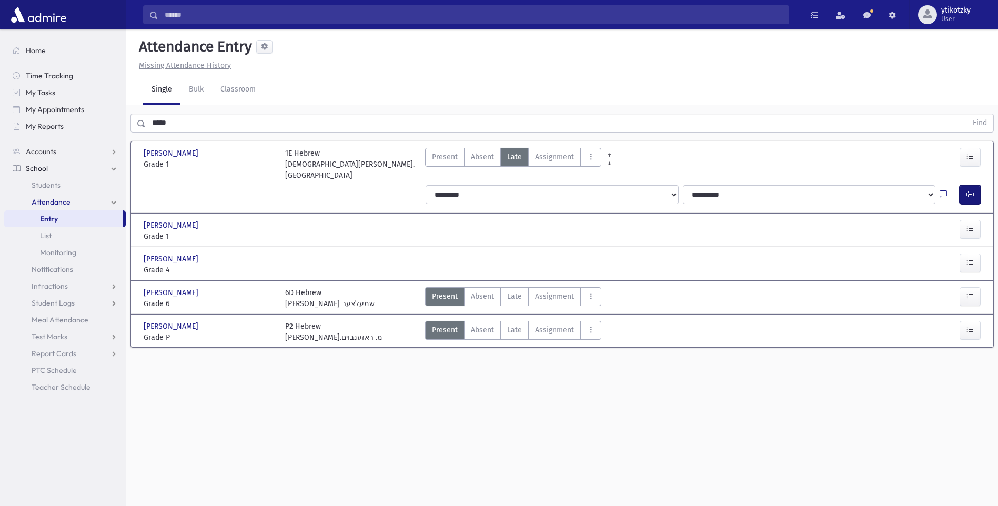
click at [976, 185] on button "button" at bounding box center [970, 194] width 21 height 19
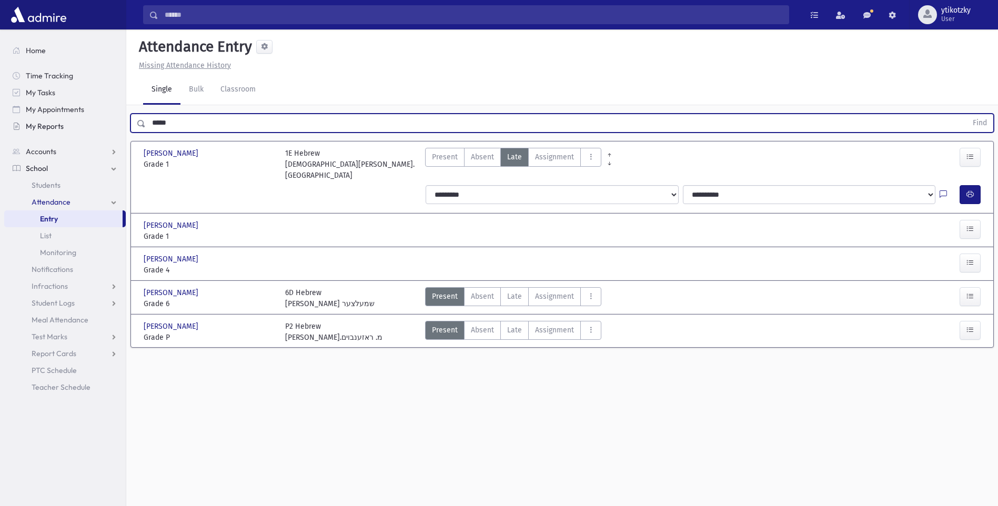
drag, startPoint x: 166, startPoint y: 124, endPoint x: 56, endPoint y: 118, distance: 109.6
click at [75, 123] on div "Search Results All Accounts" at bounding box center [499, 265] width 998 height 530
click at [967, 114] on button "Find" at bounding box center [980, 123] width 27 height 18
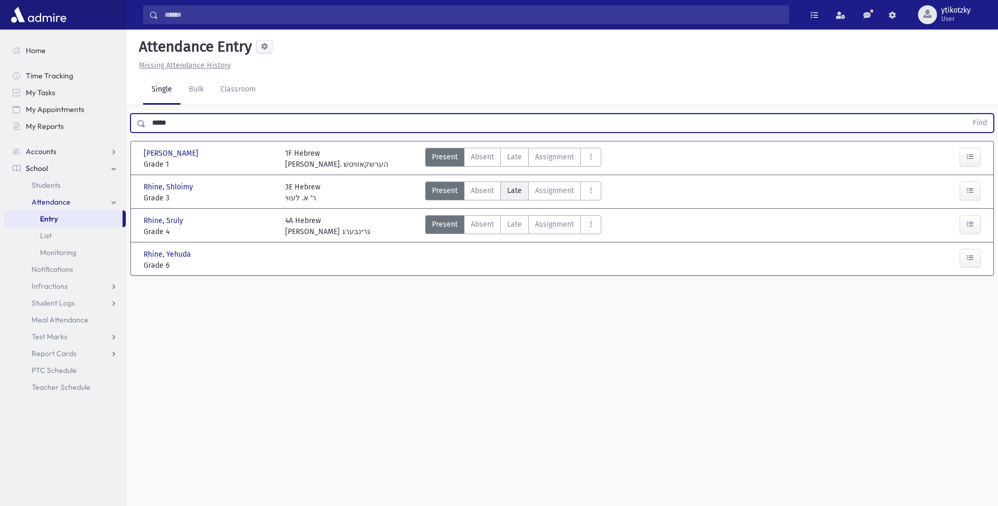
click at [517, 193] on span "Late" at bounding box center [514, 190] width 15 height 11
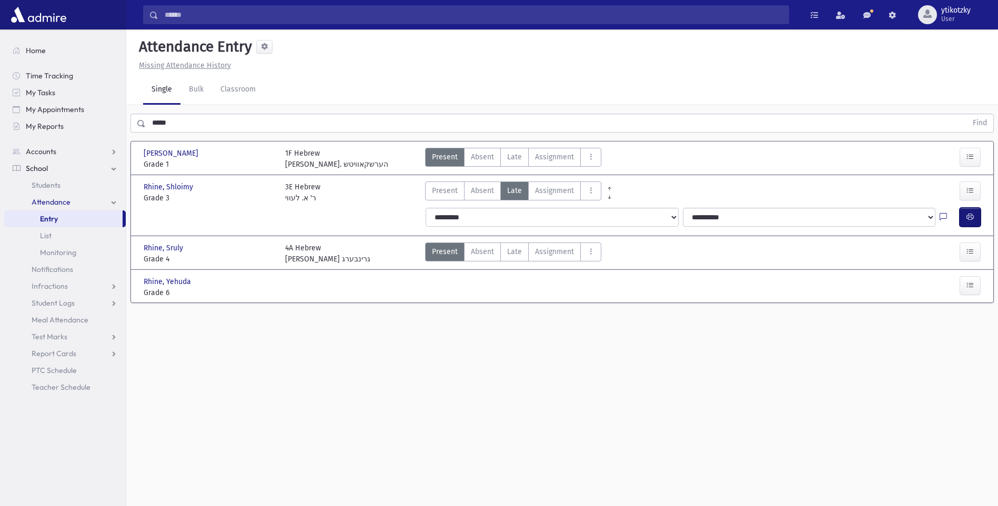
click at [963, 216] on button "button" at bounding box center [970, 217] width 21 height 19
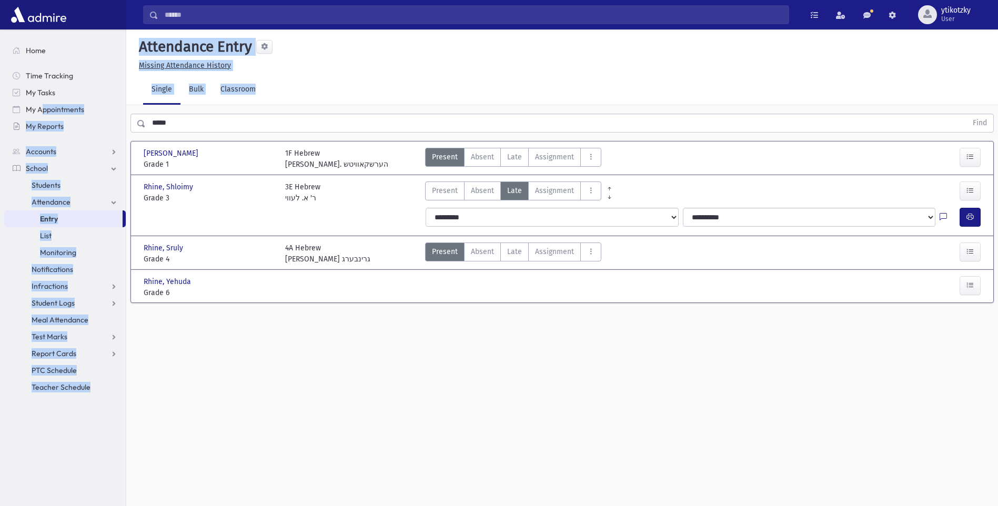
drag, startPoint x: 165, startPoint y: 116, endPoint x: 35, endPoint y: 118, distance: 130.0
click at [36, 118] on div "Search Results All Accounts" at bounding box center [499, 265] width 998 height 530
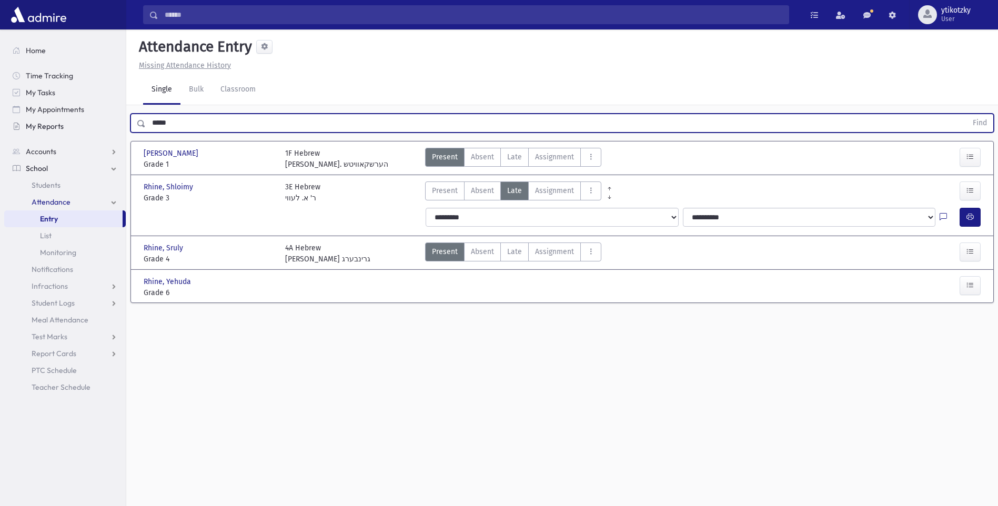
drag, startPoint x: 131, startPoint y: 121, endPoint x: 111, endPoint y: 121, distance: 20.0
click at [111, 121] on div "Search Results All Accounts" at bounding box center [499, 265] width 998 height 530
type input "*****"
click at [967, 114] on button "Find" at bounding box center [980, 123] width 27 height 18
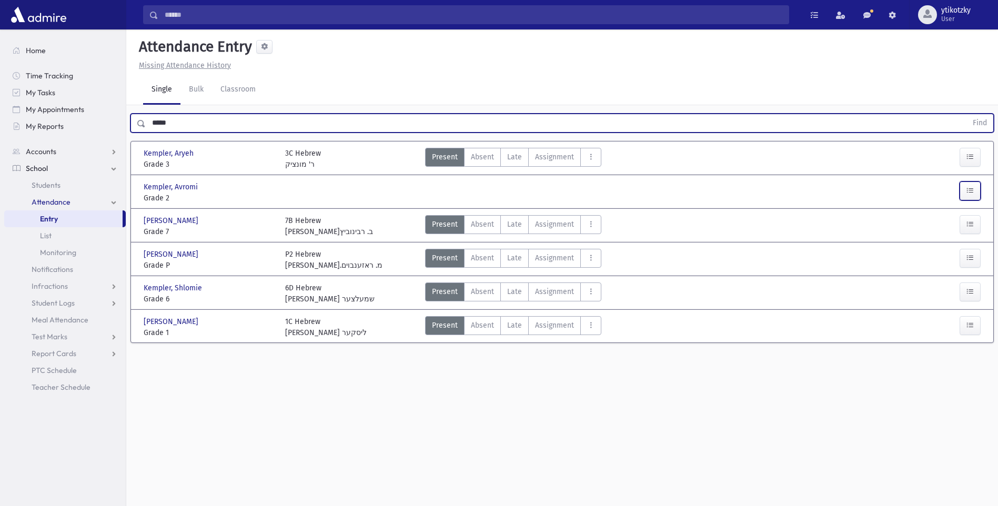
click at [964, 188] on button "button" at bounding box center [970, 191] width 21 height 19
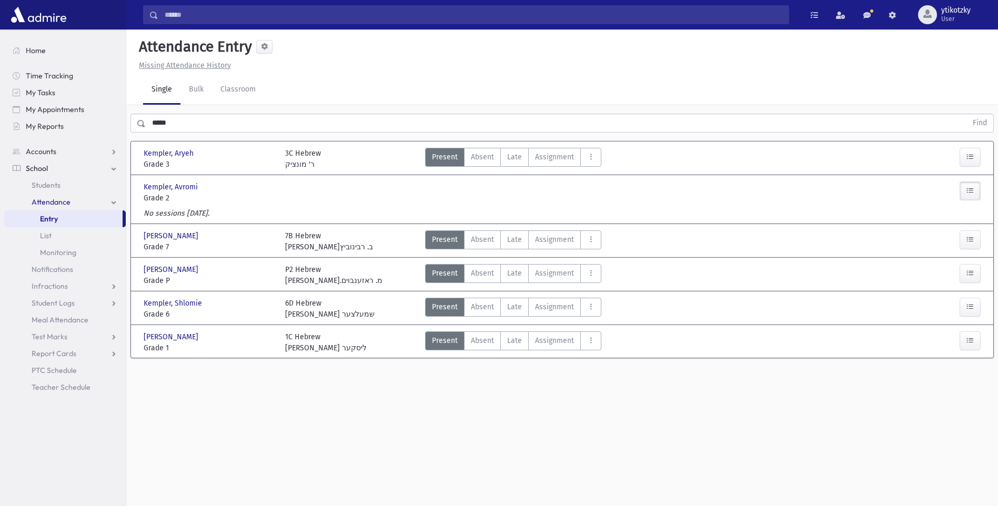
click at [968, 189] on icon "button" at bounding box center [970, 190] width 7 height 9
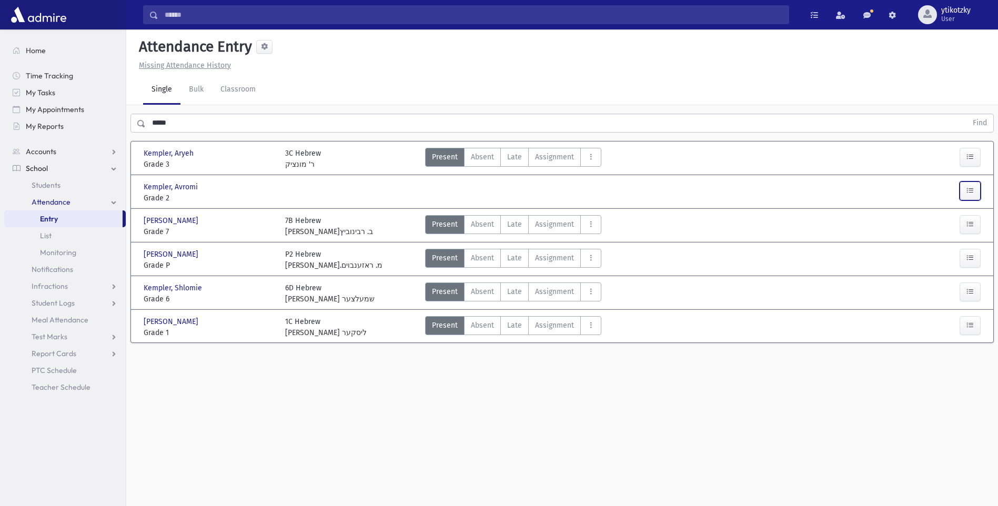
click at [968, 189] on icon "button" at bounding box center [970, 190] width 7 height 9
